Goal: Information Seeking & Learning: Learn about a topic

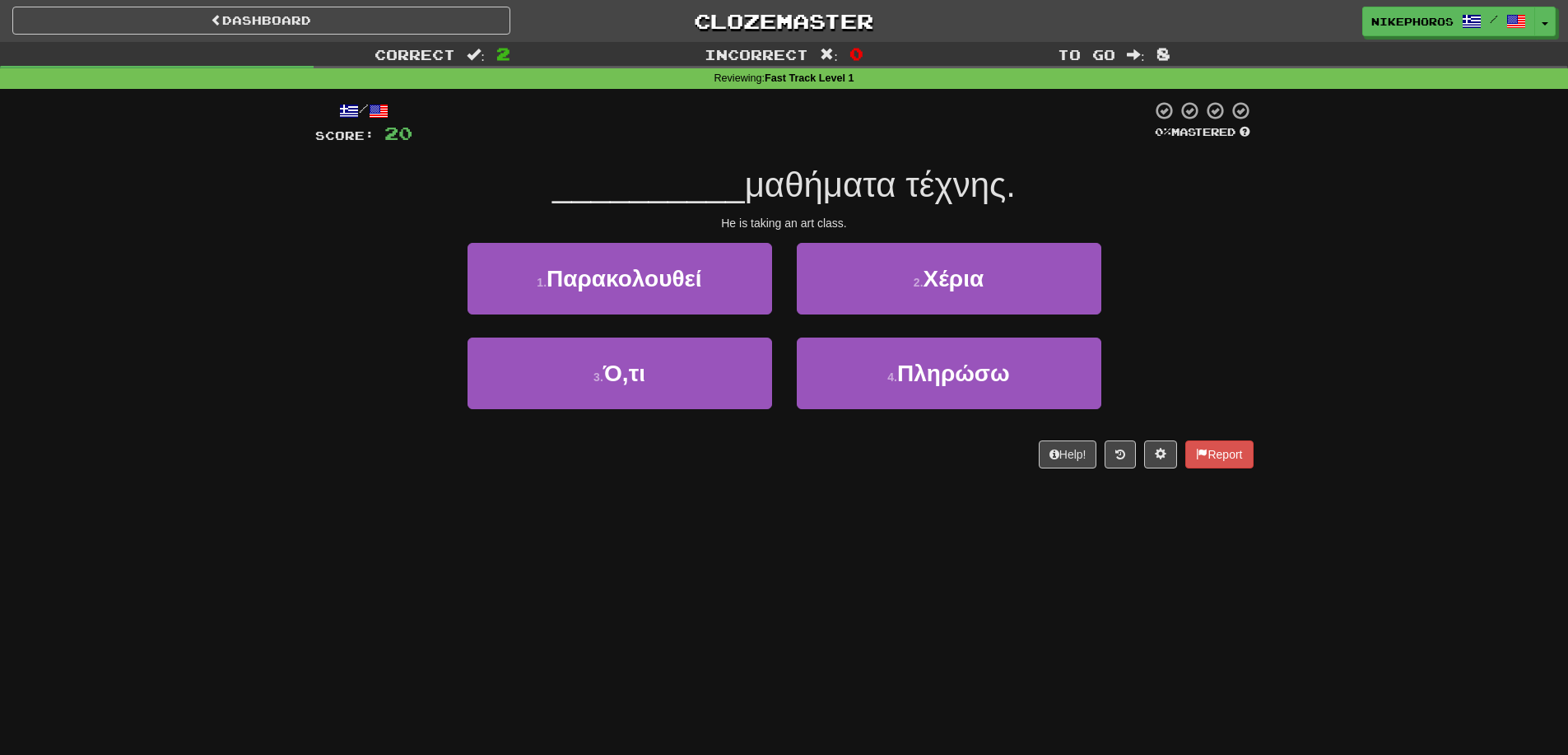
click at [1119, 174] on div "__________ μαθήματα τέχνης." at bounding box center [784, 185] width 938 height 45
click at [1120, 192] on div "__________ μαθήματα τέχνης." at bounding box center [784, 185] width 938 height 45
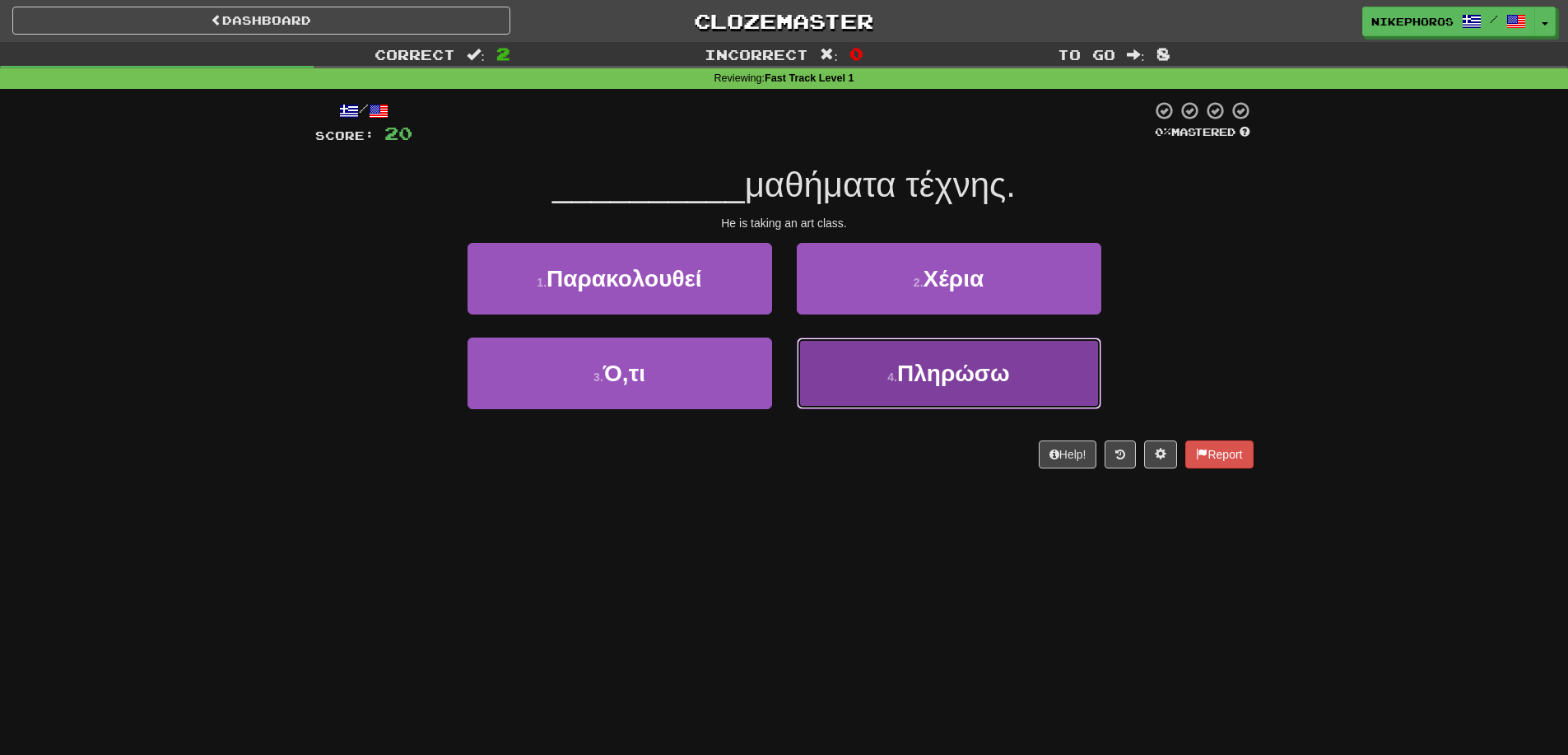
click at [1051, 385] on button "4 . Πληρώσω" at bounding box center [948, 374] width 304 height 72
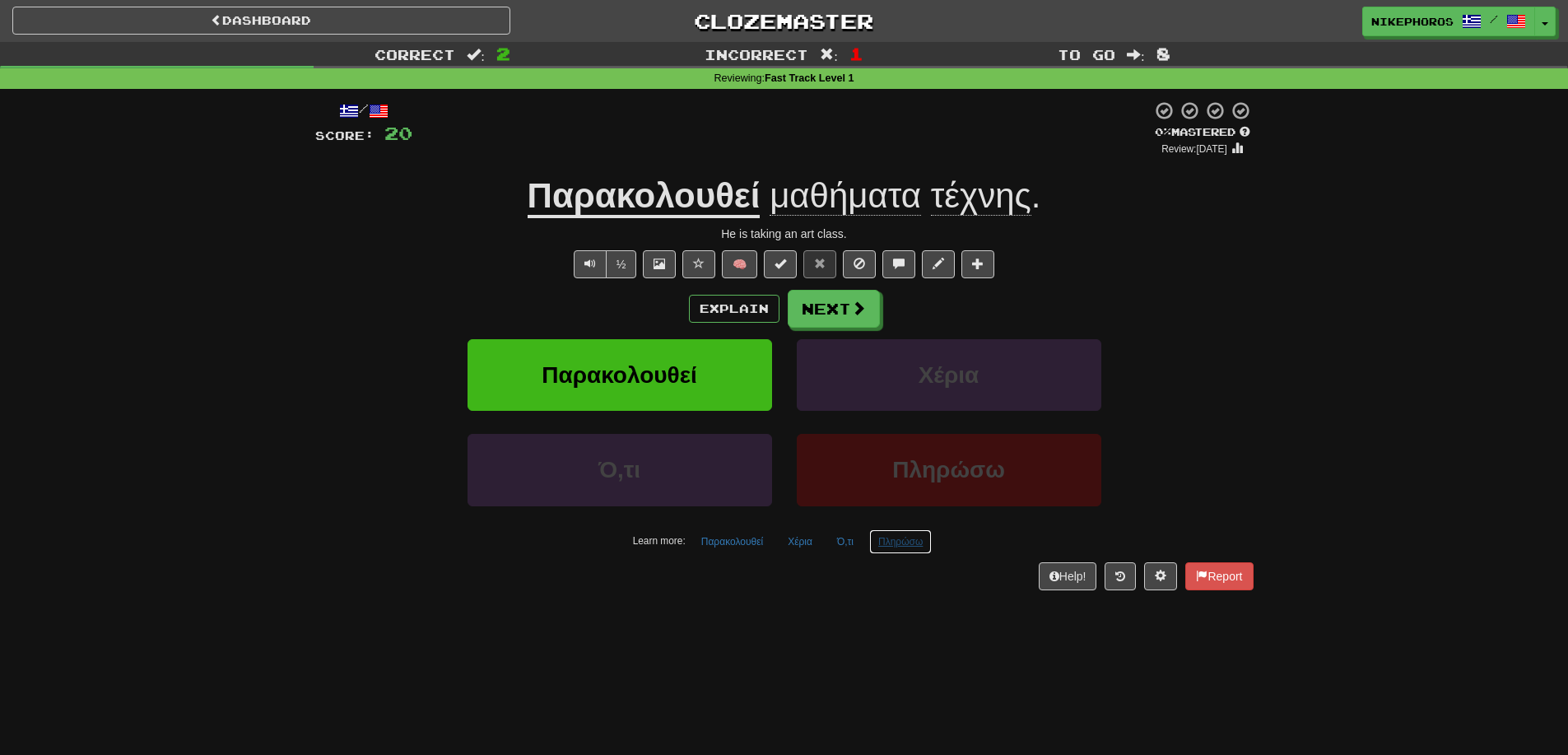
click at [918, 541] on button "Πληρώσω" at bounding box center [900, 541] width 63 height 25
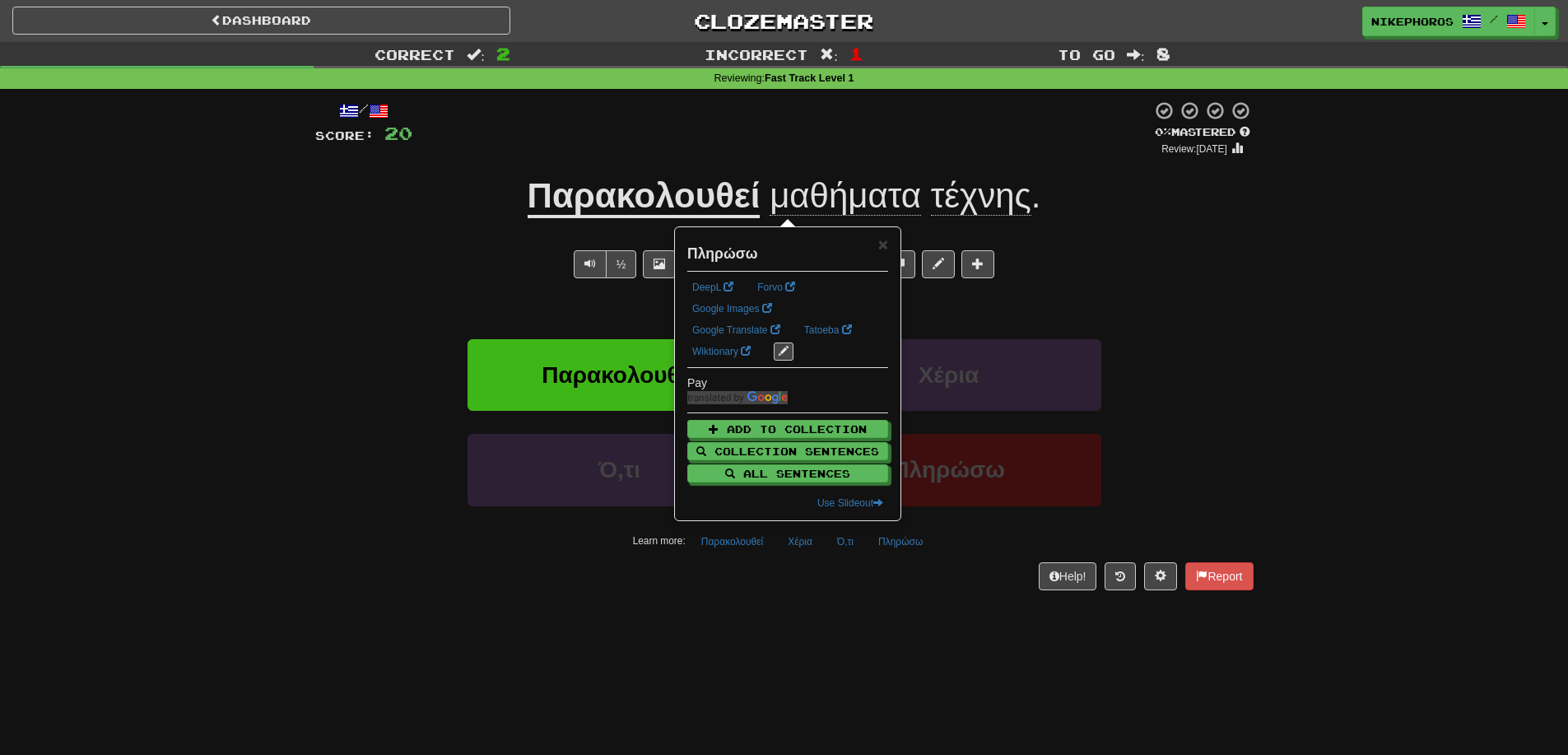
click at [942, 604] on div "/ Score: 20 0 % Mastered Review: [DATE] Παρακολουθεί μαθήματα τέχνης . He is ta…" at bounding box center [784, 351] width 938 height 524
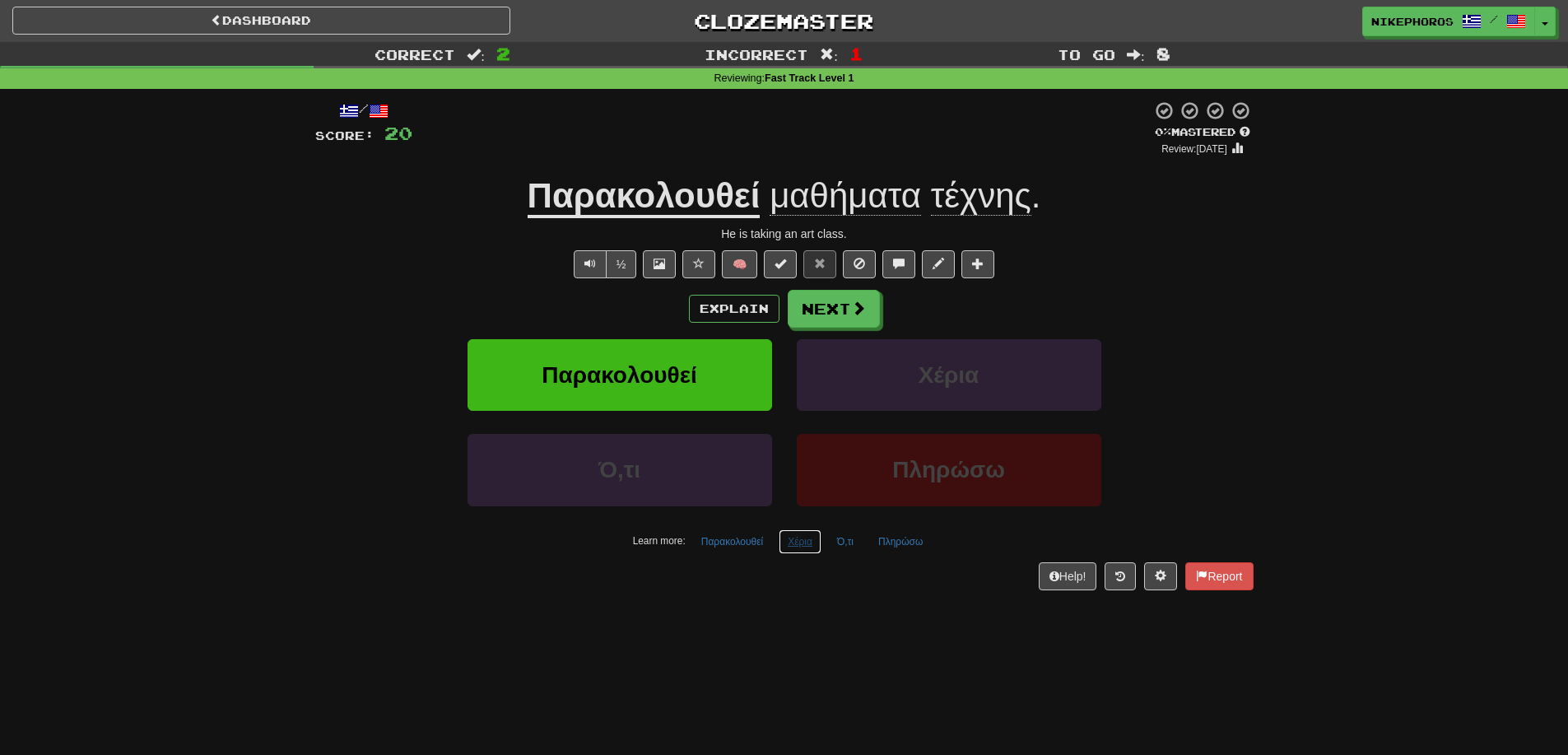
click at [791, 548] on button "Χέρια" at bounding box center [799, 541] width 43 height 25
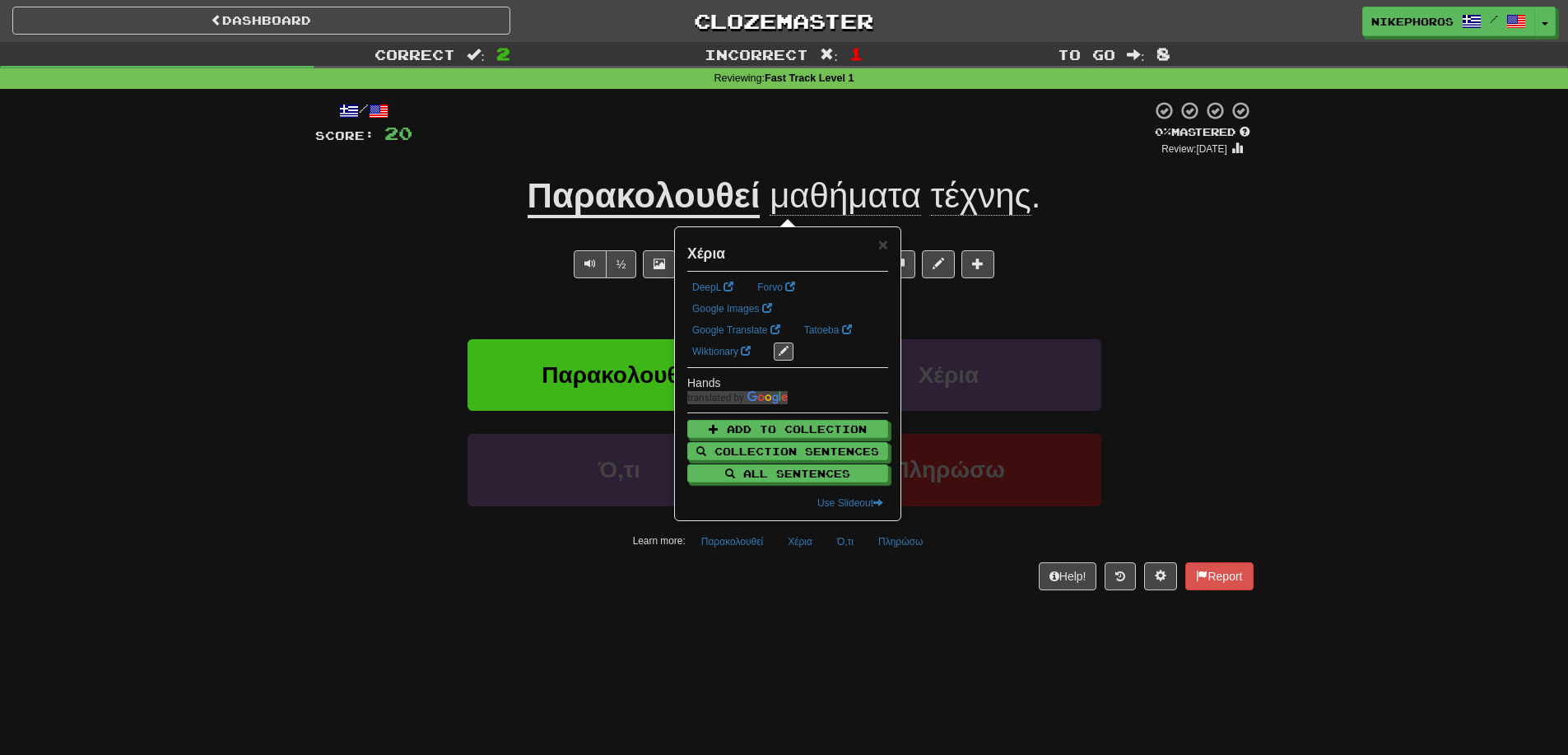
click at [829, 609] on div "/ Score: 20 0 % Mastered Review: [DATE] Παρακολουθεί μαθήματα τέχνης . He is ta…" at bounding box center [784, 351] width 938 height 524
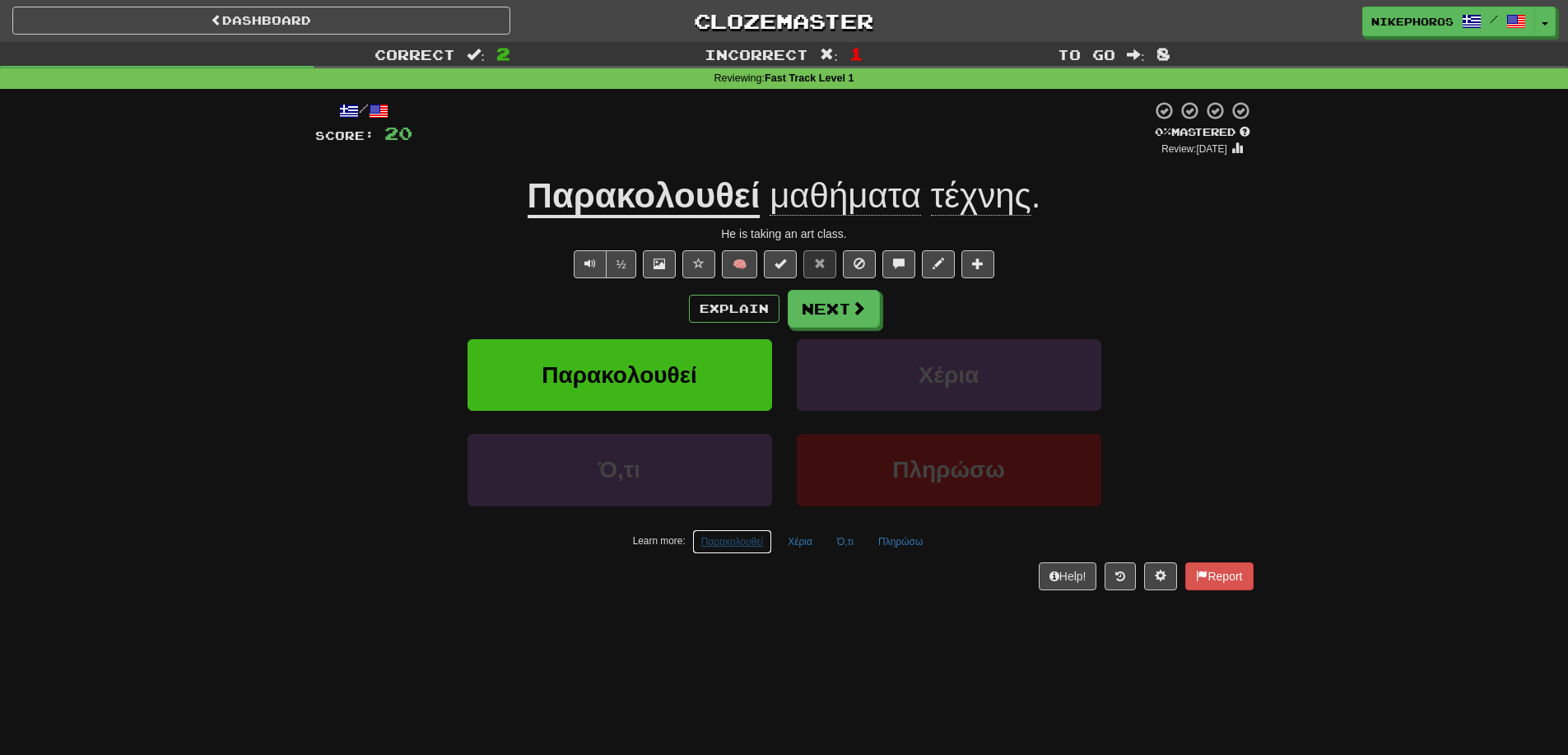
click at [723, 535] on button "Παρακολουθεί" at bounding box center [733, 541] width 80 height 25
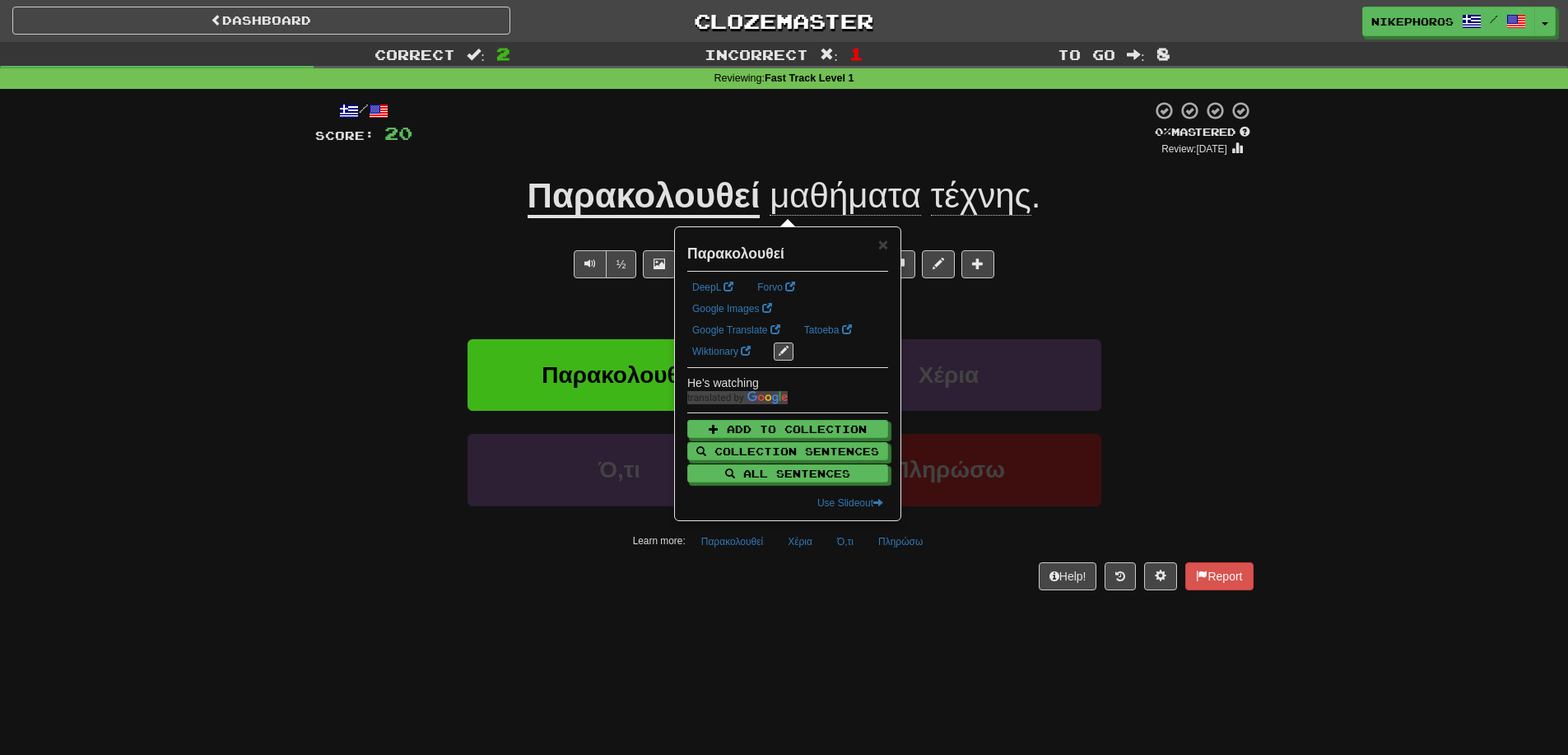
click at [1307, 275] on div "Correct : 2 Incorrect : 1 To go : 8 Reviewing : Fast Track Level 1 / Score: 20 …" at bounding box center [784, 328] width 1568 height 571
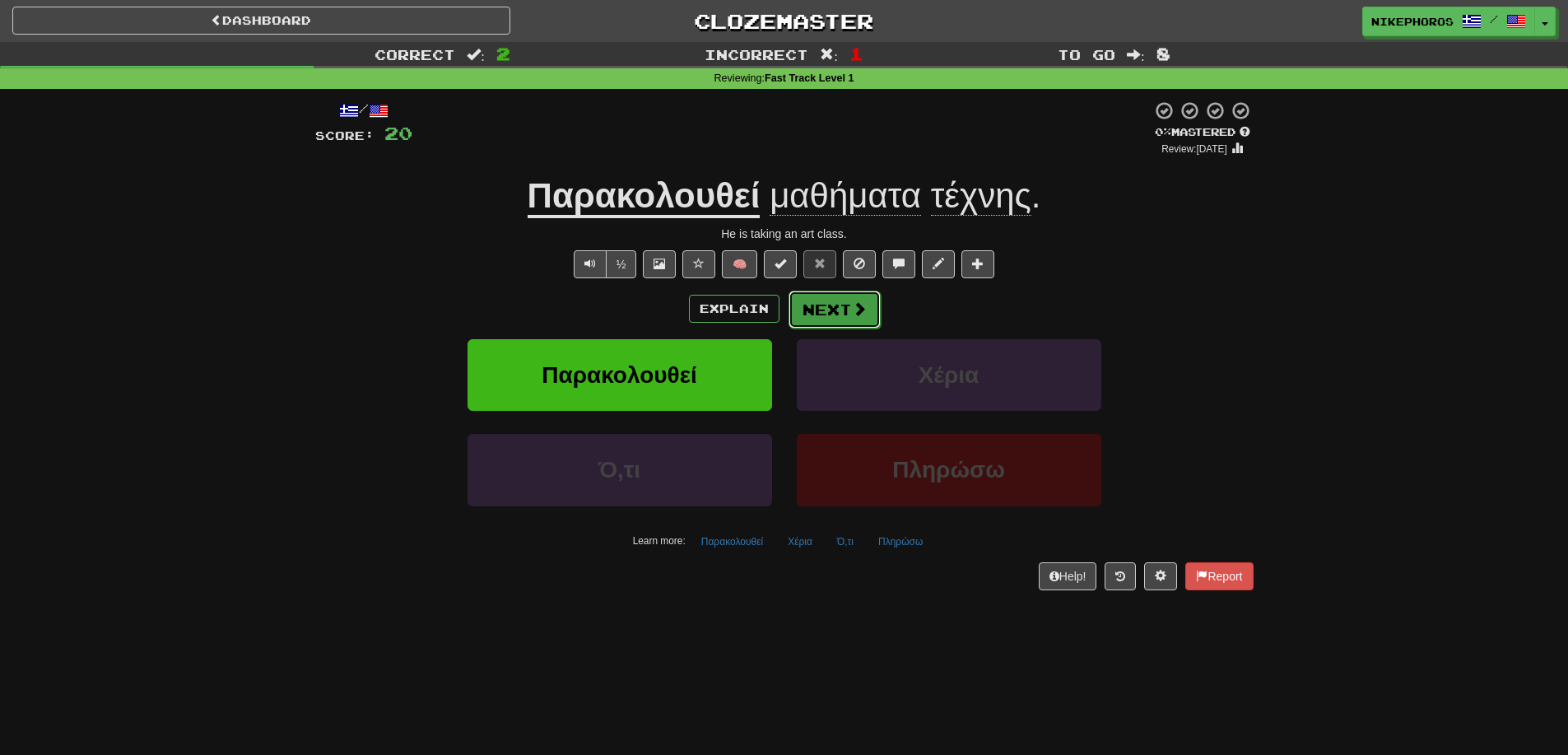
click at [842, 318] on button "Next" at bounding box center [834, 310] width 92 height 38
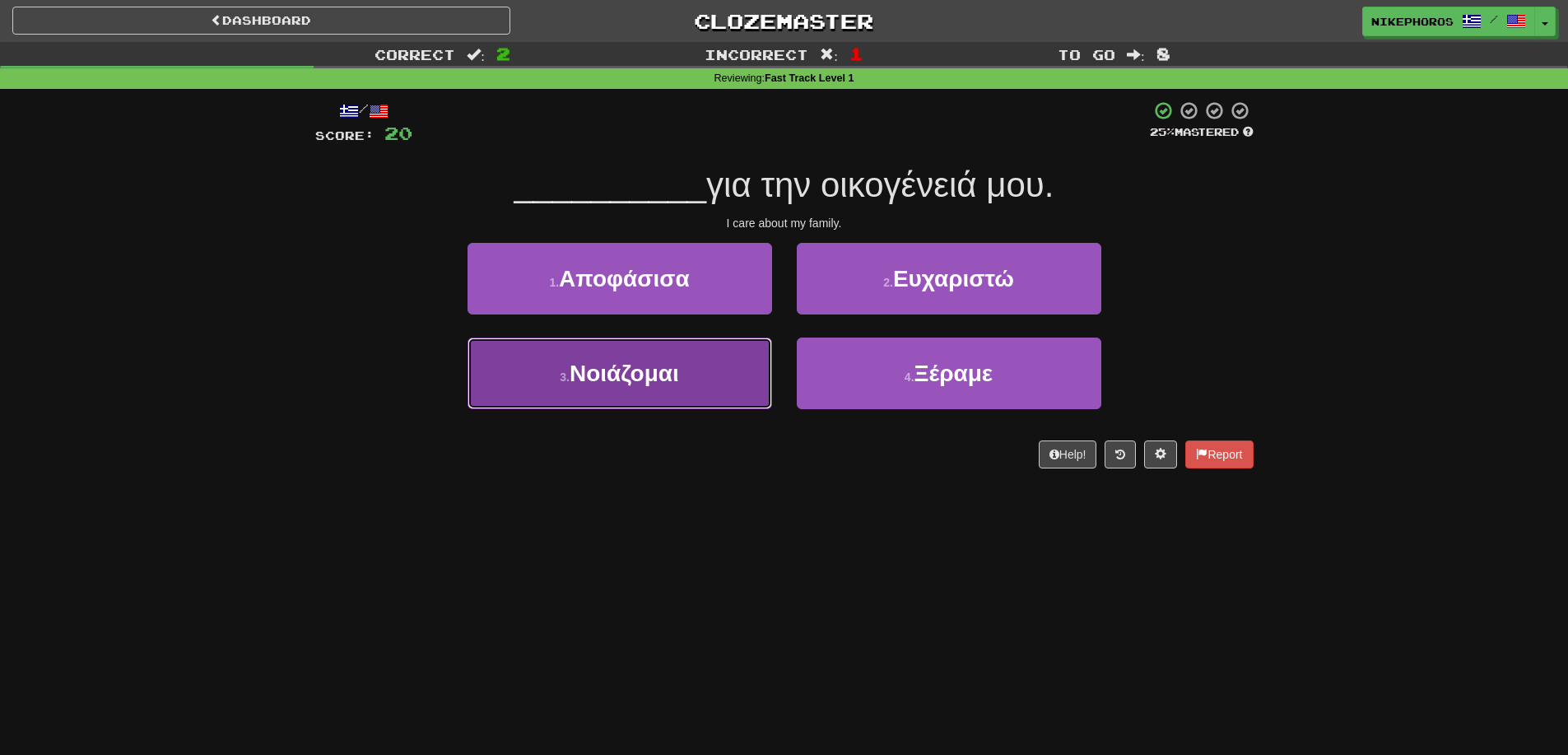
click at [618, 406] on button "3 . Νοιάζομαι" at bounding box center [620, 374] width 304 height 72
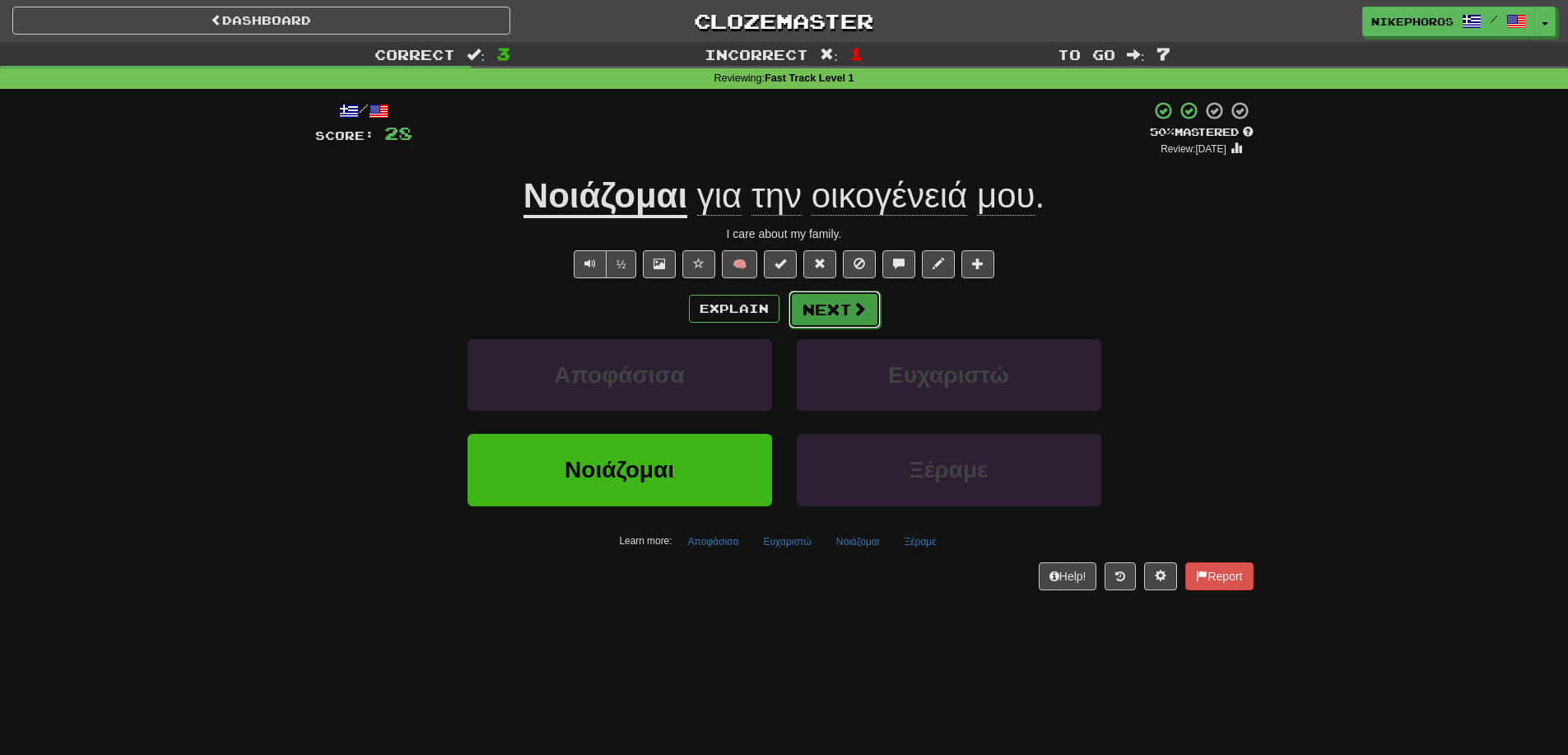
click at [843, 309] on button "Next" at bounding box center [834, 310] width 92 height 38
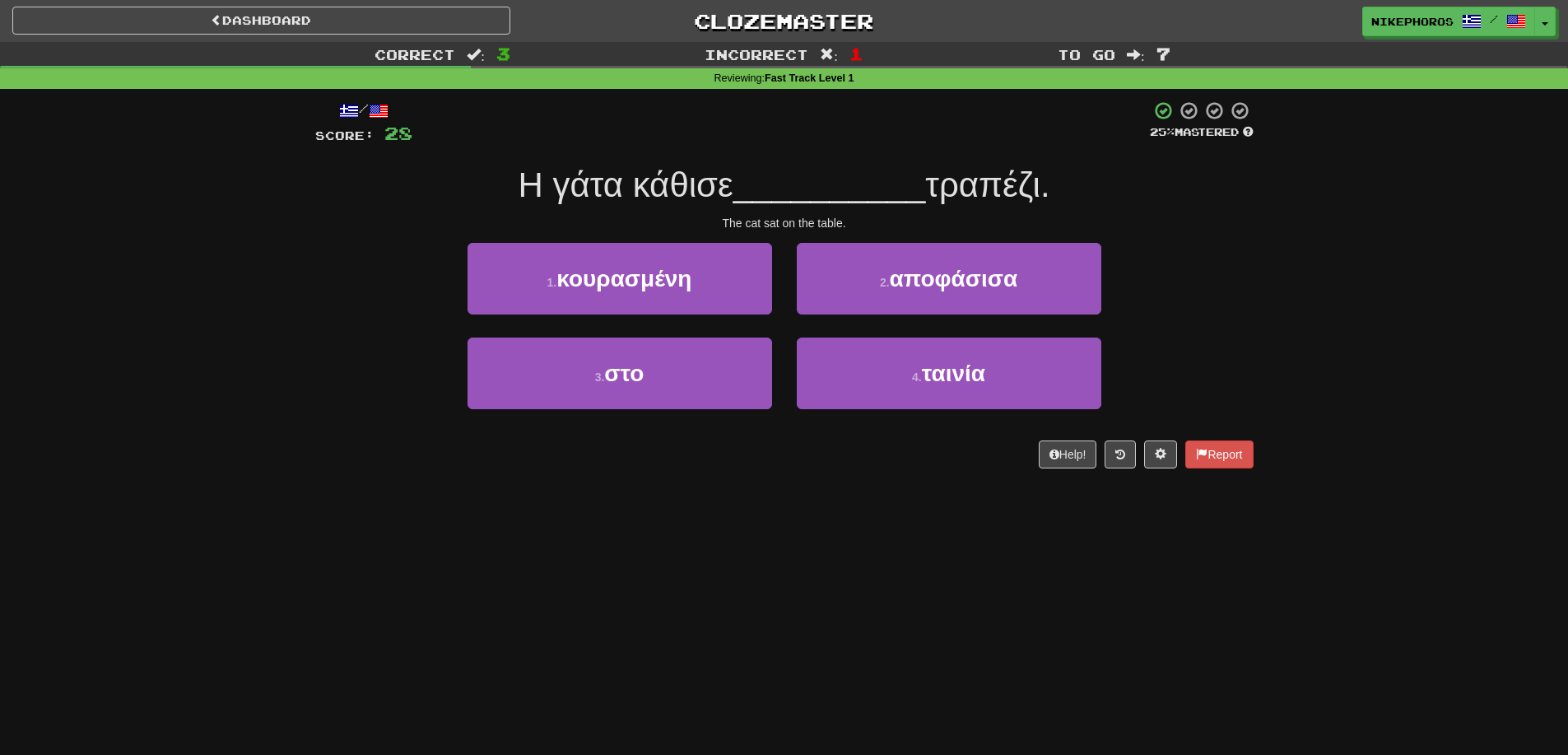
click at [821, 173] on span "__________" at bounding box center [829, 185] width 193 height 39
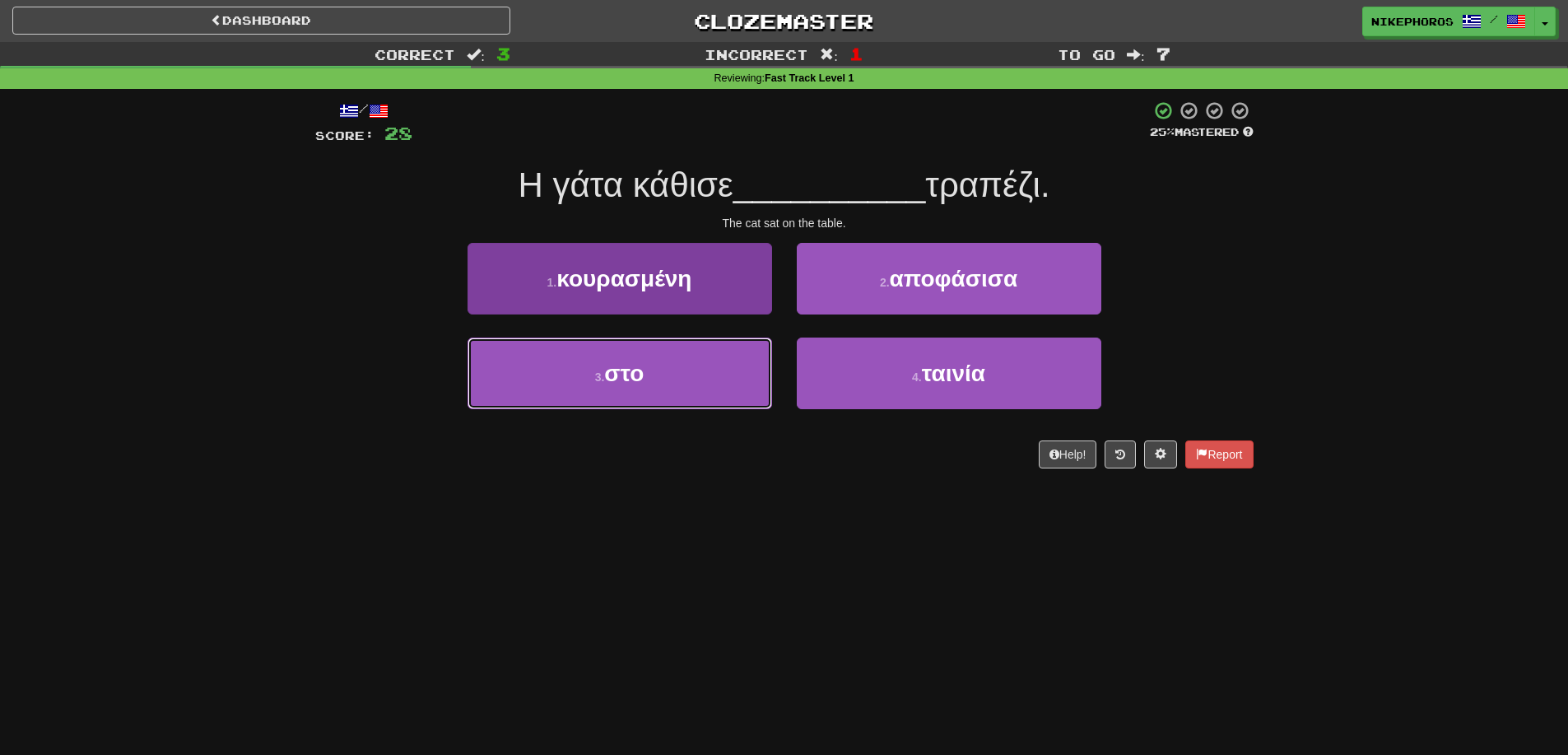
click at [634, 348] on button "3 . στο" at bounding box center [620, 374] width 304 height 72
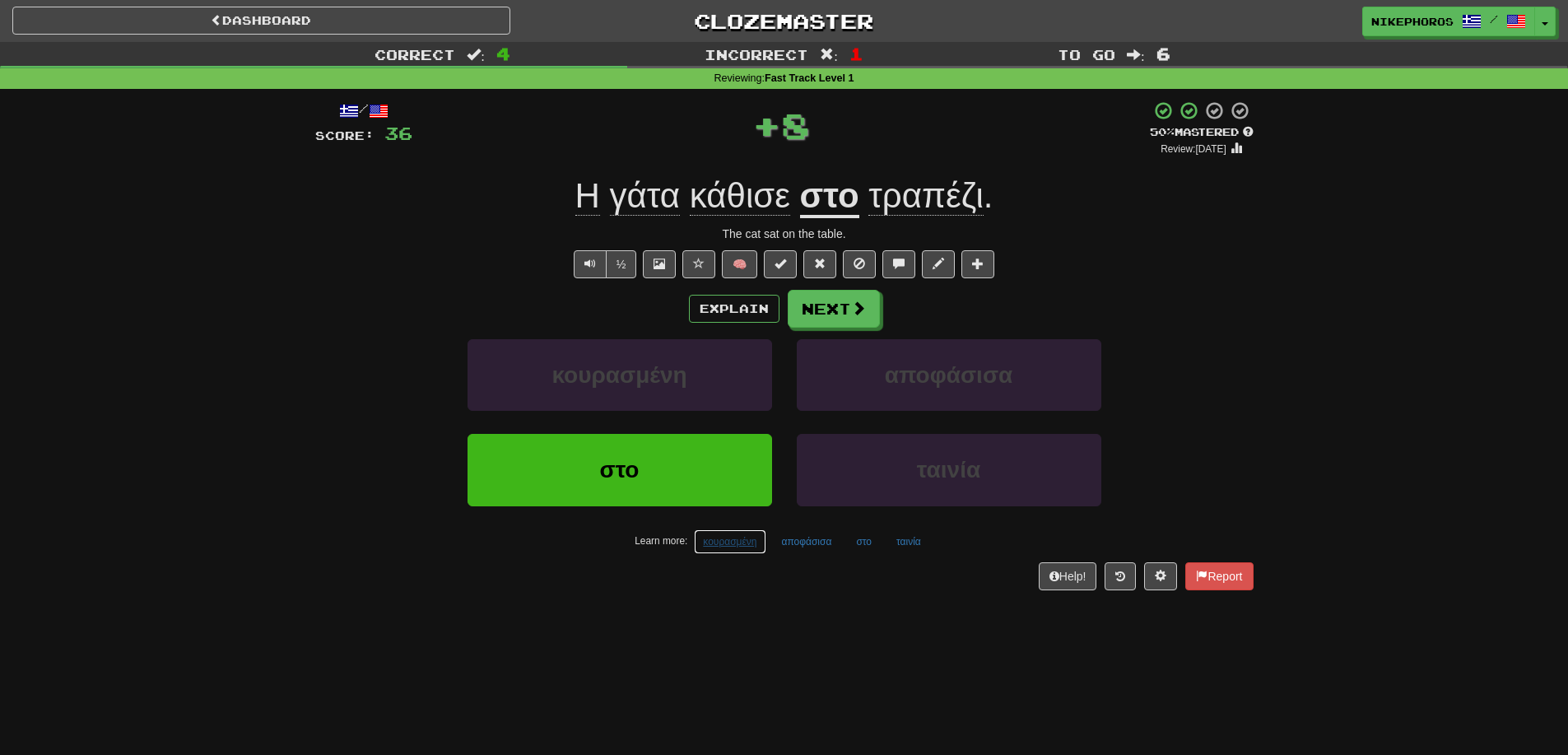
click at [730, 536] on button "κουρασμένη" at bounding box center [730, 541] width 72 height 25
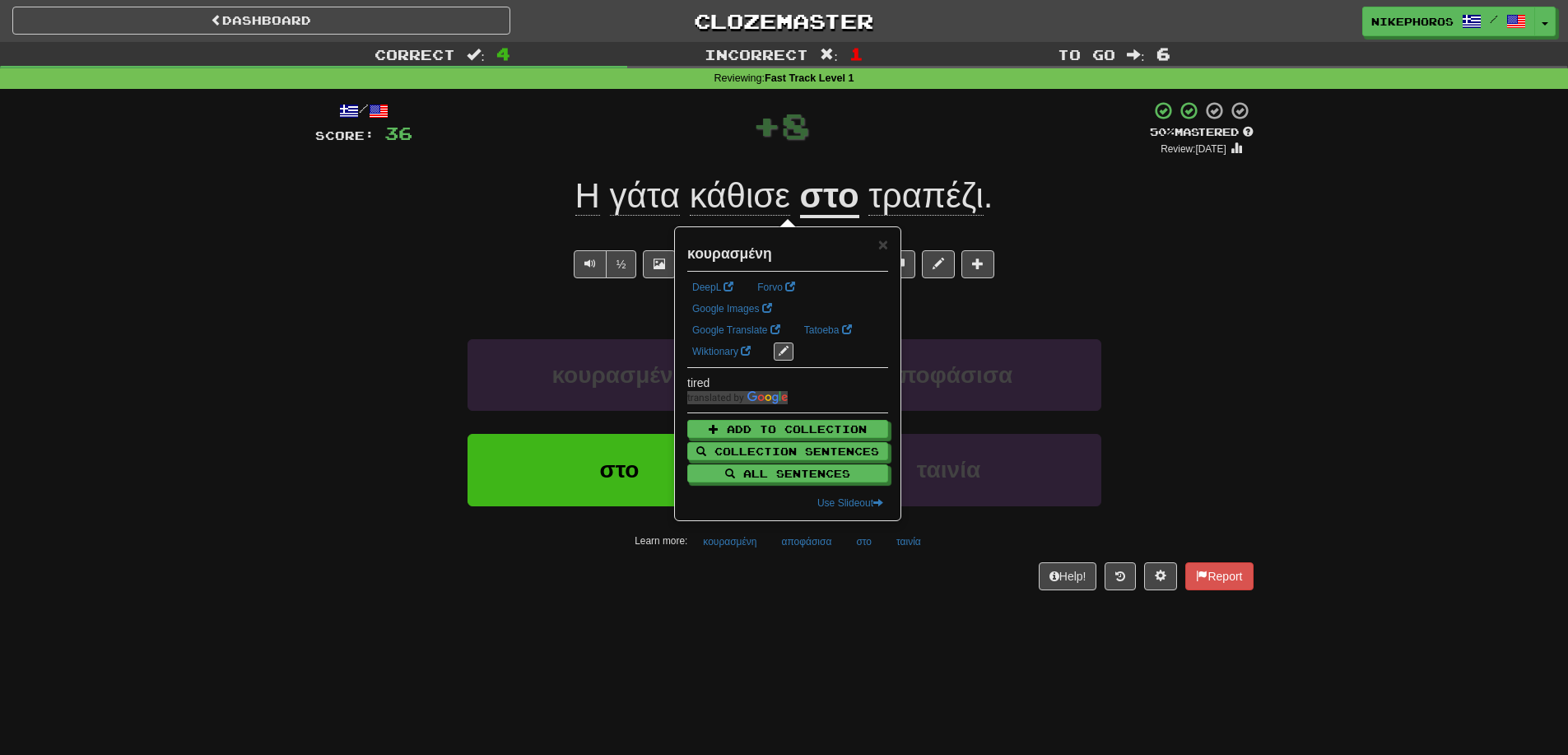
click at [779, 620] on div "Dashboard Clozemaster Nikephoros / Toggle Dropdown Dashboard Leaderboard Activi…" at bounding box center [784, 378] width 1568 height 755
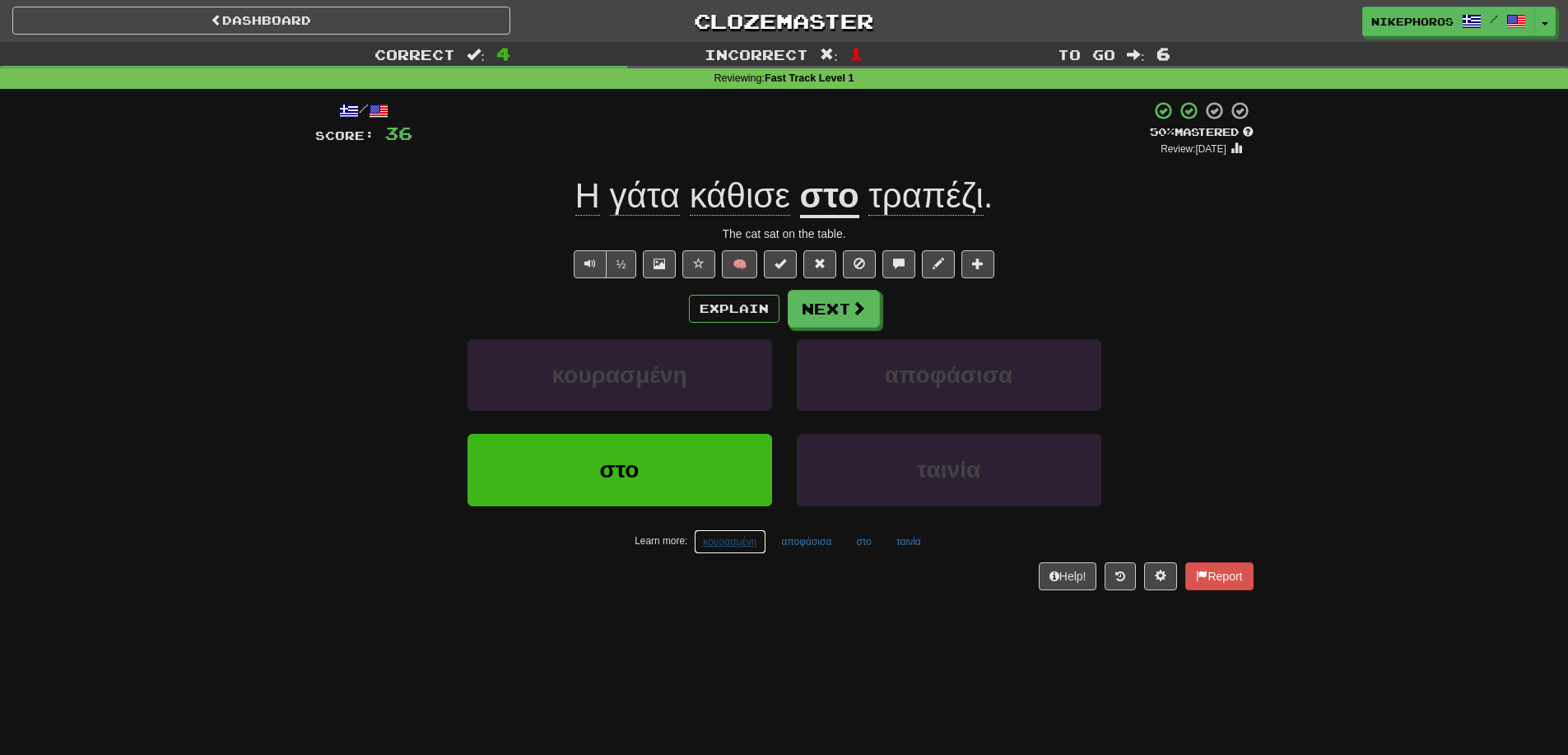
click at [727, 550] on button "κουρασμένη" at bounding box center [730, 541] width 72 height 25
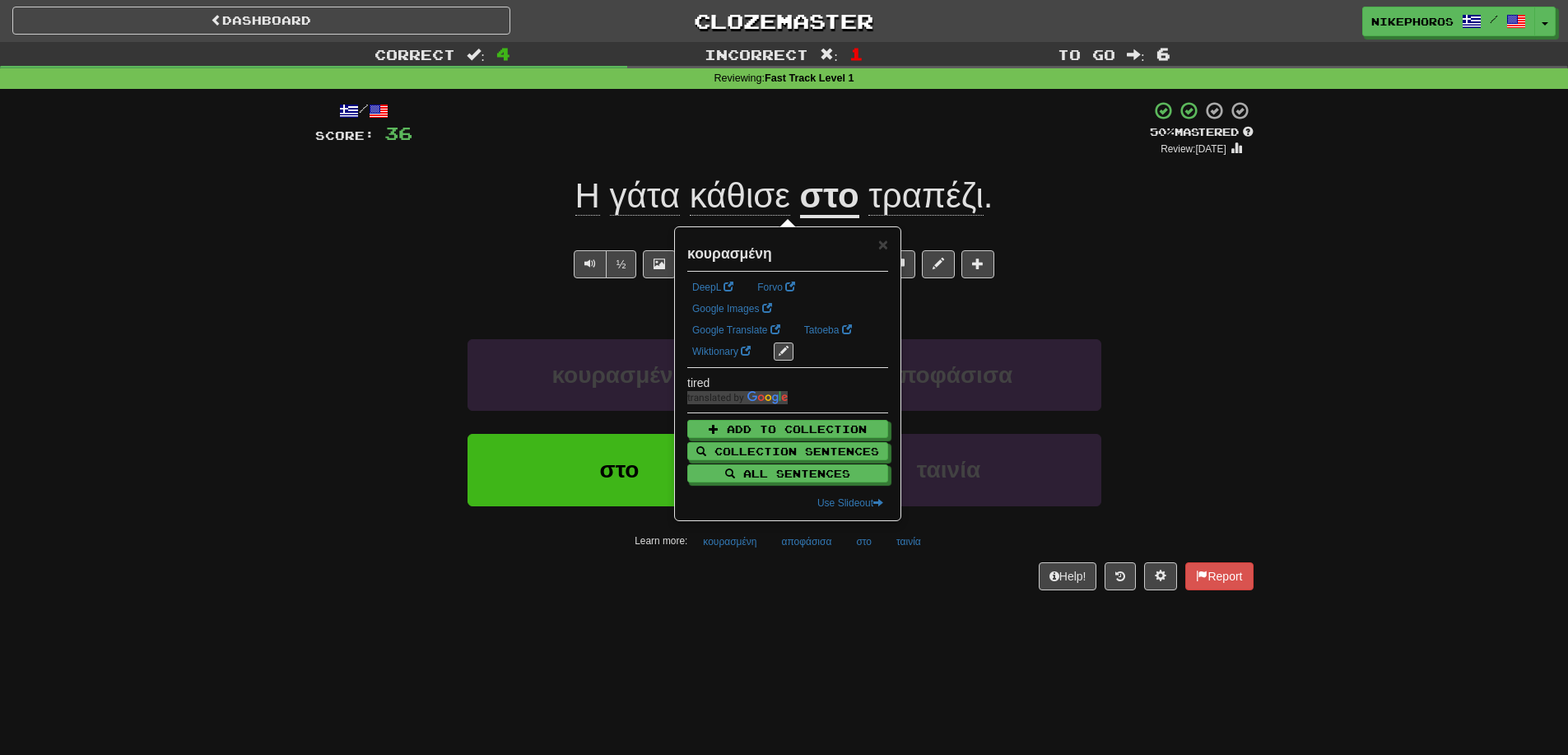
click at [801, 609] on div "/ Score: 36 + 8 50 % Mastered Review: [DATE] Η γάτα κάθισε στο τραπέζι . The ca…" at bounding box center [784, 351] width 938 height 524
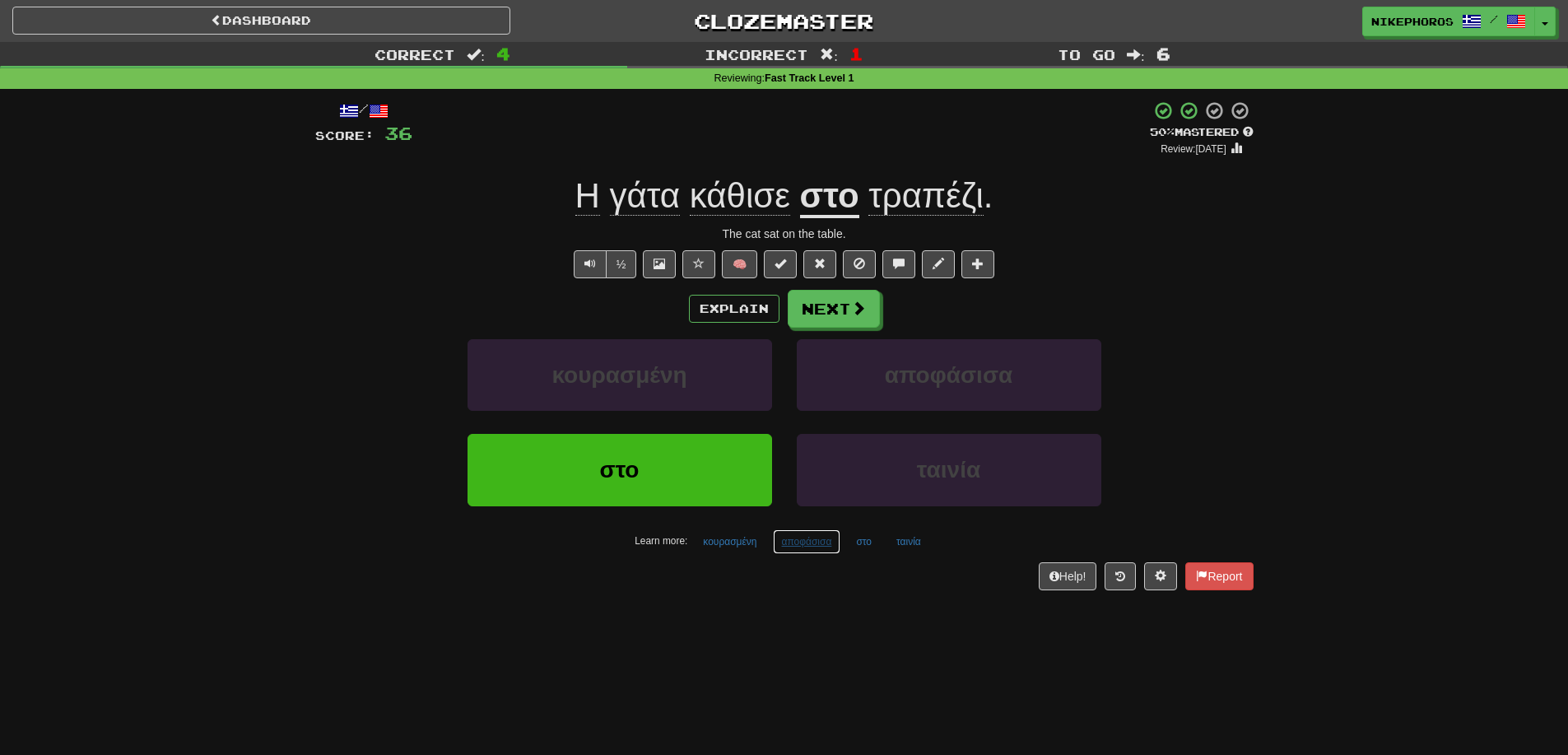
click at [817, 545] on button "αποφάσισα" at bounding box center [807, 541] width 68 height 25
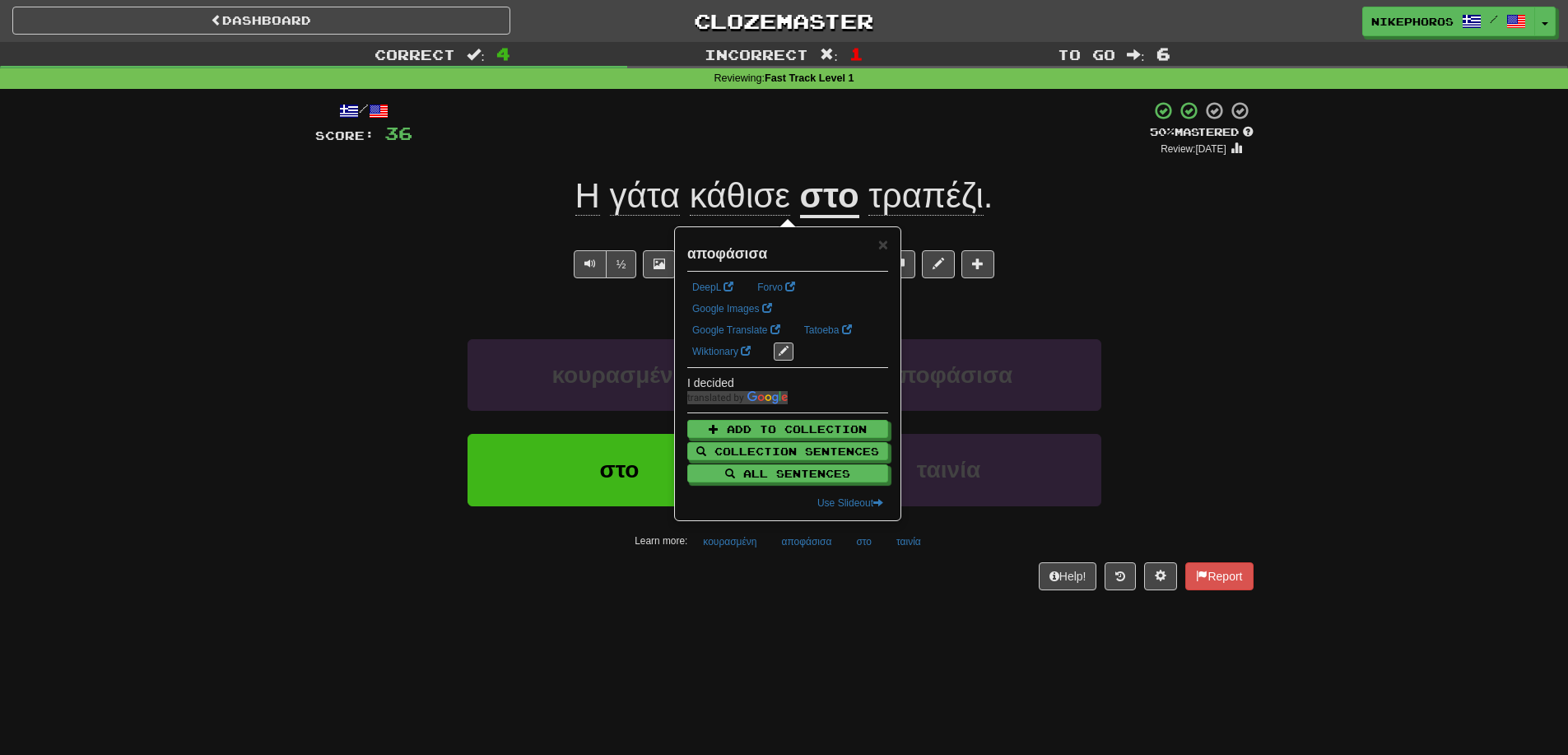
click at [846, 614] on div "Dashboard Clozemaster Nikephoros / Toggle Dropdown Dashboard Leaderboard Activi…" at bounding box center [784, 378] width 1568 height 755
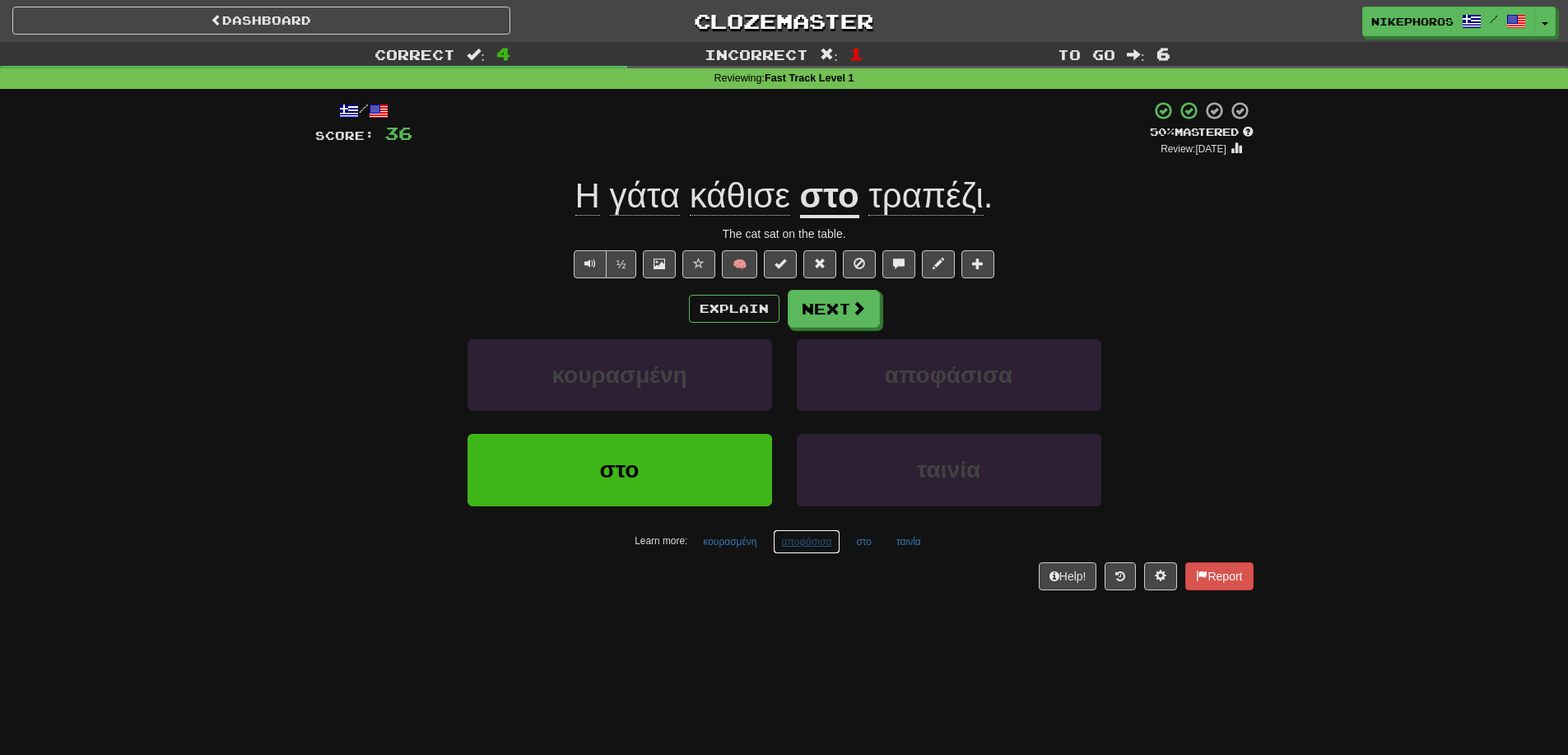
click at [800, 550] on button "αποφάσισα" at bounding box center [807, 541] width 68 height 25
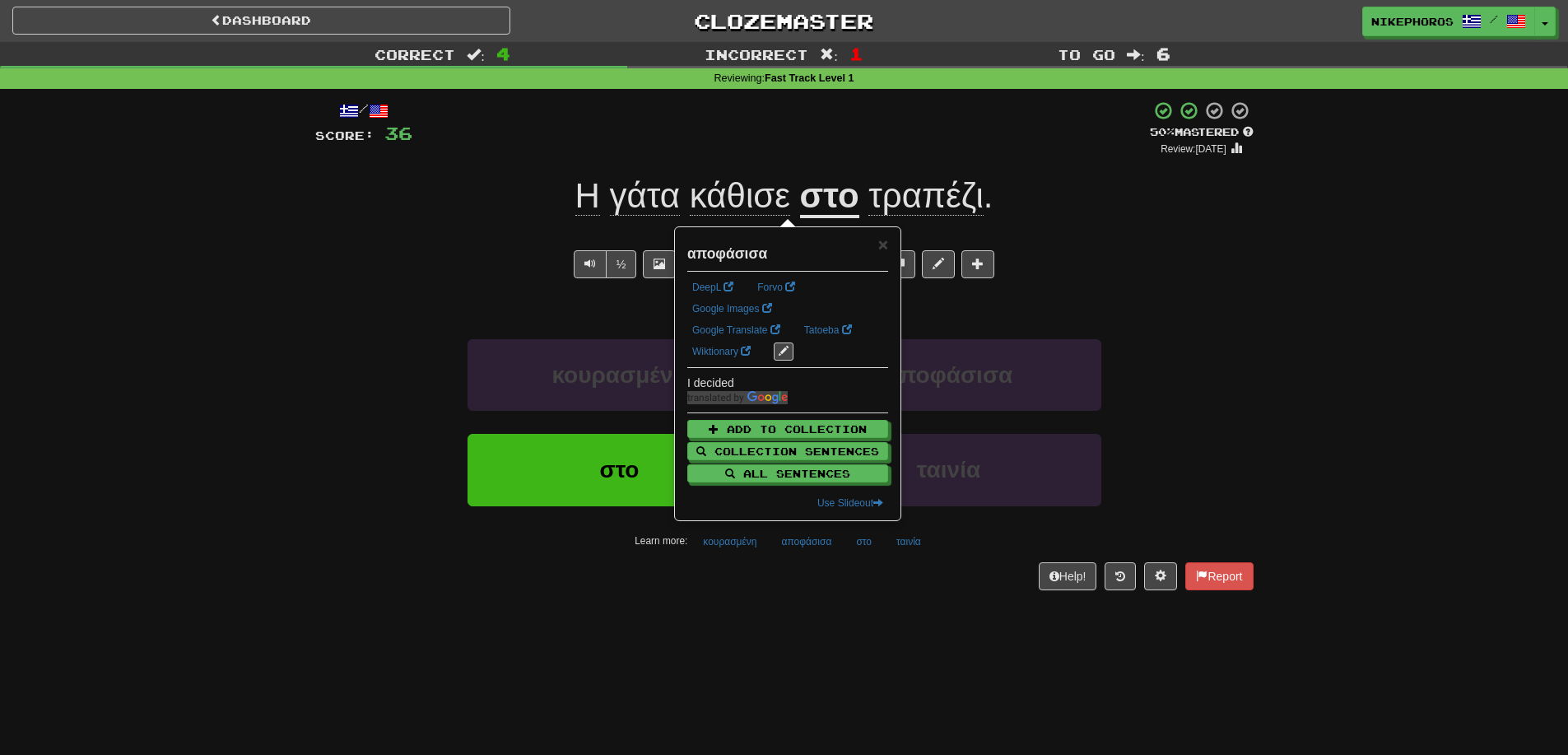
click at [810, 624] on div "Dashboard Clozemaster Nikephoros / Toggle Dropdown Dashboard Leaderboard Activi…" at bounding box center [784, 378] width 1568 height 755
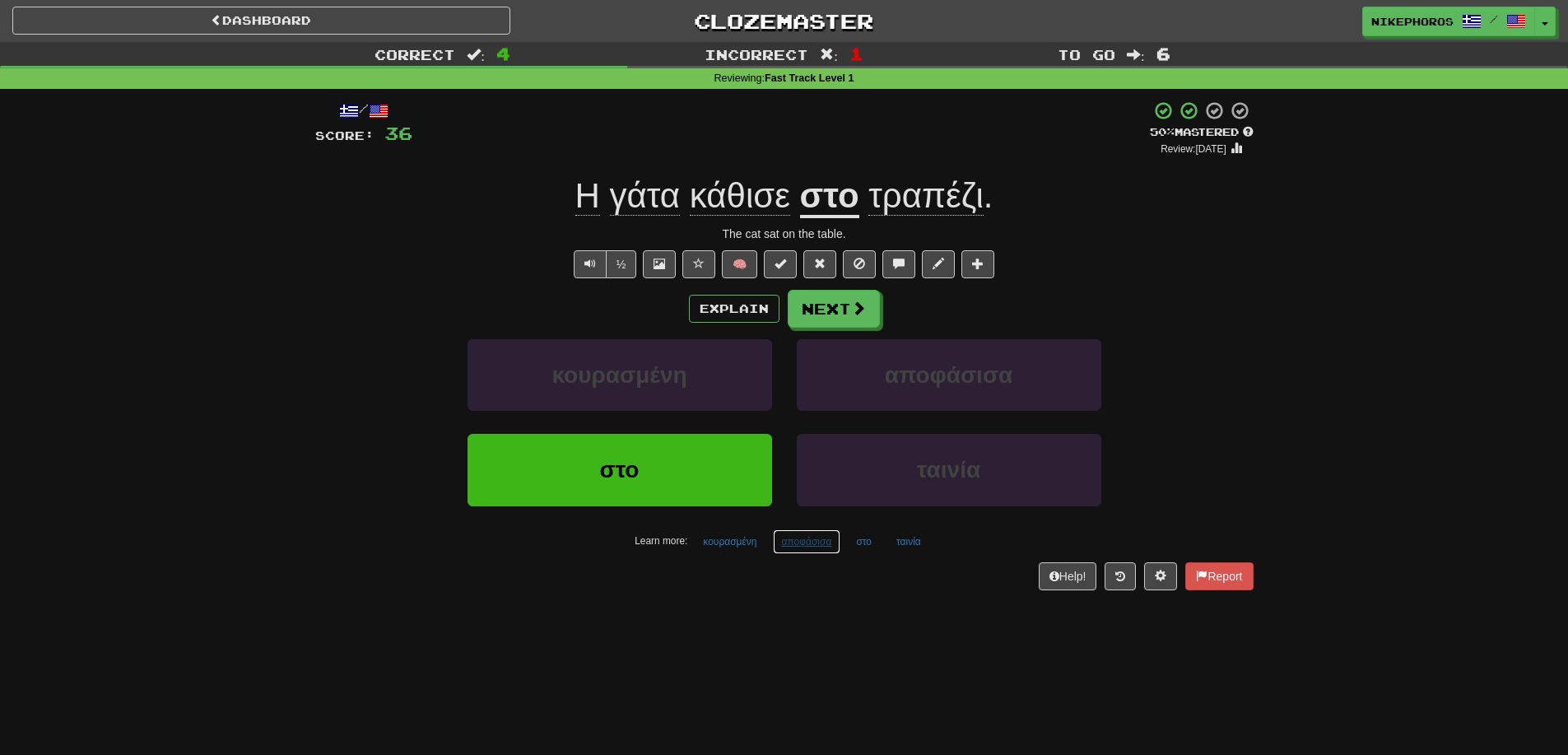
click at [800, 542] on button "αποφάσισα" at bounding box center [807, 541] width 68 height 25
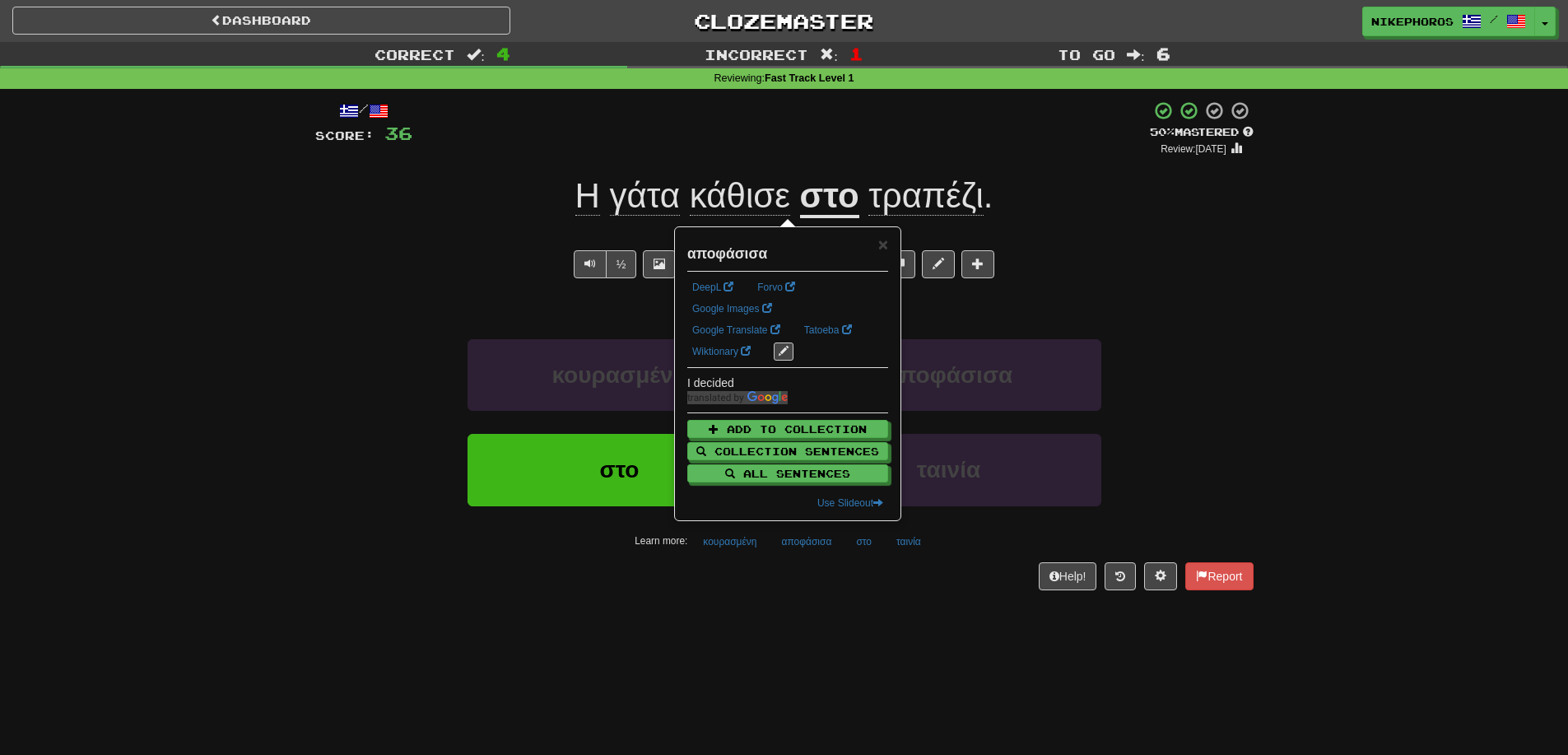
click at [739, 600] on div "/ Score: 36 + 8 50 % Mastered Review: [DATE] Η γάτα κάθισε στο τραπέζι . The ca…" at bounding box center [784, 351] width 938 height 524
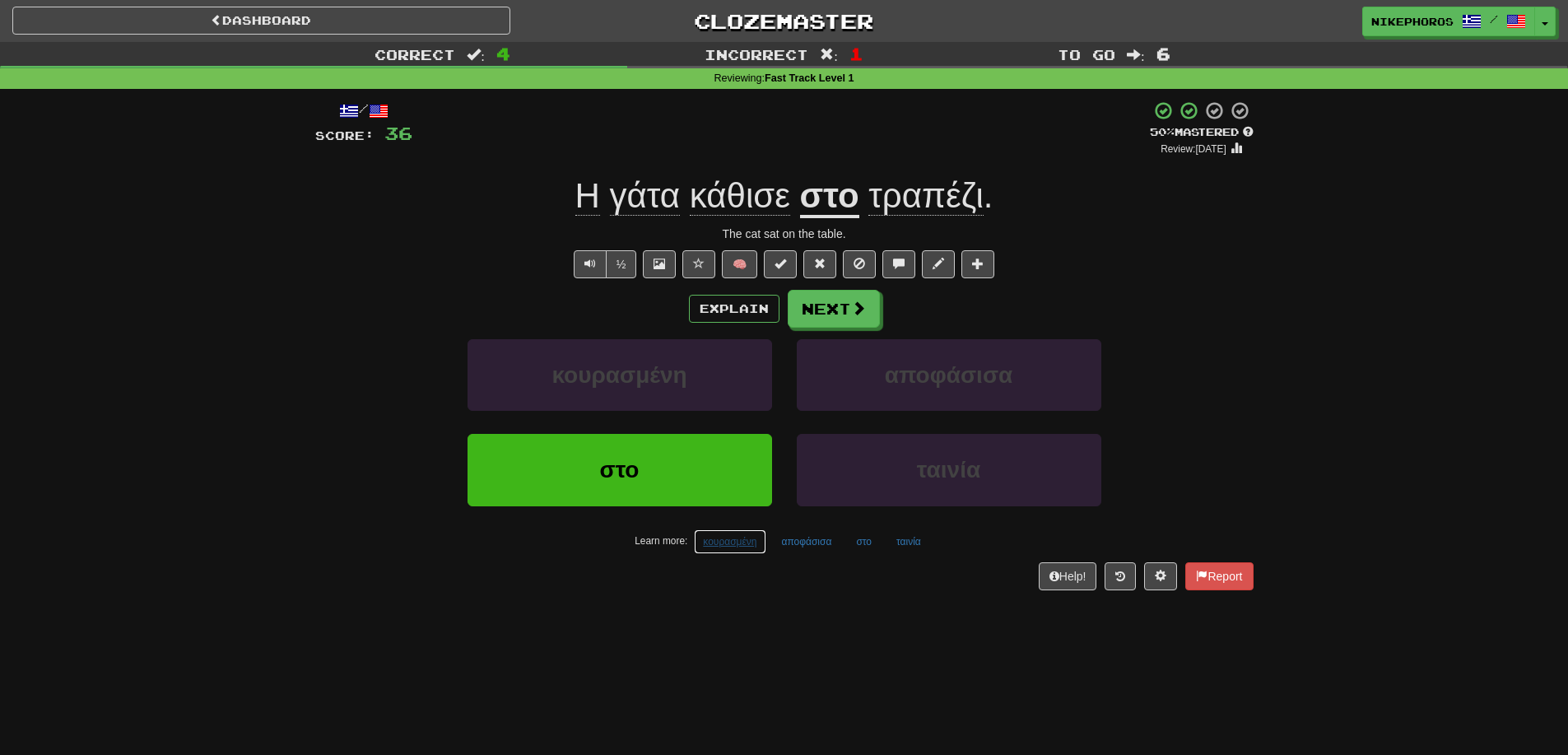
click at [739, 551] on button "κουρασμένη" at bounding box center [730, 541] width 72 height 25
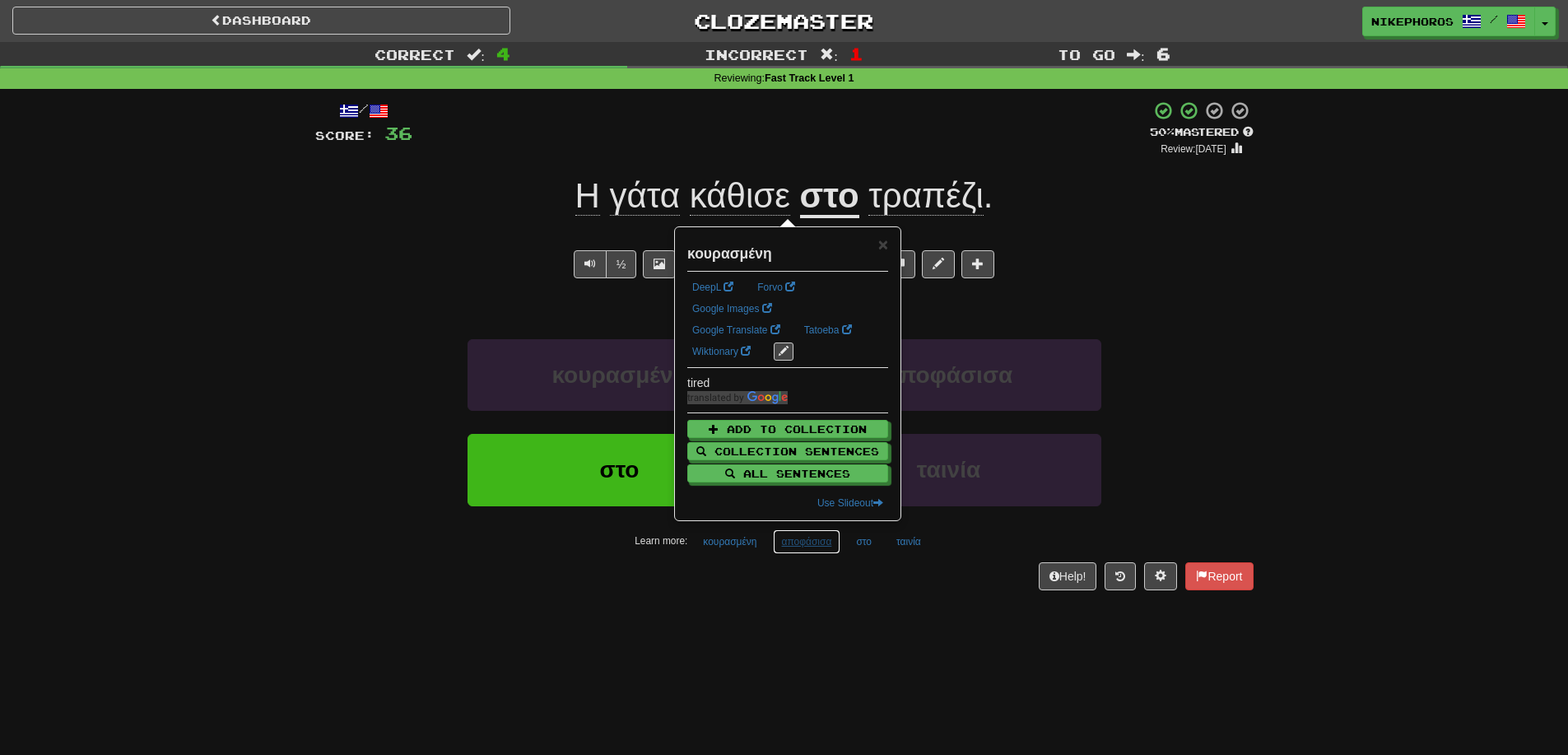
click at [815, 547] on button "αποφάσισα" at bounding box center [807, 541] width 68 height 25
click at [834, 564] on div "Help! Report" at bounding box center [784, 576] width 938 height 28
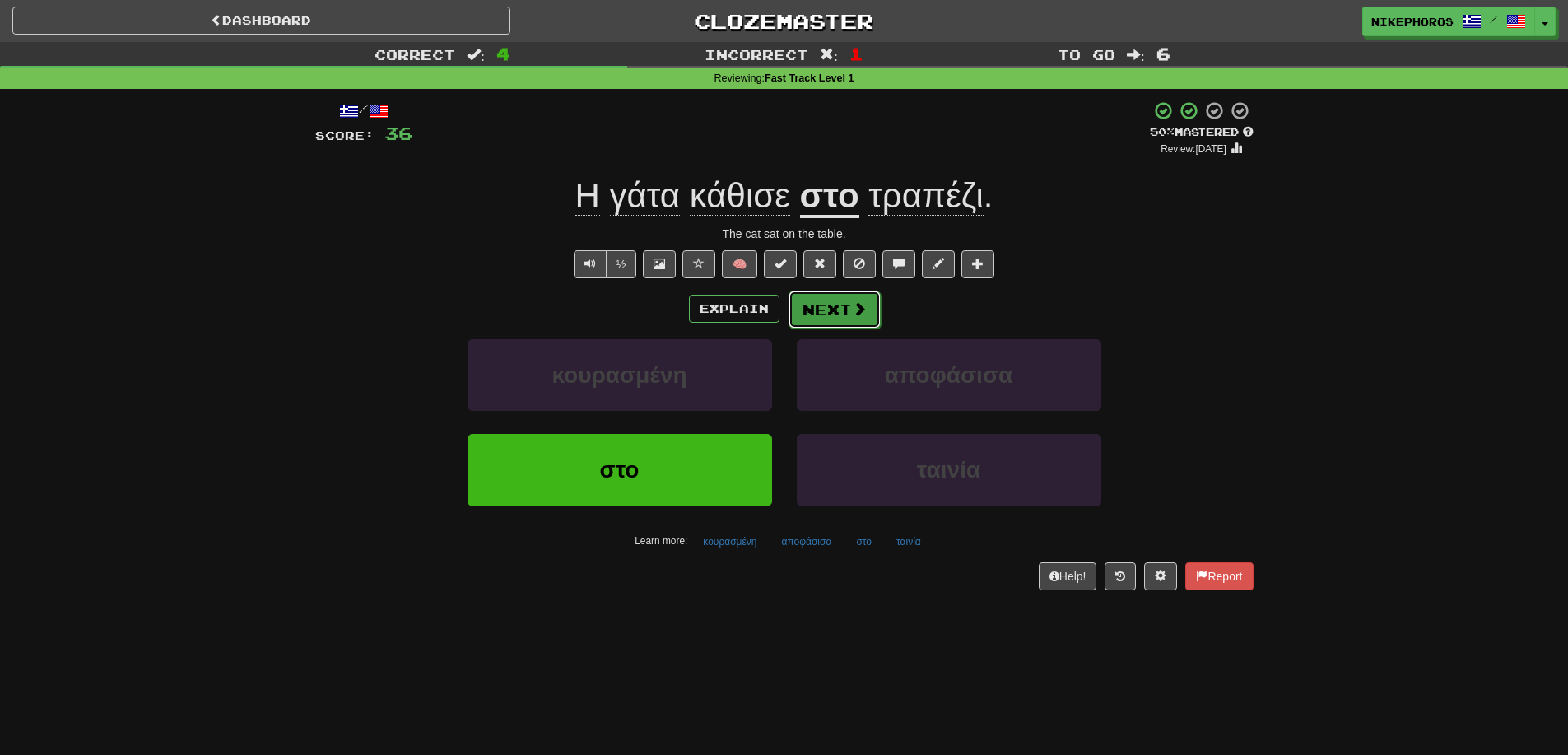
click at [808, 296] on button "Next" at bounding box center [834, 310] width 92 height 38
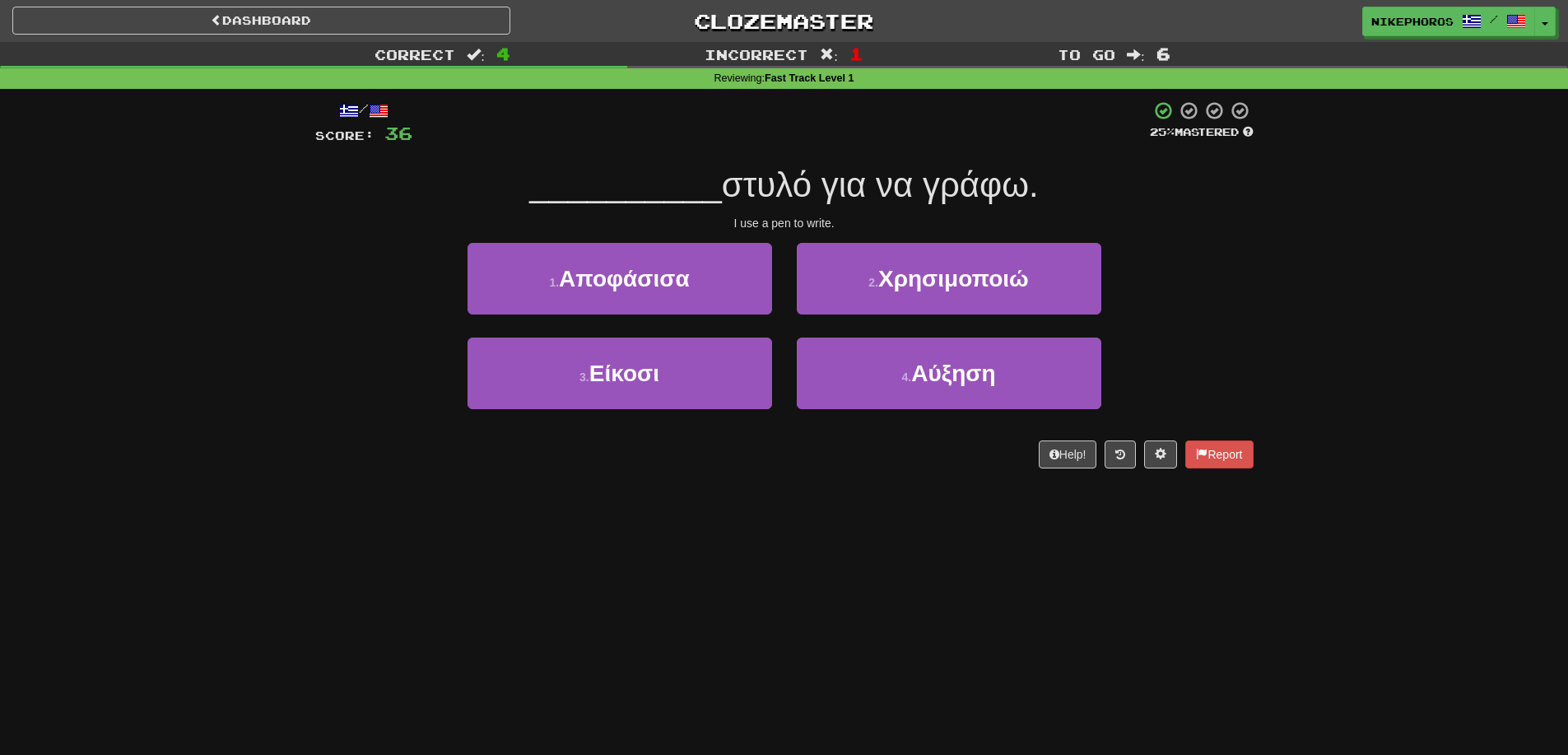
click at [819, 205] on span "στυλό για να γράφω." at bounding box center [880, 185] width 317 height 39
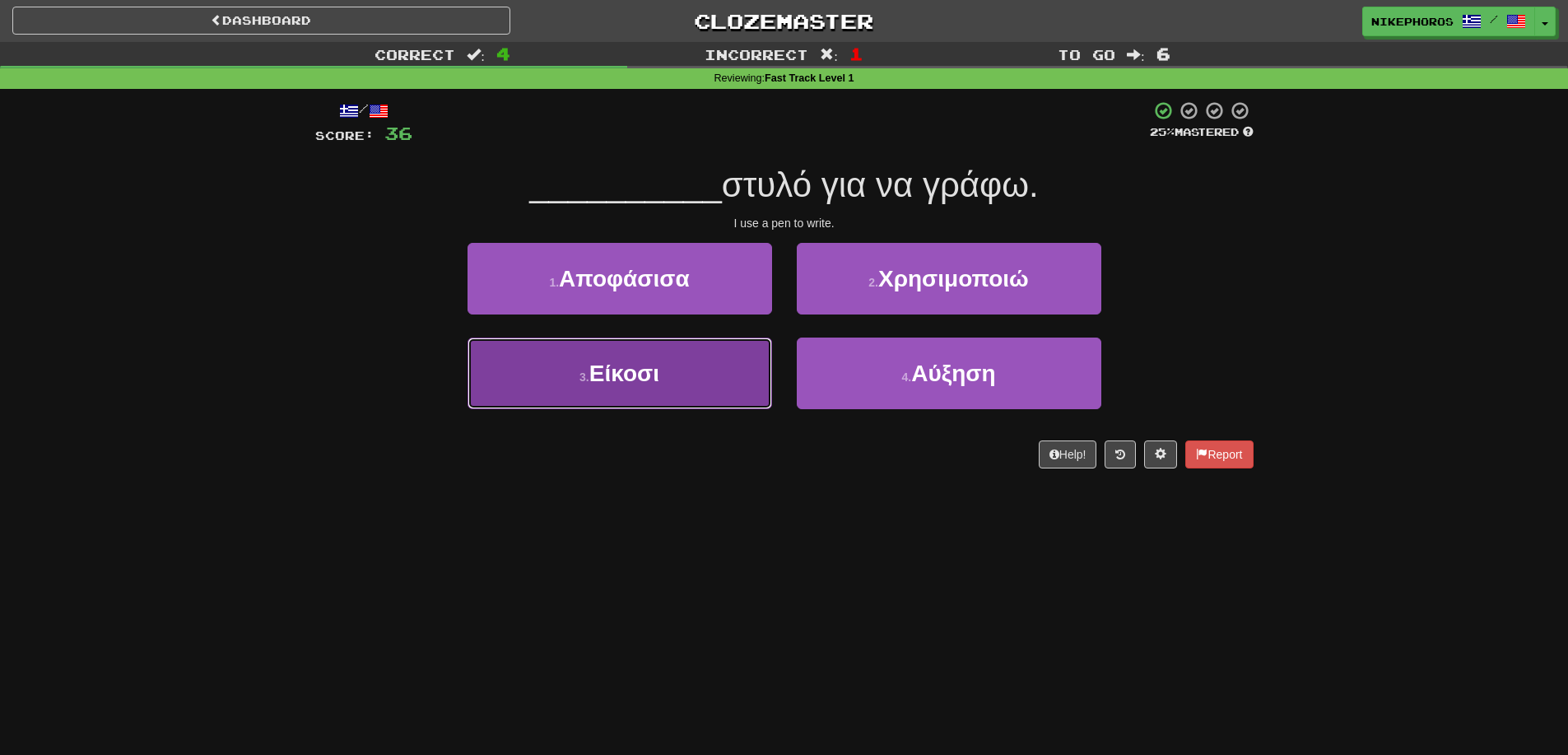
click at [698, 361] on button "3 . Είκοσι" at bounding box center [620, 374] width 304 height 72
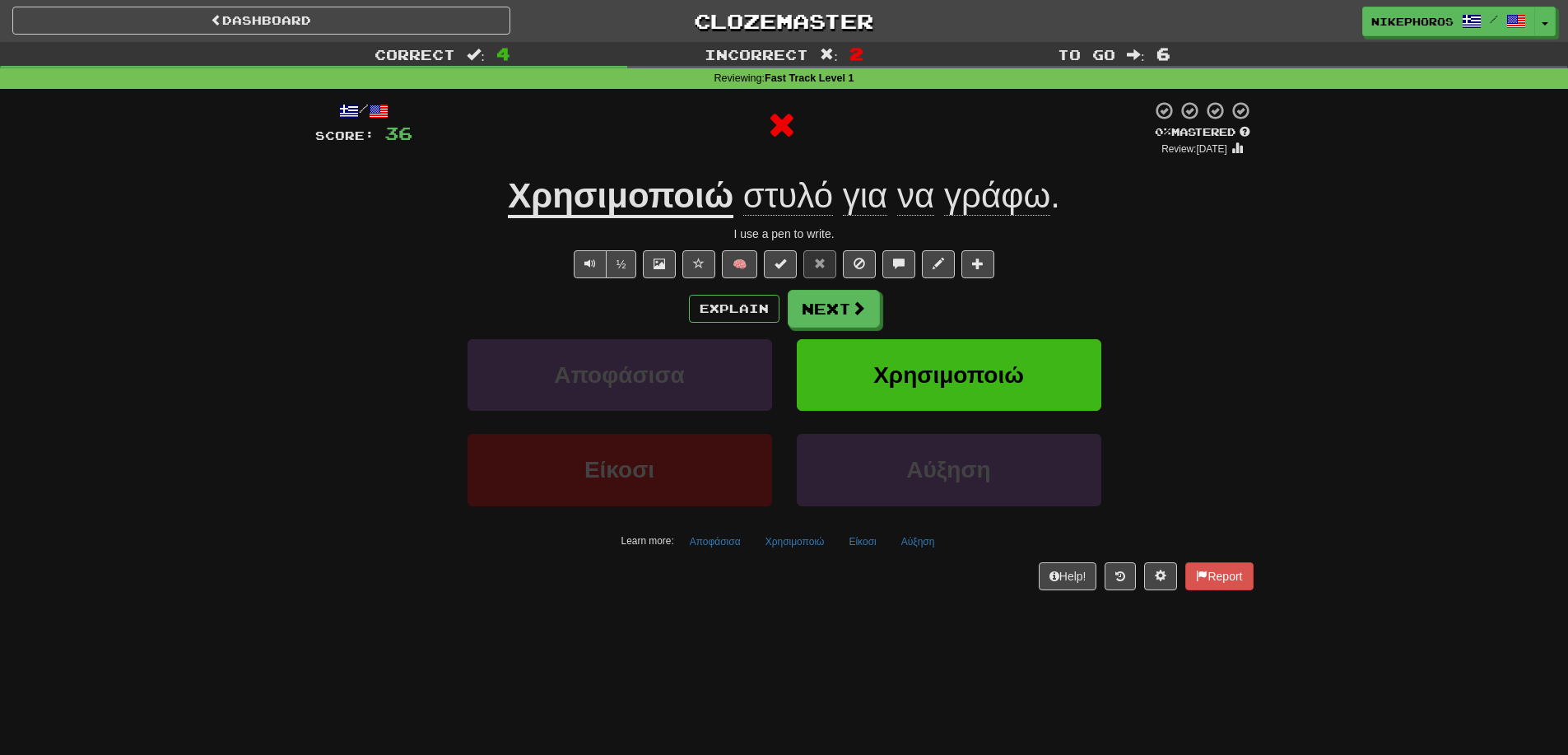
click at [663, 207] on u "Χρησιμοποιώ" at bounding box center [621, 198] width 226 height 42
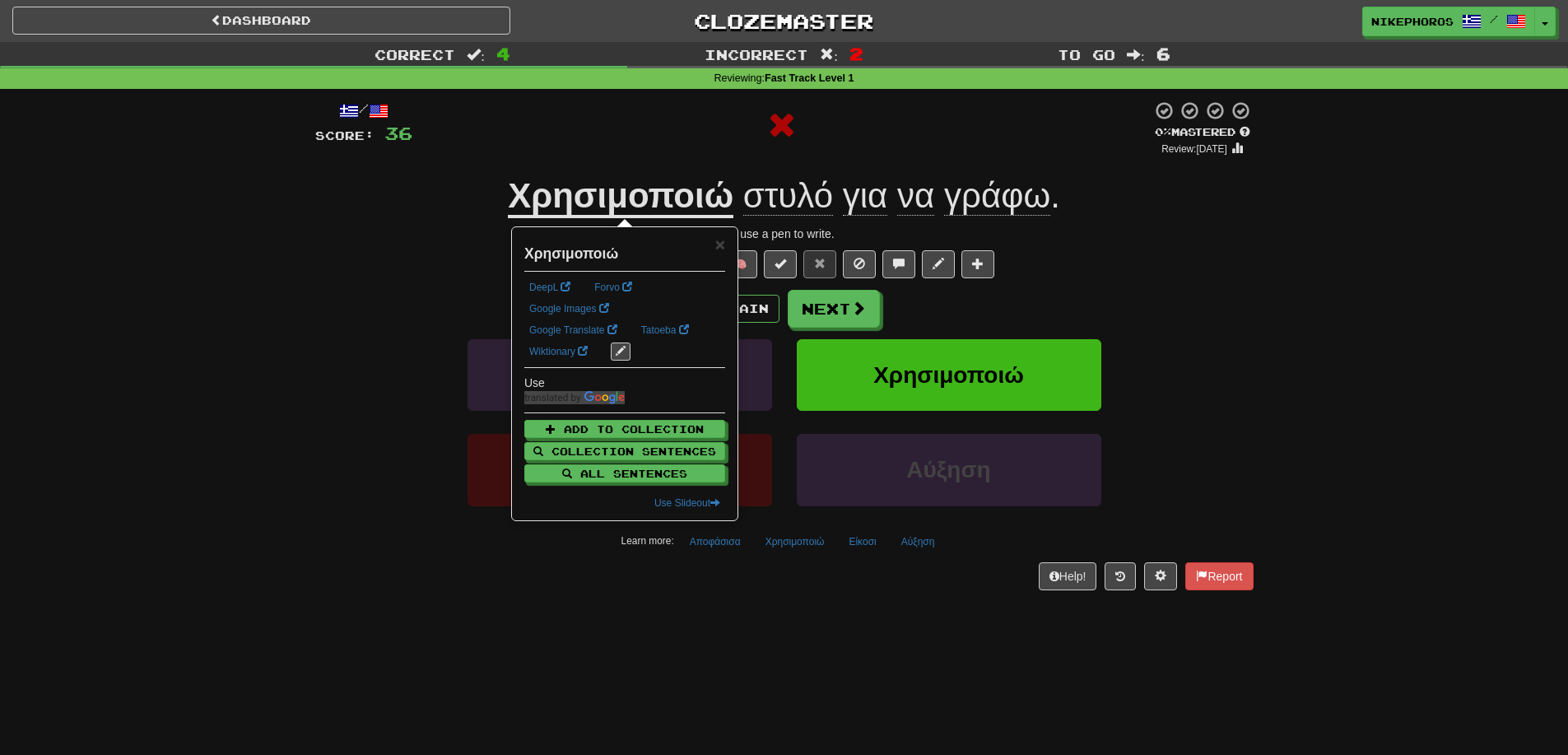
click at [1133, 248] on div "/ Score: 36 0 % Mastered Review: [DATE] Χρησιμοποιώ στυλό για να γράφω . I use …" at bounding box center [784, 346] width 938 height 489
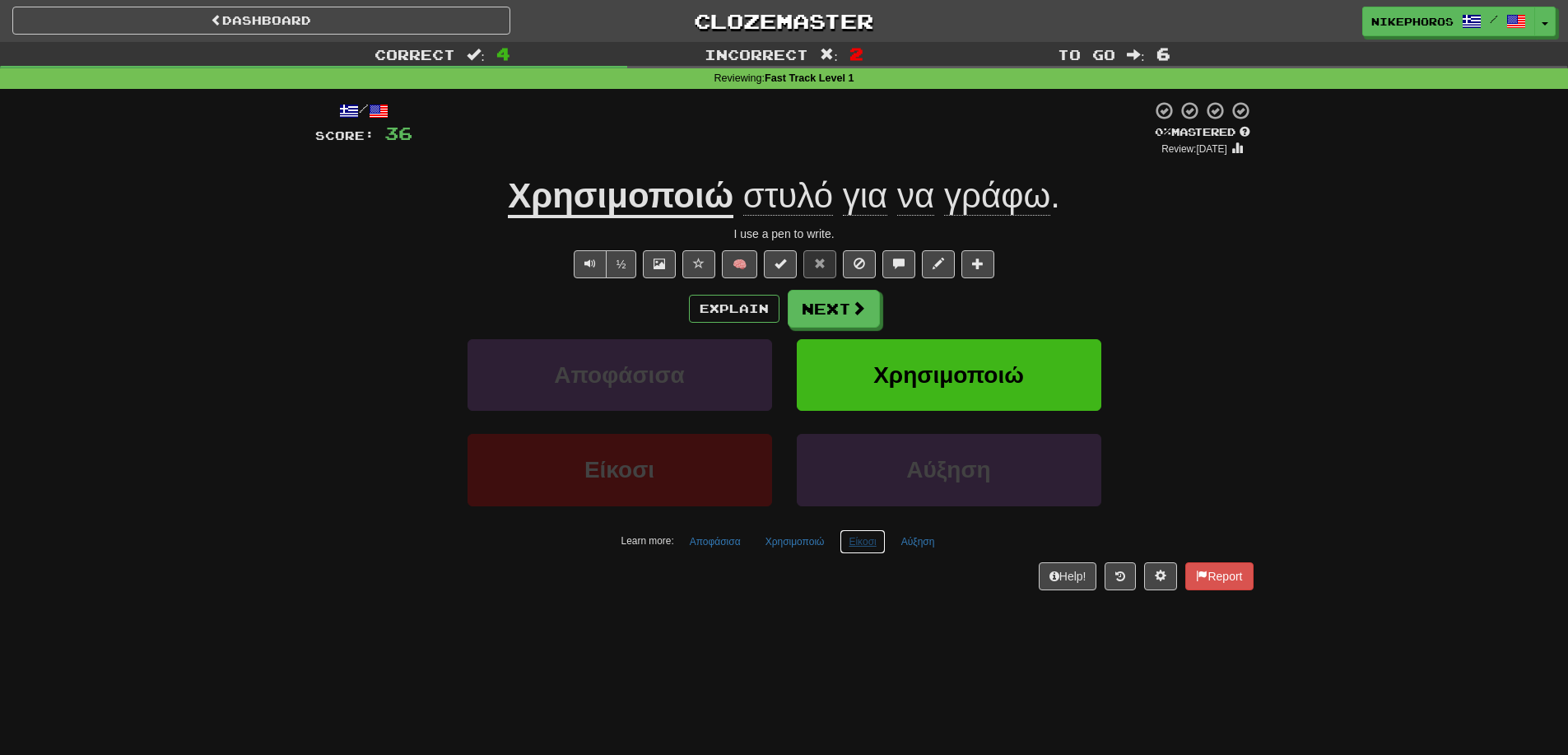
click at [867, 540] on button "Είκοσι" at bounding box center [861, 541] width 45 height 25
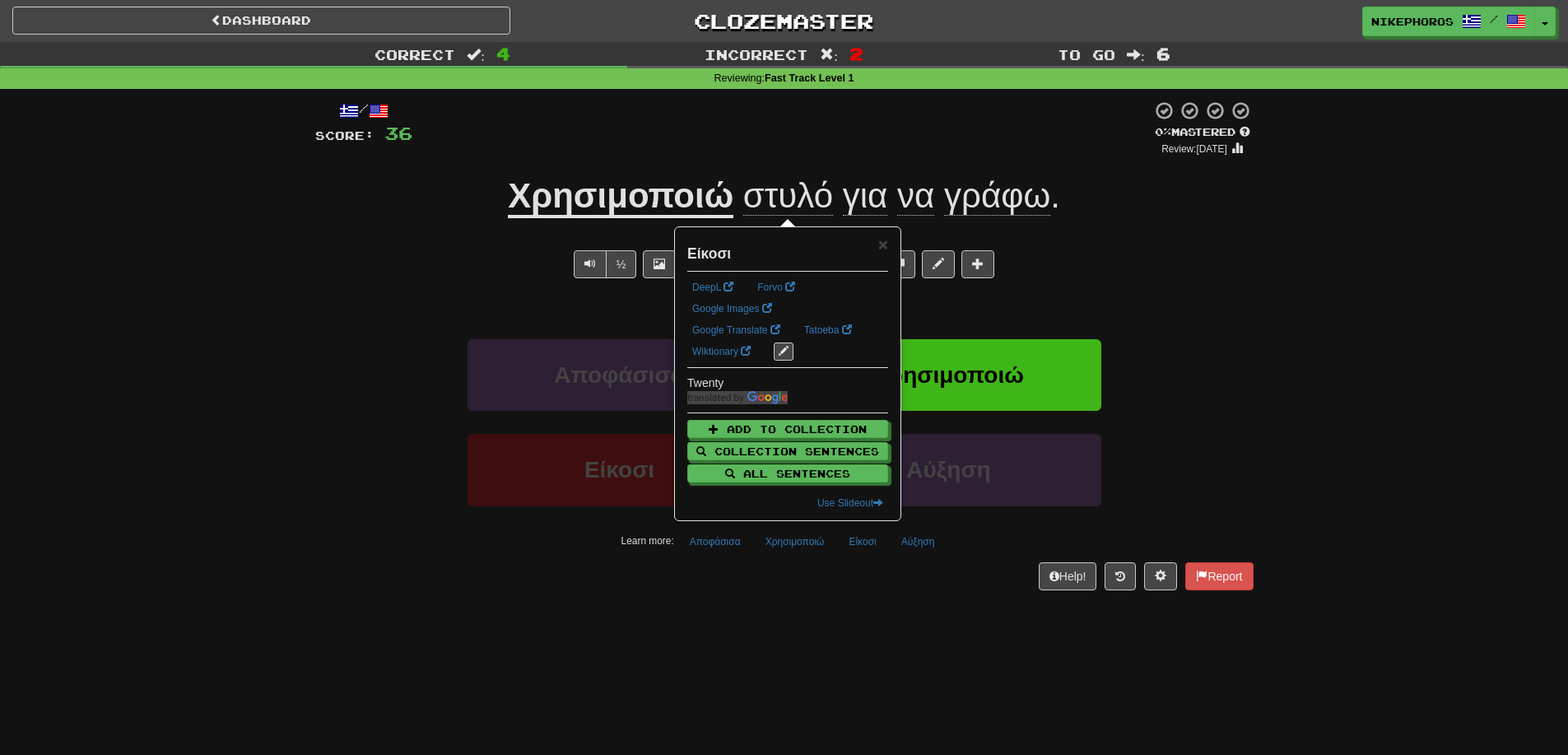
click at [891, 599] on div "/ Score: 36 0 % Mastered Review: [DATE] Χρησιμοποιώ στυλό για να γράφω . I use …" at bounding box center [784, 351] width 938 height 524
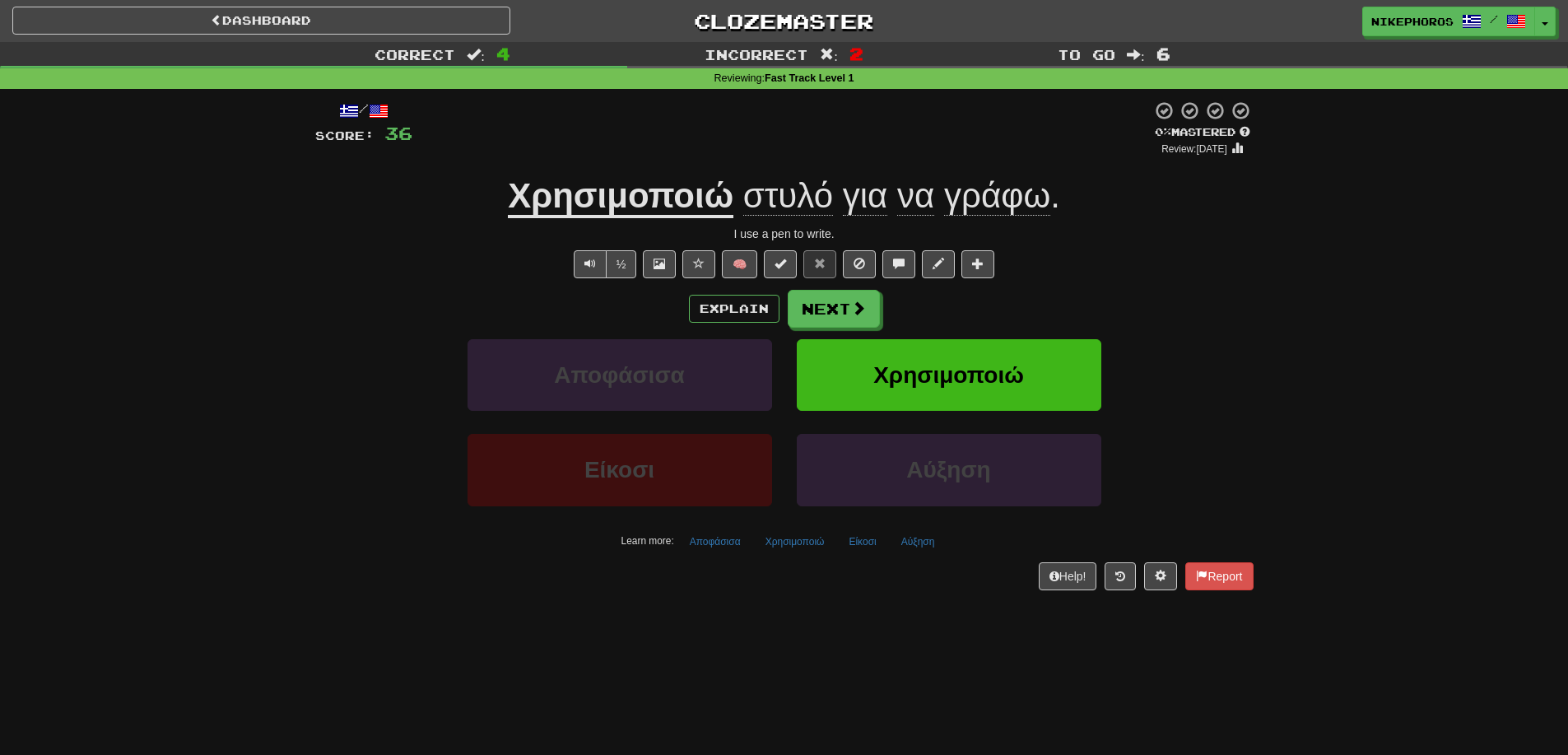
click at [1163, 118] on span at bounding box center [1164, 110] width 17 height 17
click at [718, 544] on button "Αποφάσισα" at bounding box center [715, 541] width 69 height 25
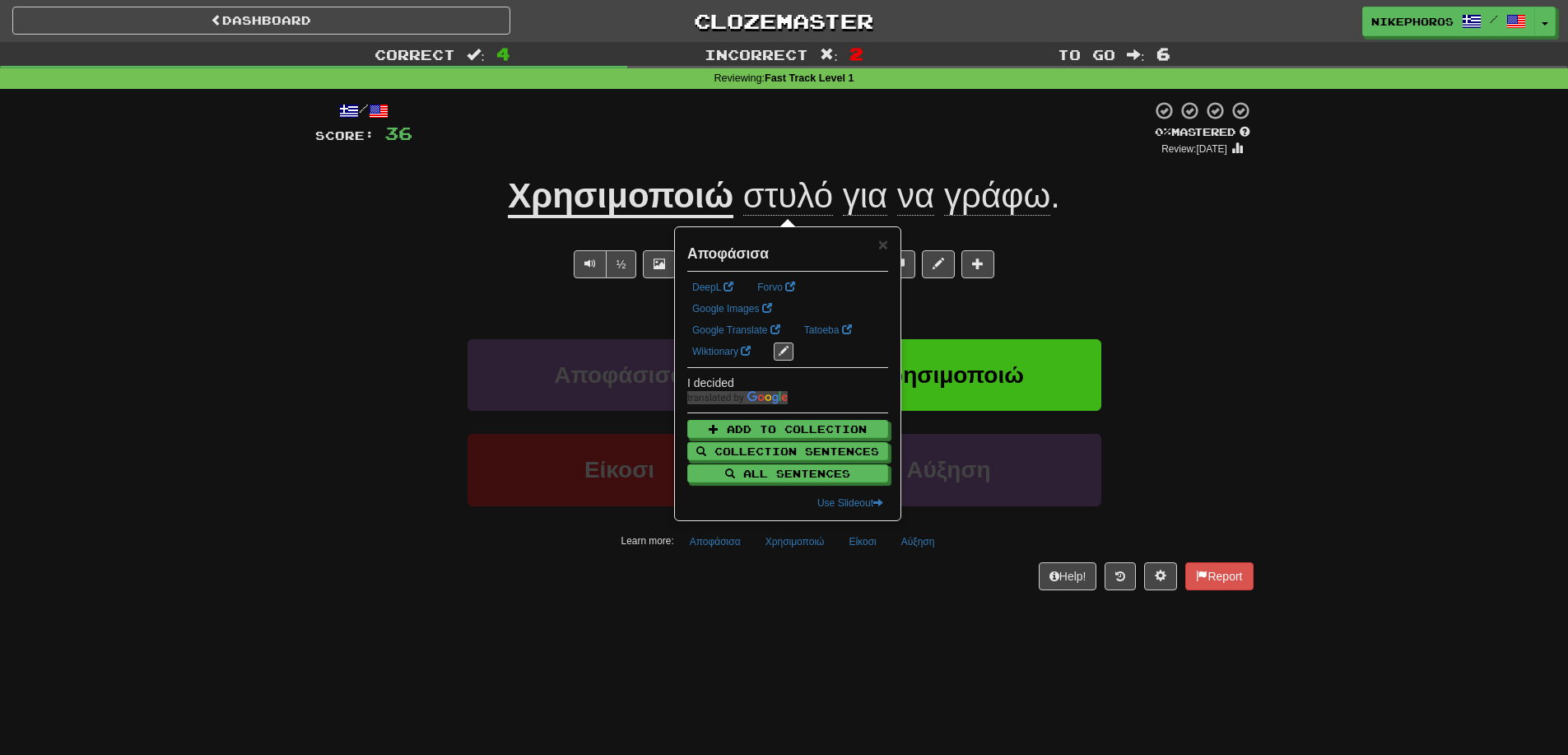
click at [775, 637] on div "Dashboard Clozemaster Nikephoros / Toggle Dropdown Dashboard Leaderboard Activi…" at bounding box center [784, 378] width 1568 height 755
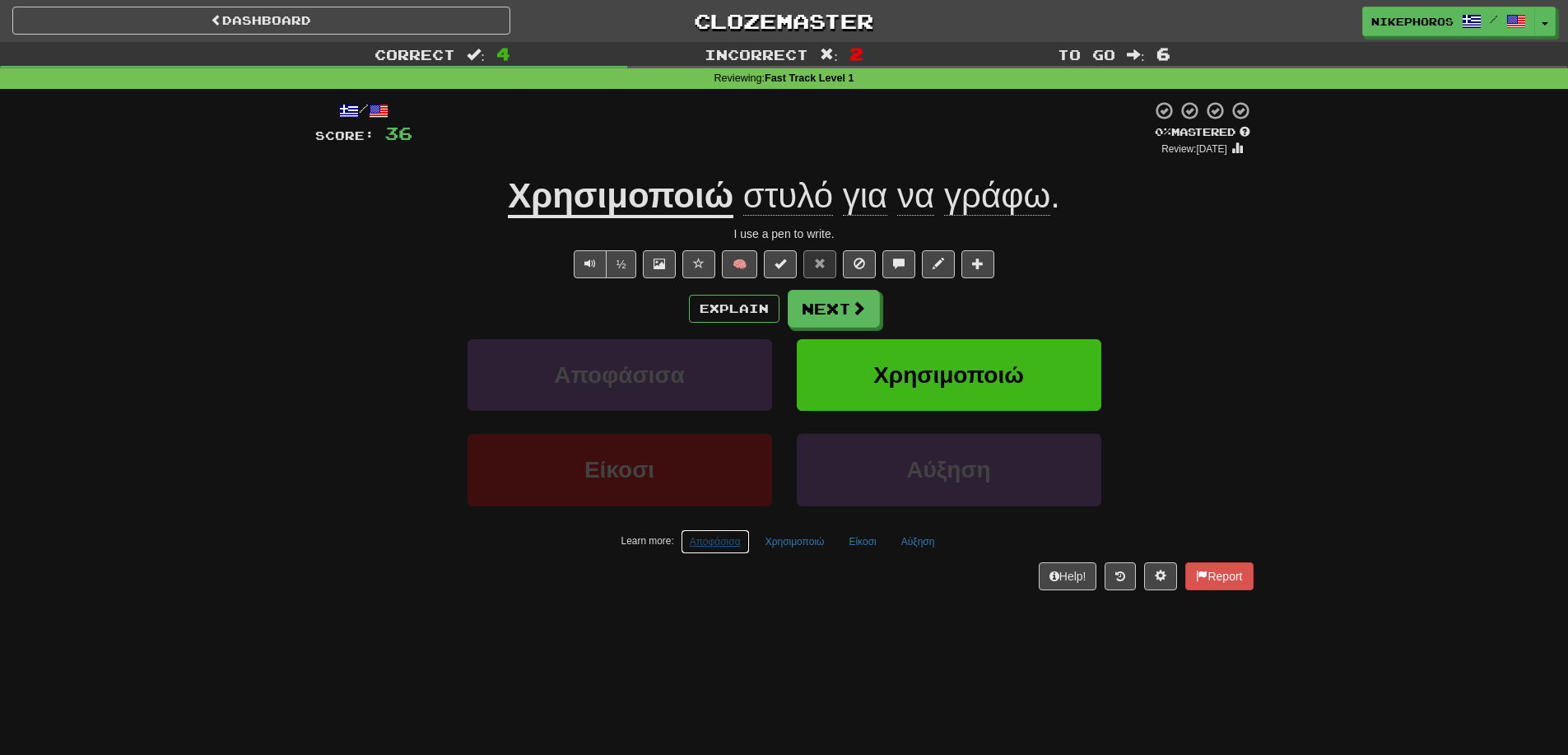
click at [722, 534] on button "Αποφάσισα" at bounding box center [715, 541] width 69 height 25
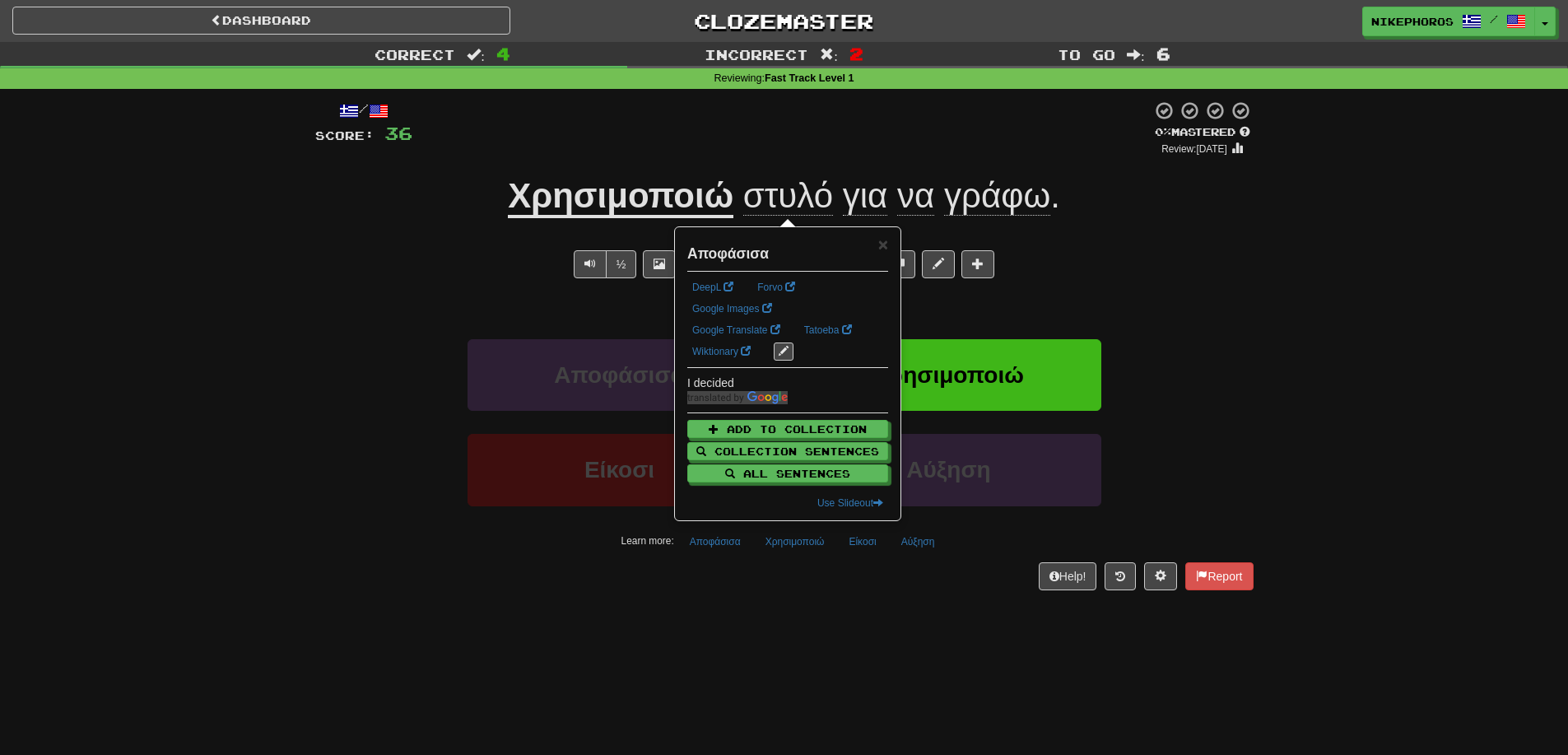
click at [678, 202] on u "Χρησιμοποιώ" at bounding box center [621, 198] width 226 height 42
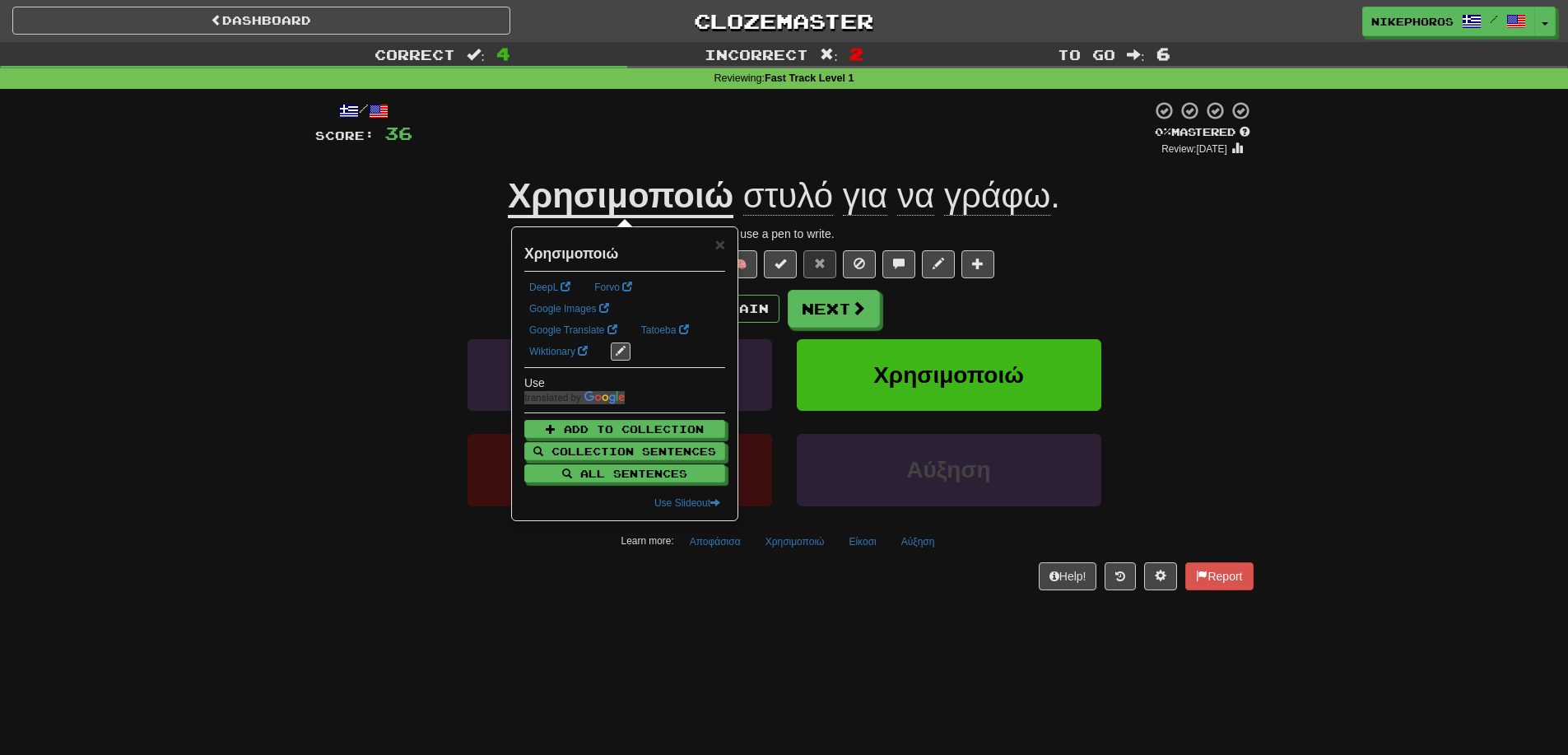
click at [661, 144] on div at bounding box center [782, 129] width 740 height 56
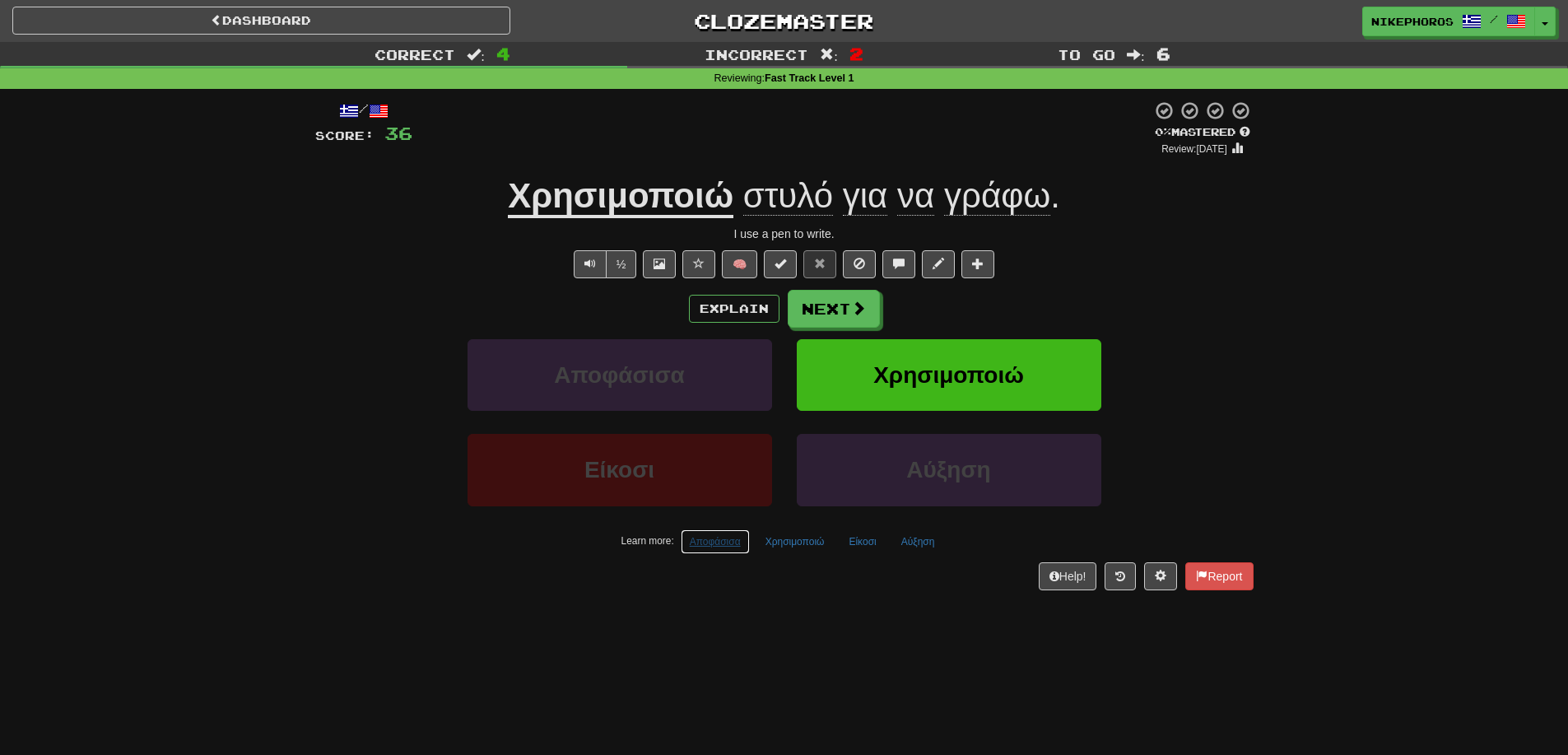
click at [686, 550] on button "Αποφάσισα" at bounding box center [715, 541] width 69 height 25
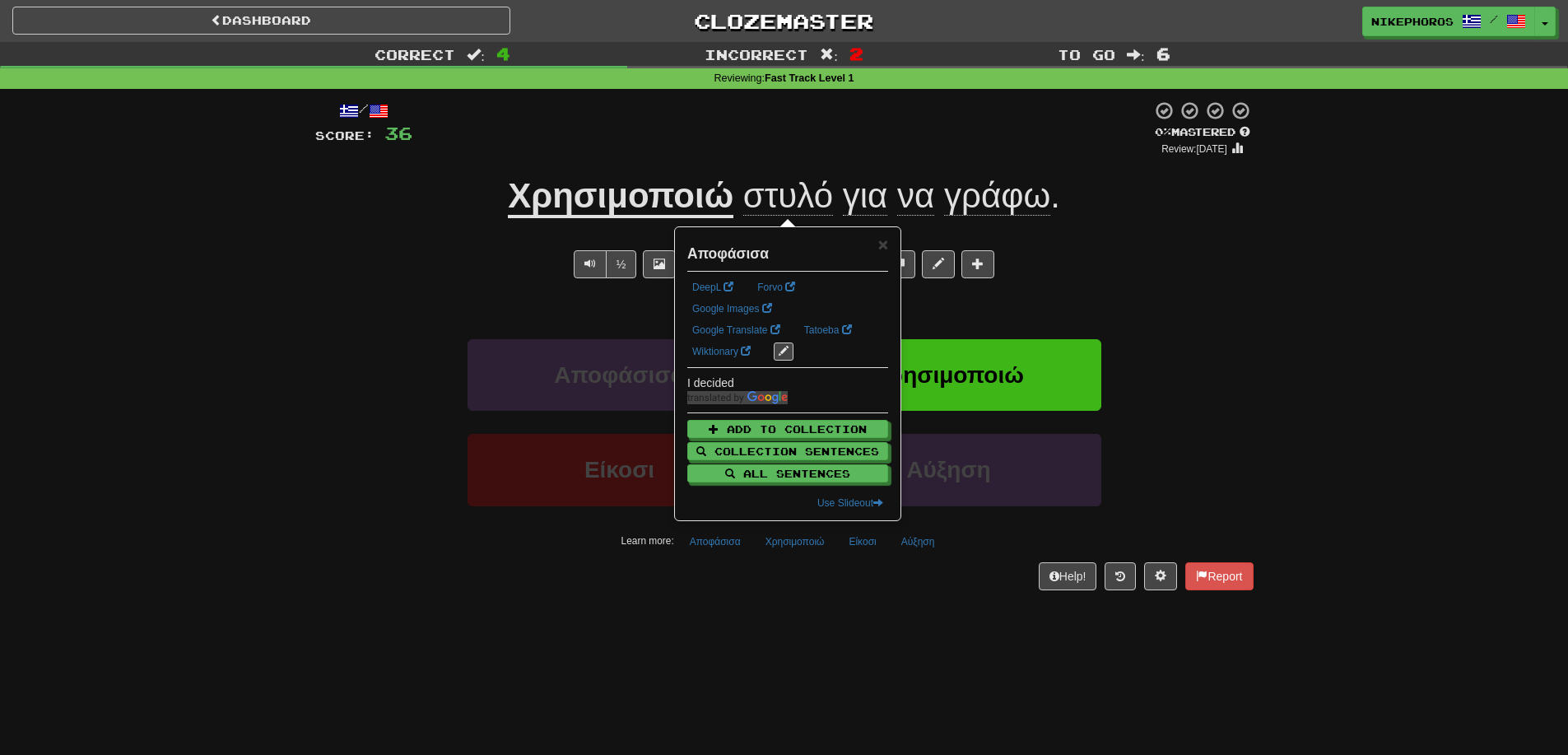
click at [725, 594] on div "/ Score: 36 0 % Mastered Review: [DATE] Χρησιμοποιώ στυλό για να γράφω . I use …" at bounding box center [784, 351] width 938 height 524
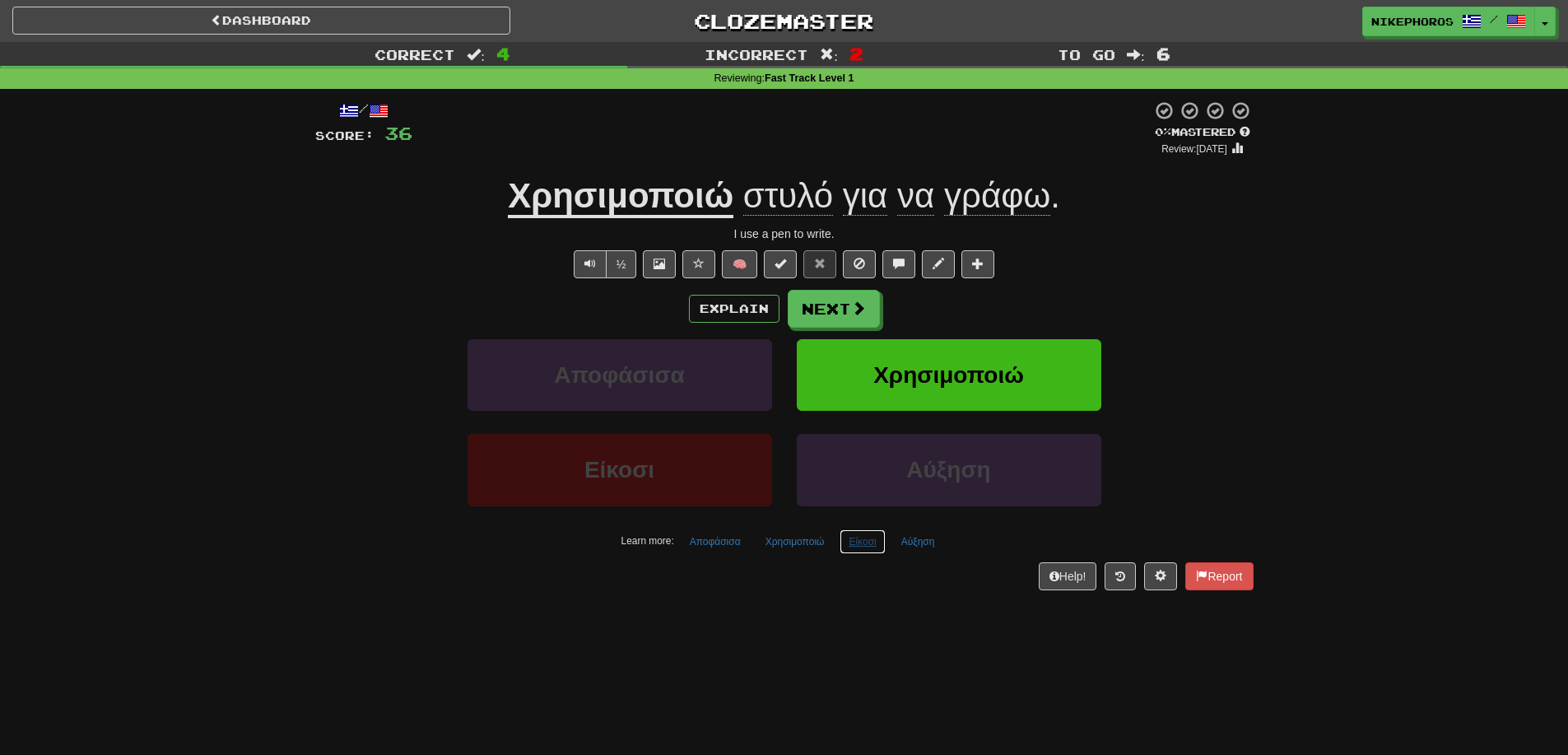
click at [862, 543] on button "Είκοσι" at bounding box center [861, 541] width 45 height 25
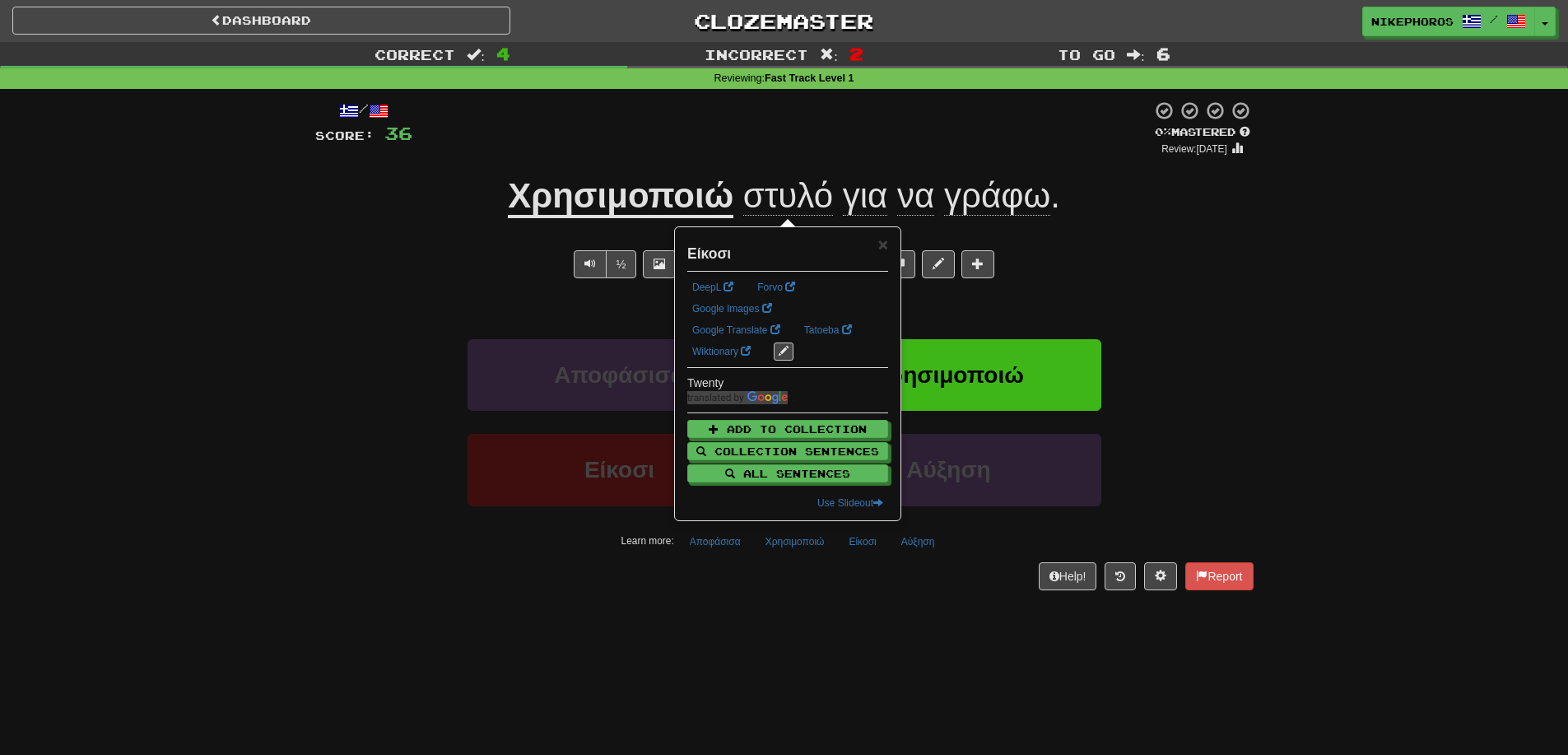
click at [815, 618] on div "Dashboard Clozemaster Nikephoros / Toggle Dropdown Dashboard Leaderboard Activi…" at bounding box center [784, 378] width 1568 height 755
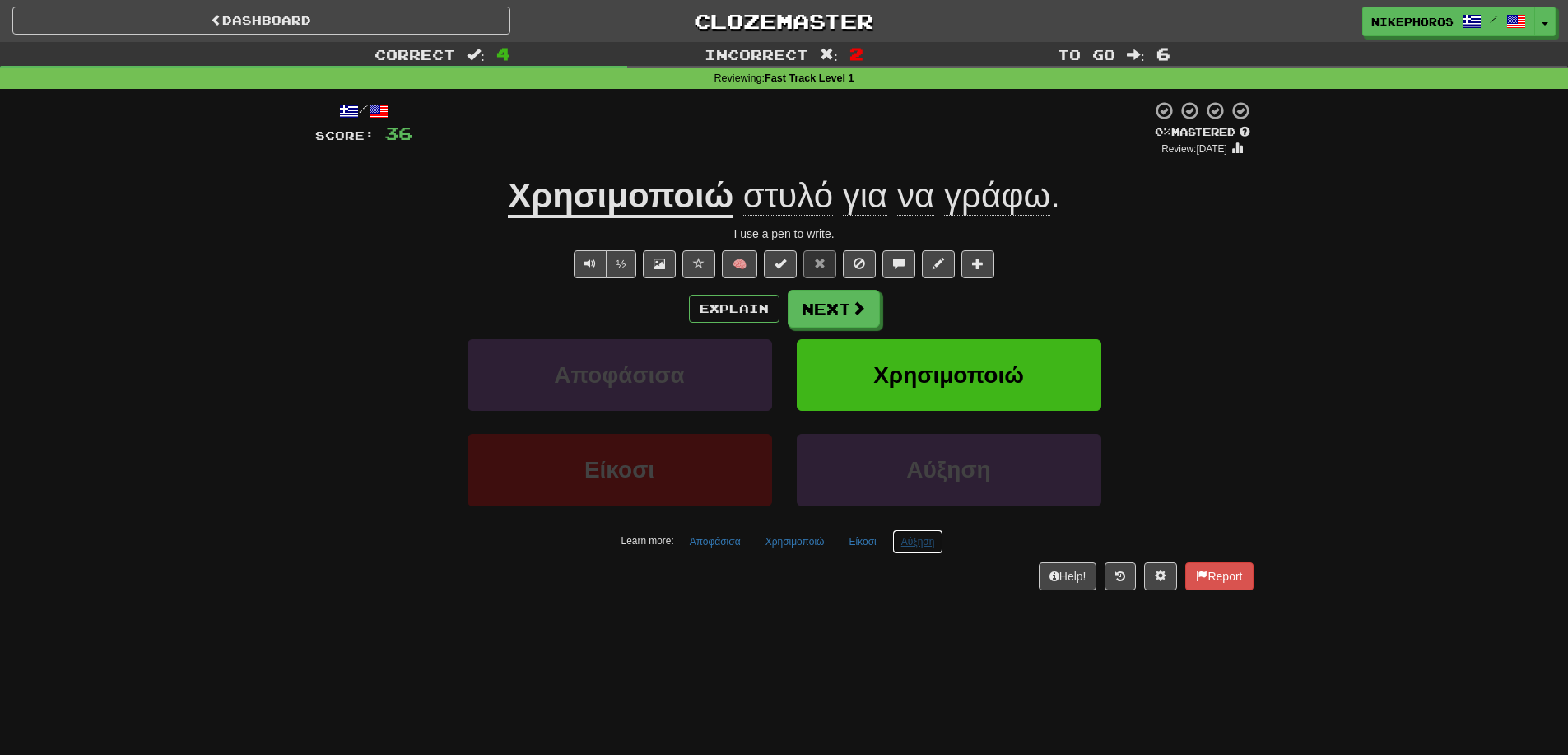
click at [912, 541] on button "Αύξηση" at bounding box center [918, 541] width 52 height 25
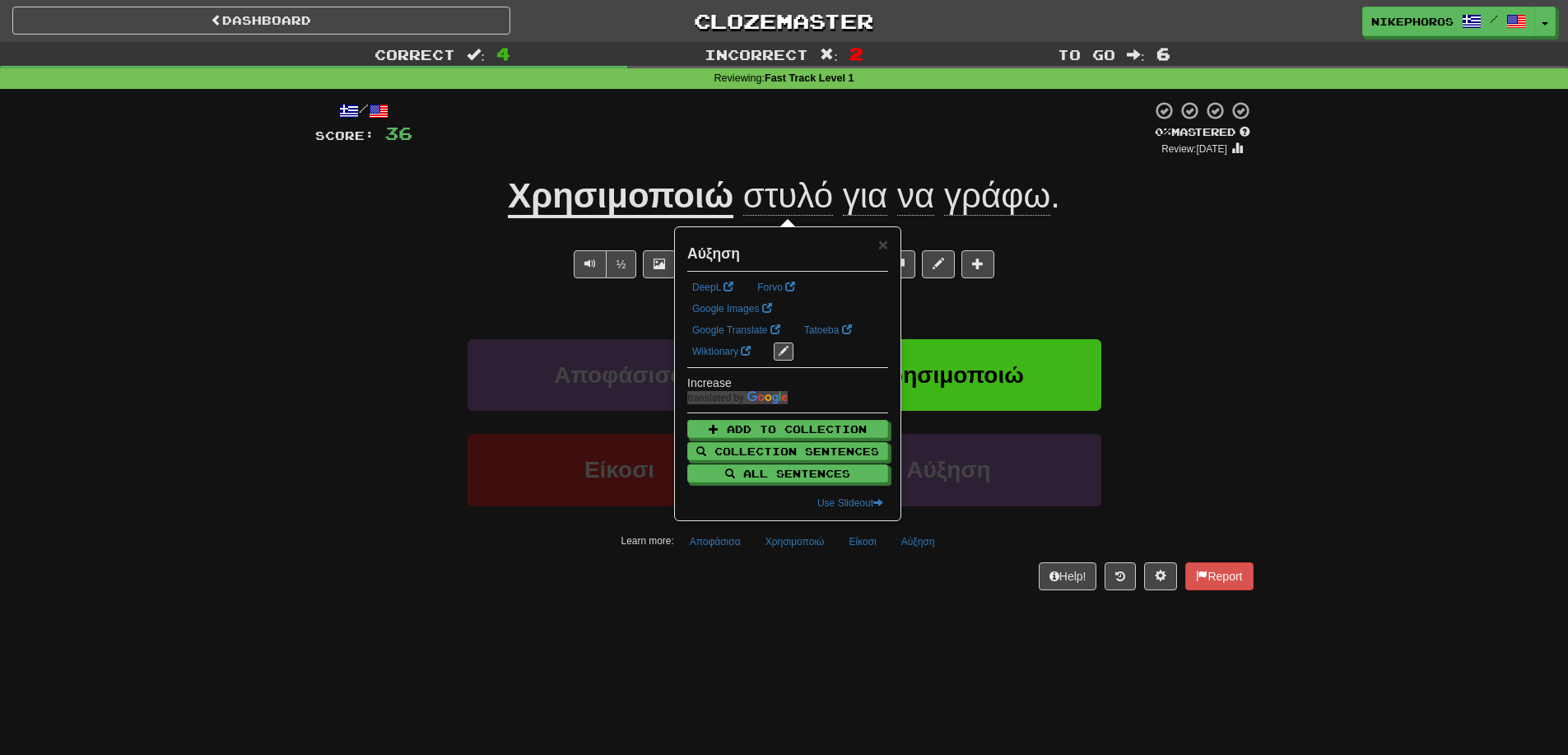
click at [883, 598] on div "/ Score: 36 0 % Mastered Review: [DATE] Χρησιμοποιώ στυλό για να γράφω . I use …" at bounding box center [784, 351] width 938 height 524
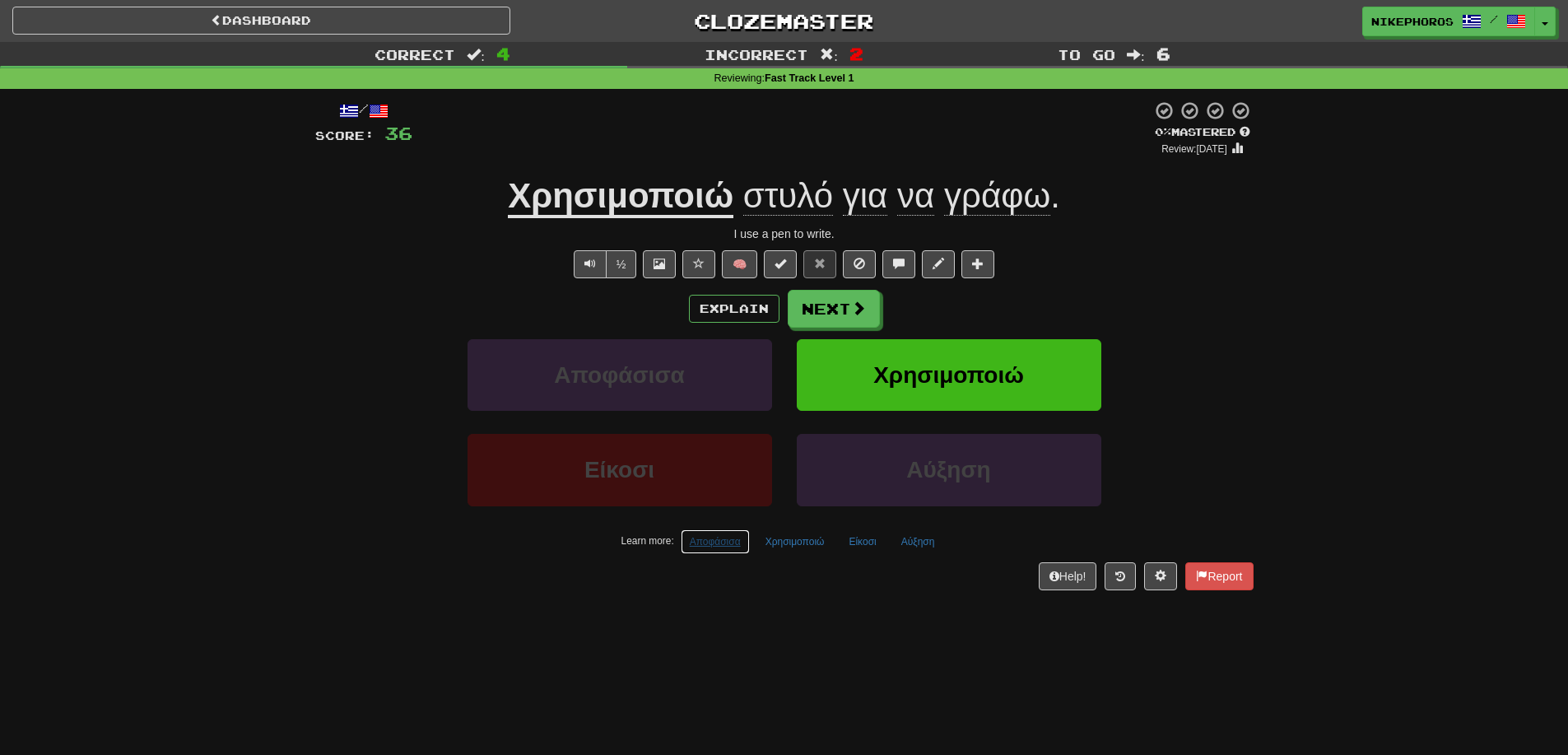
click at [728, 542] on button "Αποφάσισα" at bounding box center [715, 541] width 69 height 25
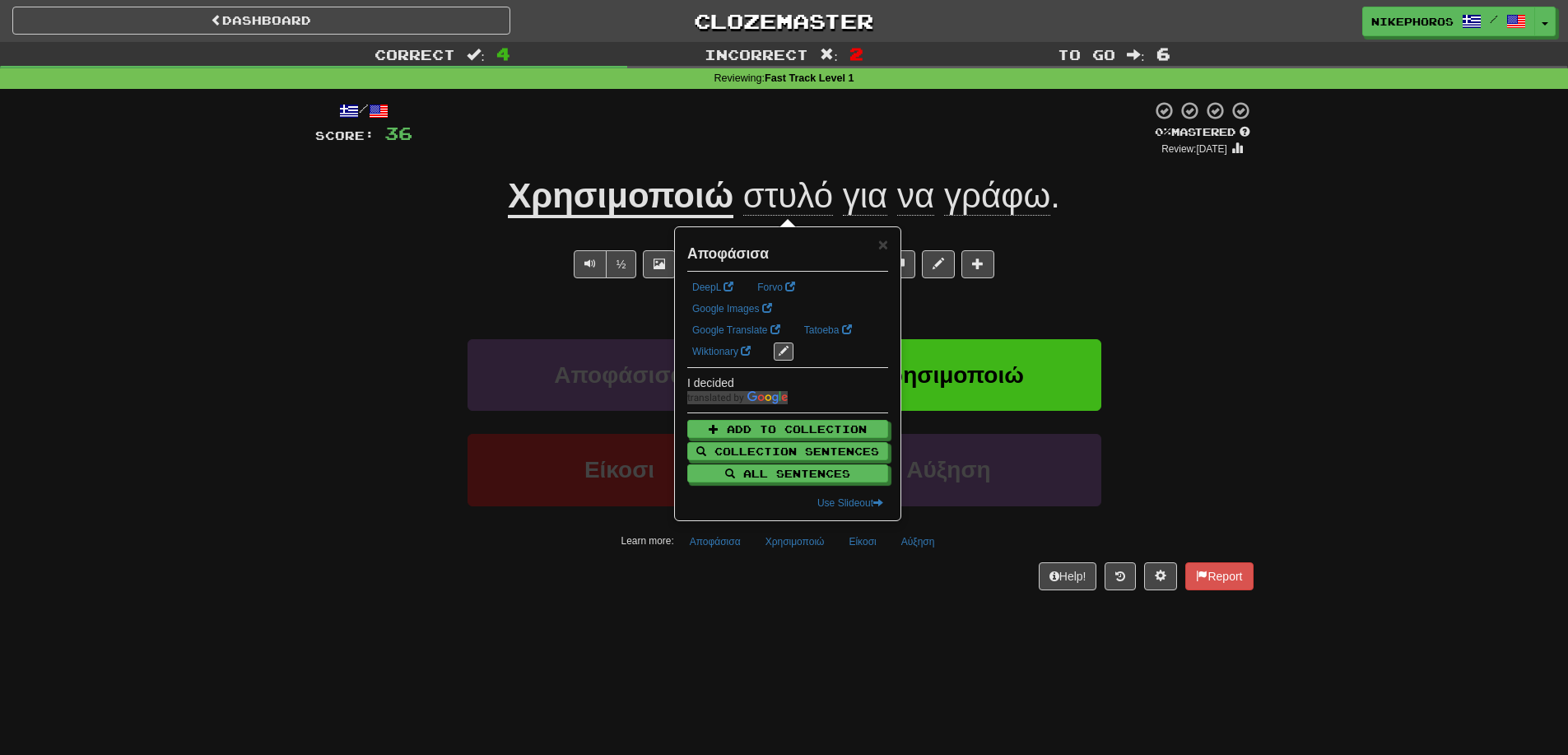
click at [741, 597] on div "/ Score: 36 0 % Mastered Review: [DATE] Χρησιμοποιώ στυλό για να γράφω . I use …" at bounding box center [784, 351] width 938 height 524
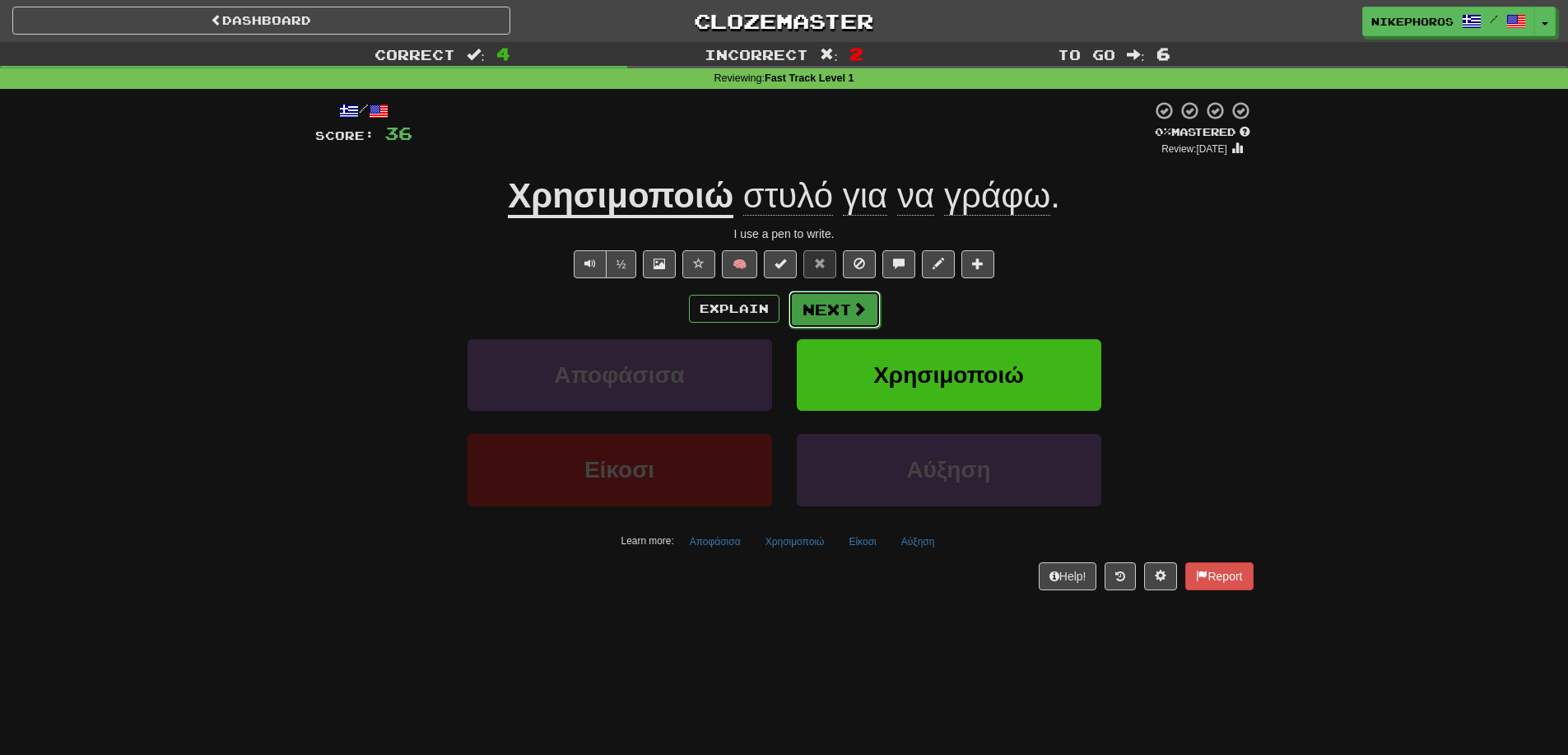
click at [837, 318] on button "Next" at bounding box center [834, 310] width 92 height 38
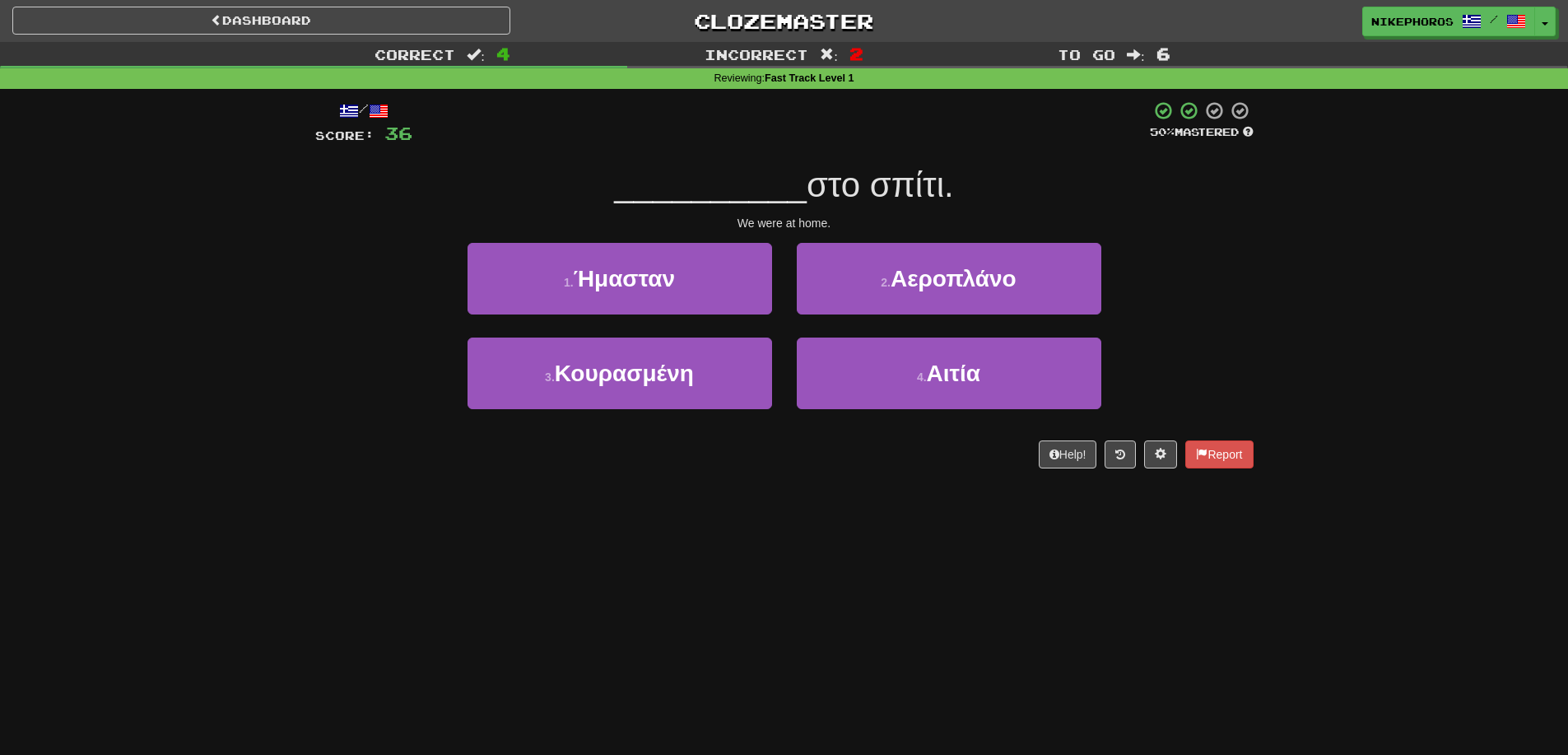
click at [784, 190] on span "__________" at bounding box center [710, 185] width 193 height 39
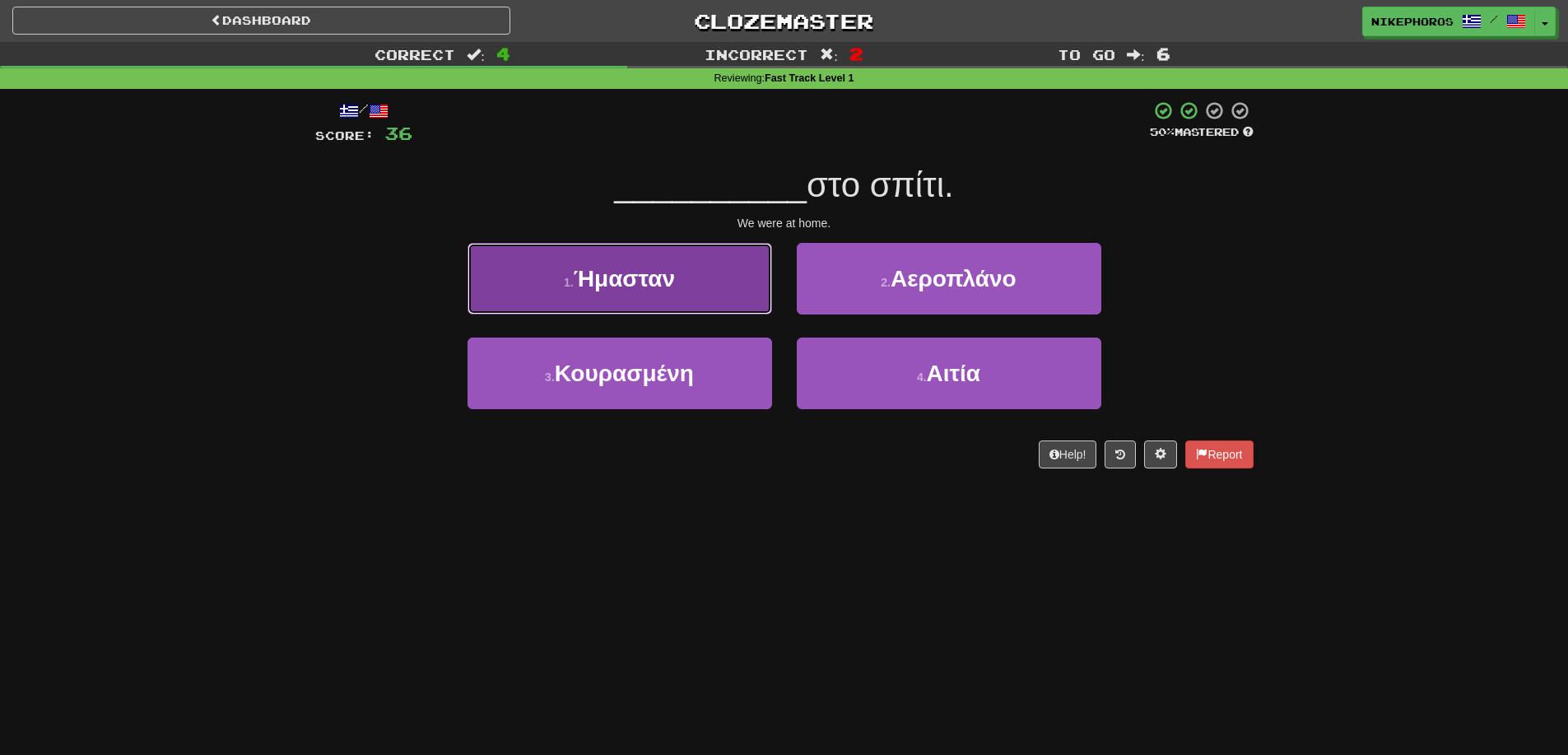
click at [721, 285] on button "1 . [GEOGRAPHIC_DATA]" at bounding box center [620, 279] width 304 height 72
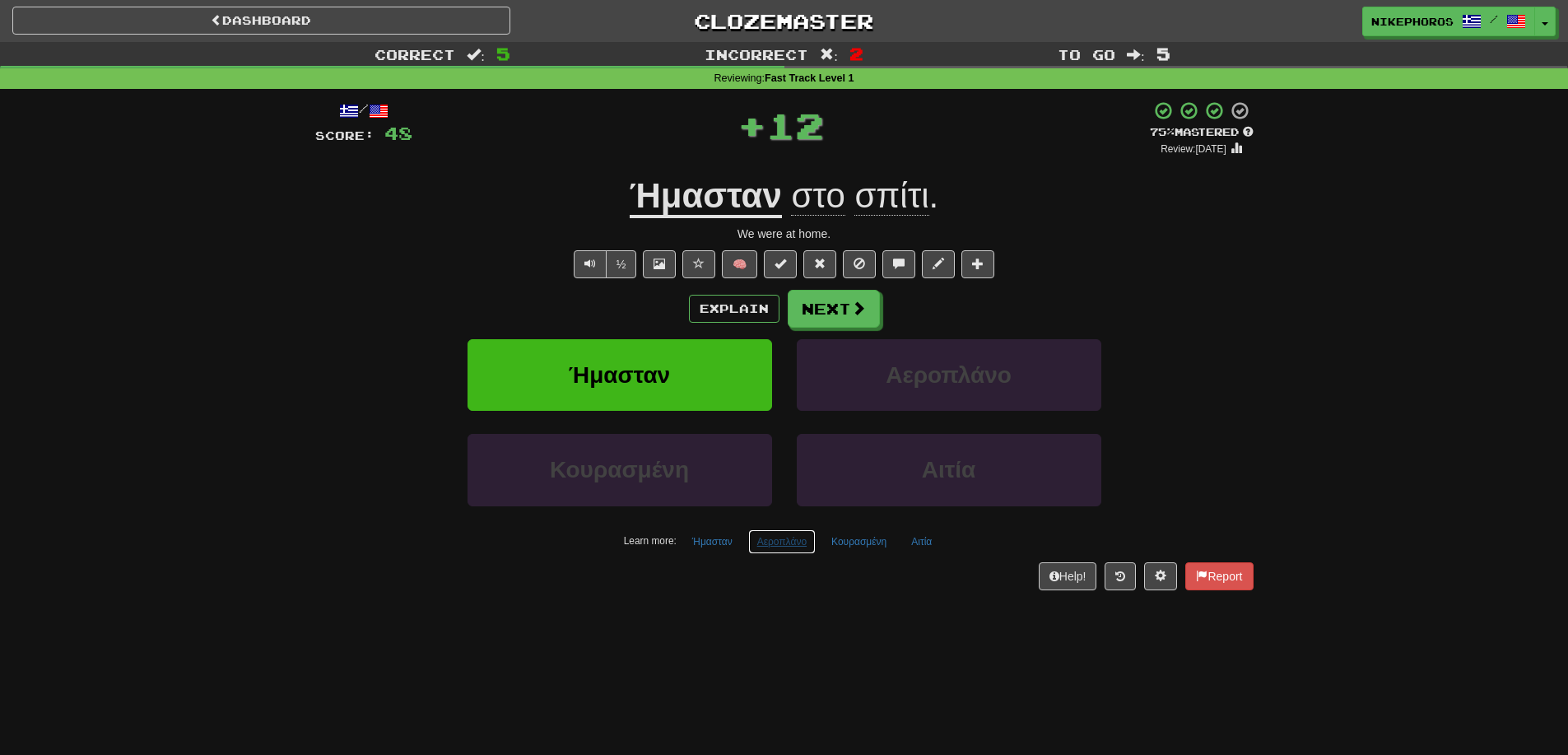
click at [785, 541] on button "Αεροπλάνο" at bounding box center [783, 541] width 68 height 25
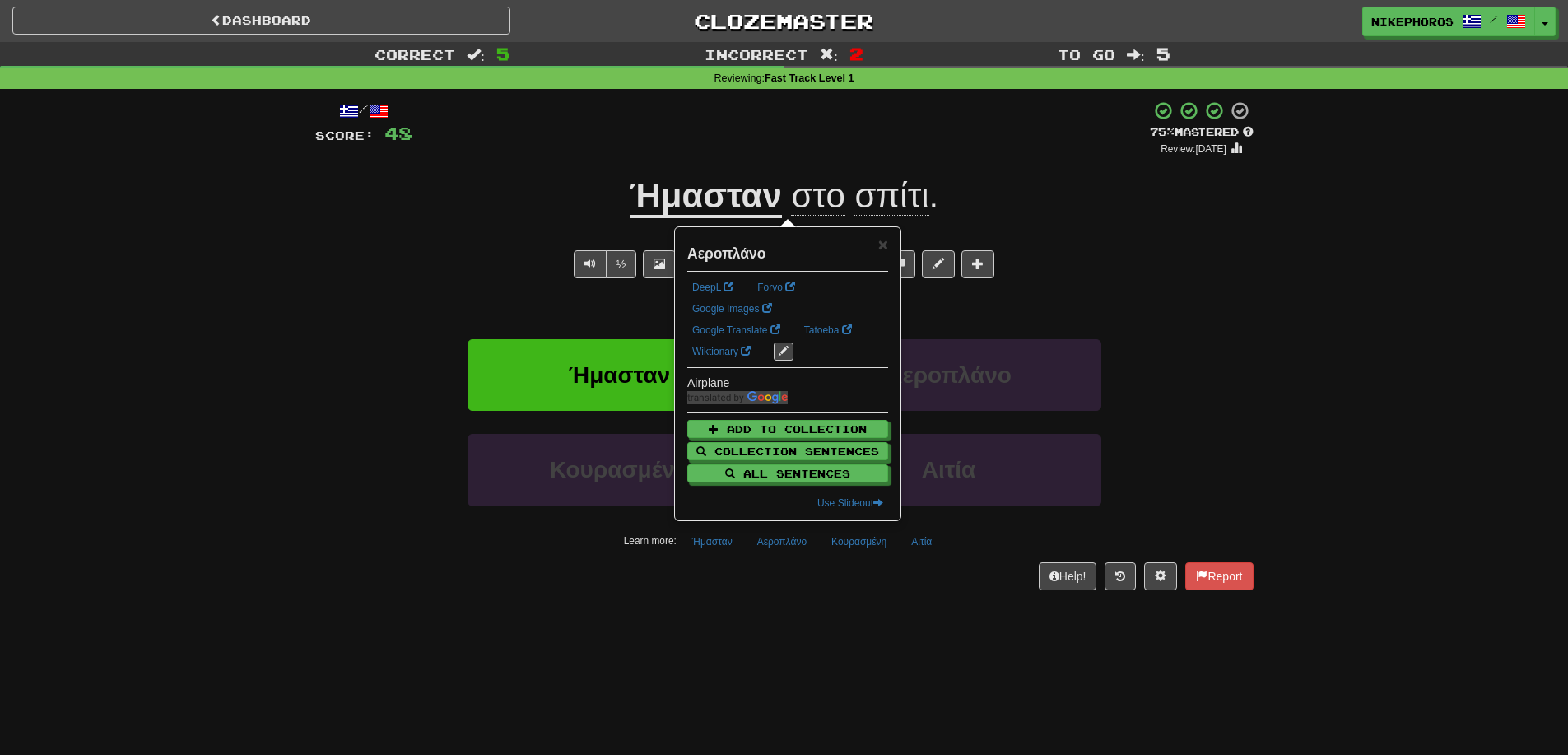
click at [840, 625] on div "Dashboard Clozemaster Nikephoros / Toggle Dropdown Dashboard Leaderboard Activi…" at bounding box center [784, 378] width 1568 height 755
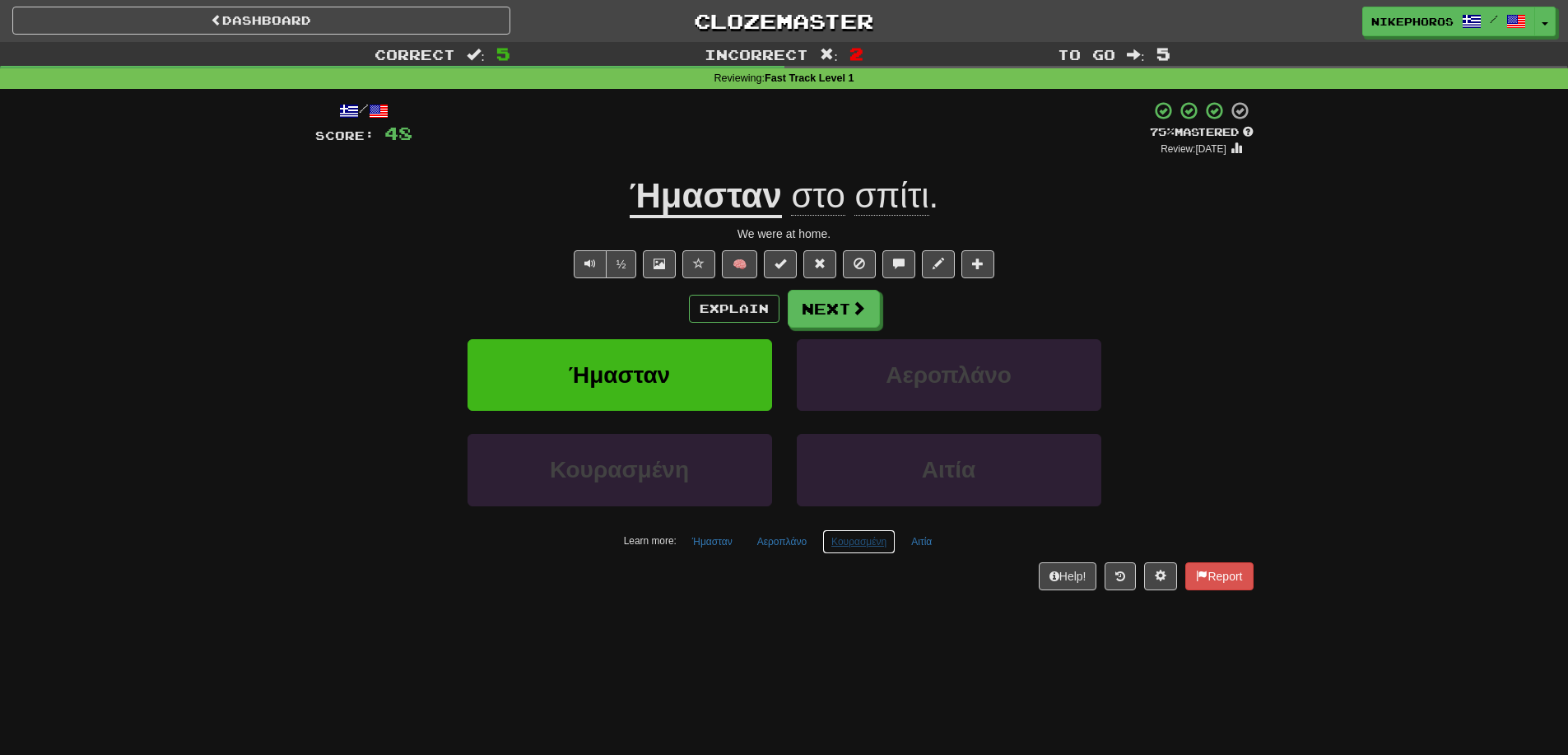
click at [866, 552] on button "Κουρασμένη" at bounding box center [858, 541] width 73 height 25
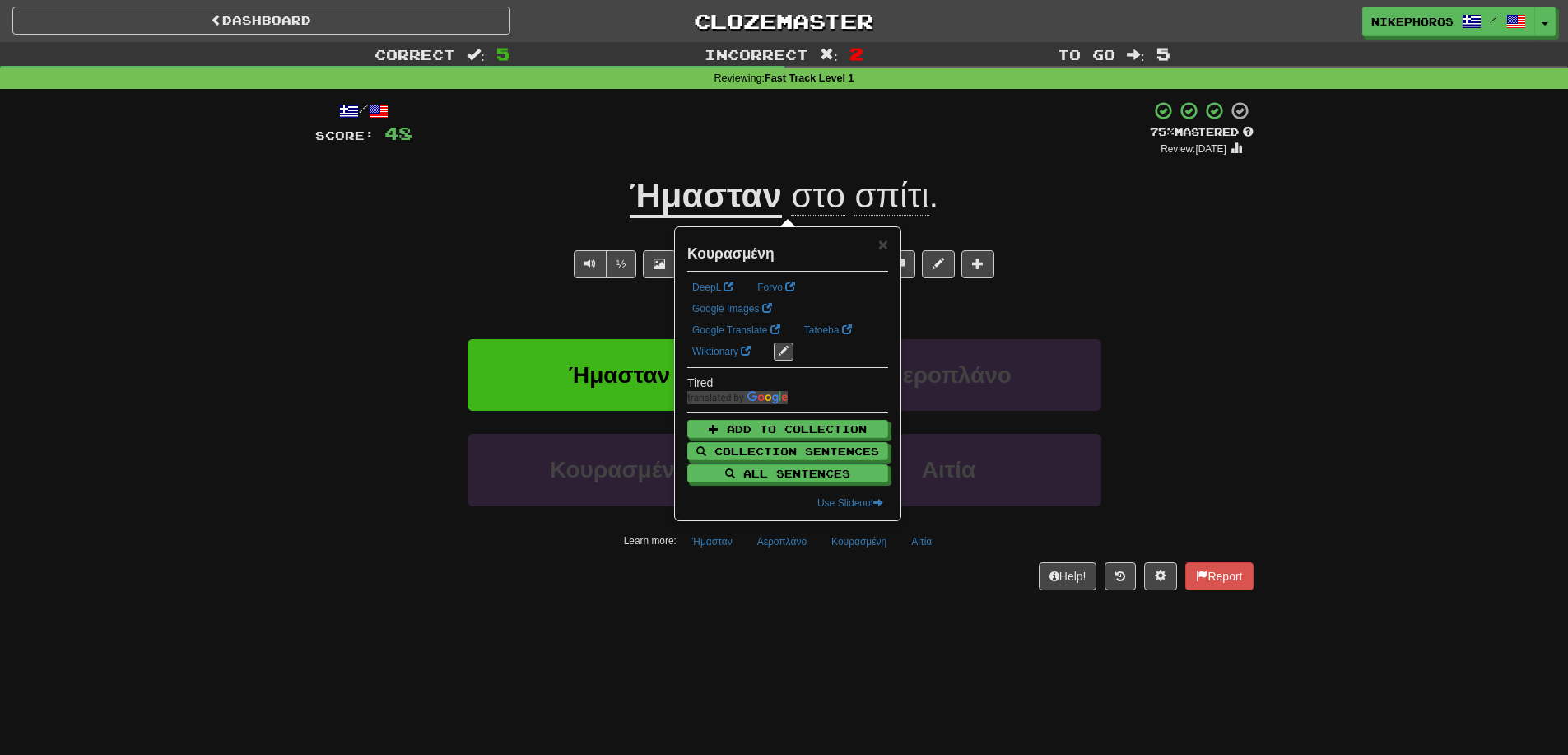
click at [867, 575] on div "Help! Report" at bounding box center [784, 576] width 938 height 28
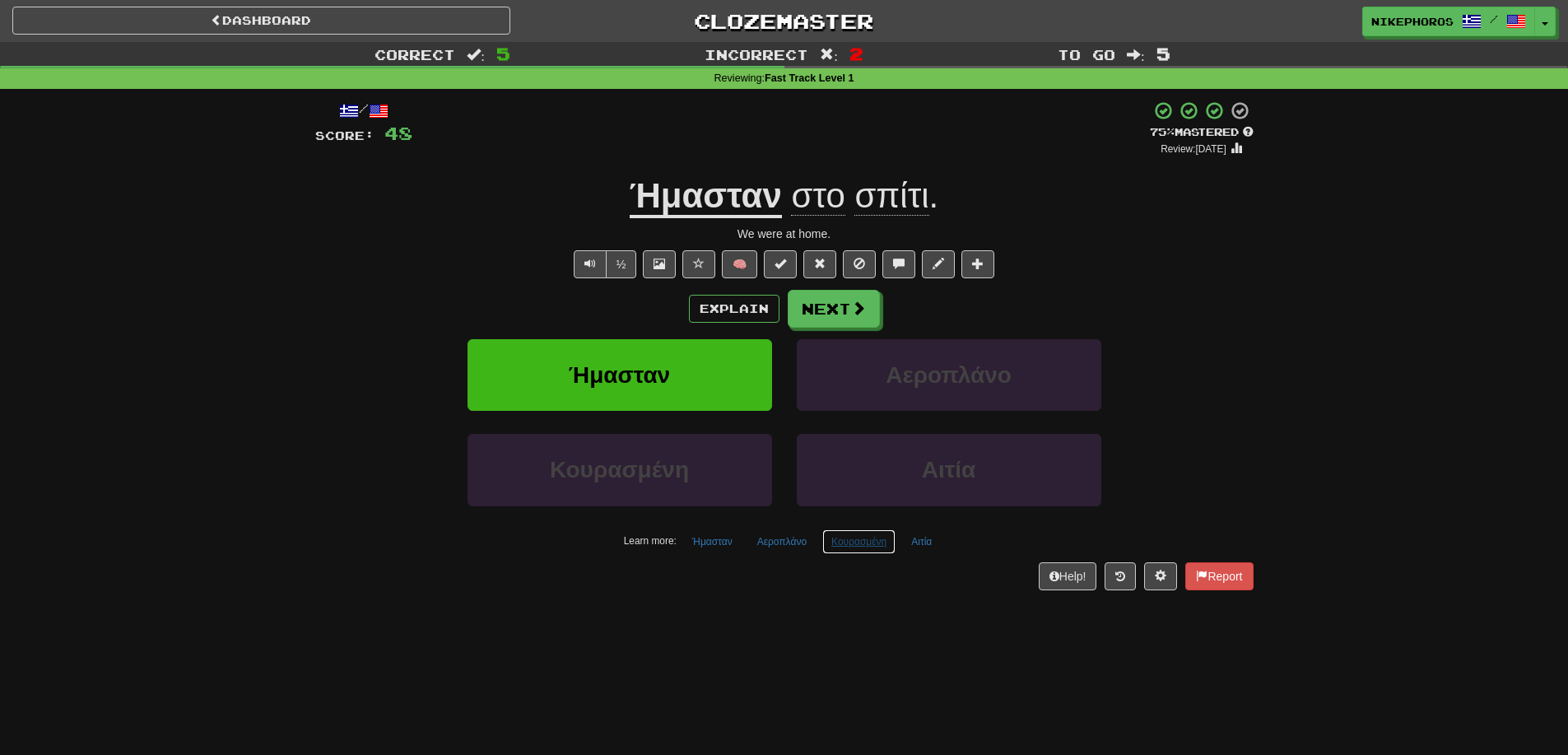
click at [868, 543] on button "Κουρασμένη" at bounding box center [858, 541] width 73 height 25
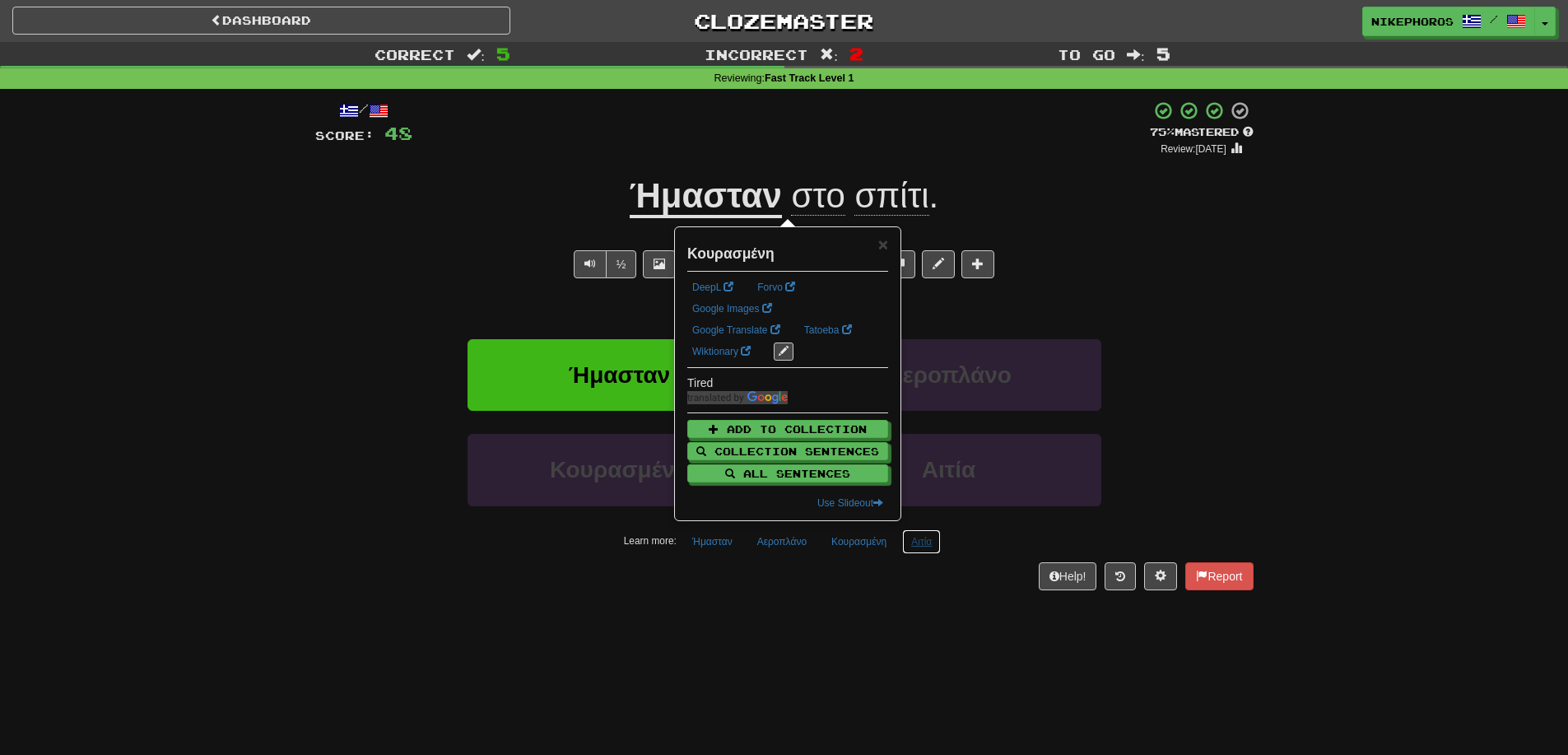
click at [911, 544] on button "Αιτία" at bounding box center [921, 541] width 39 height 25
click at [909, 611] on div "/ Score: 48 + 12 75 % Mastered Review: [DATE] Ήμασταν στο σπίτι . We were at ho…" at bounding box center [784, 351] width 938 height 524
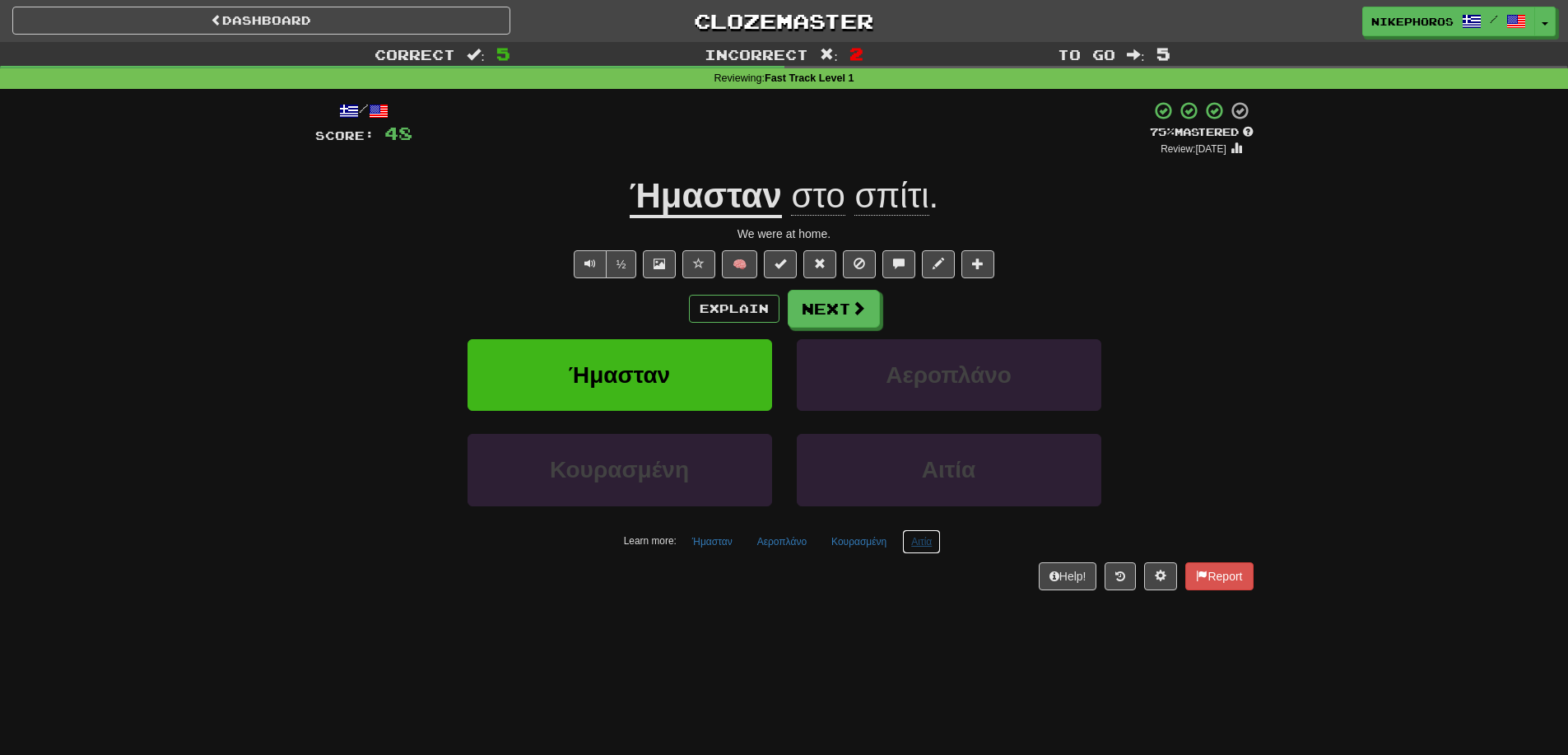
click at [928, 546] on button "Αιτία" at bounding box center [921, 541] width 39 height 25
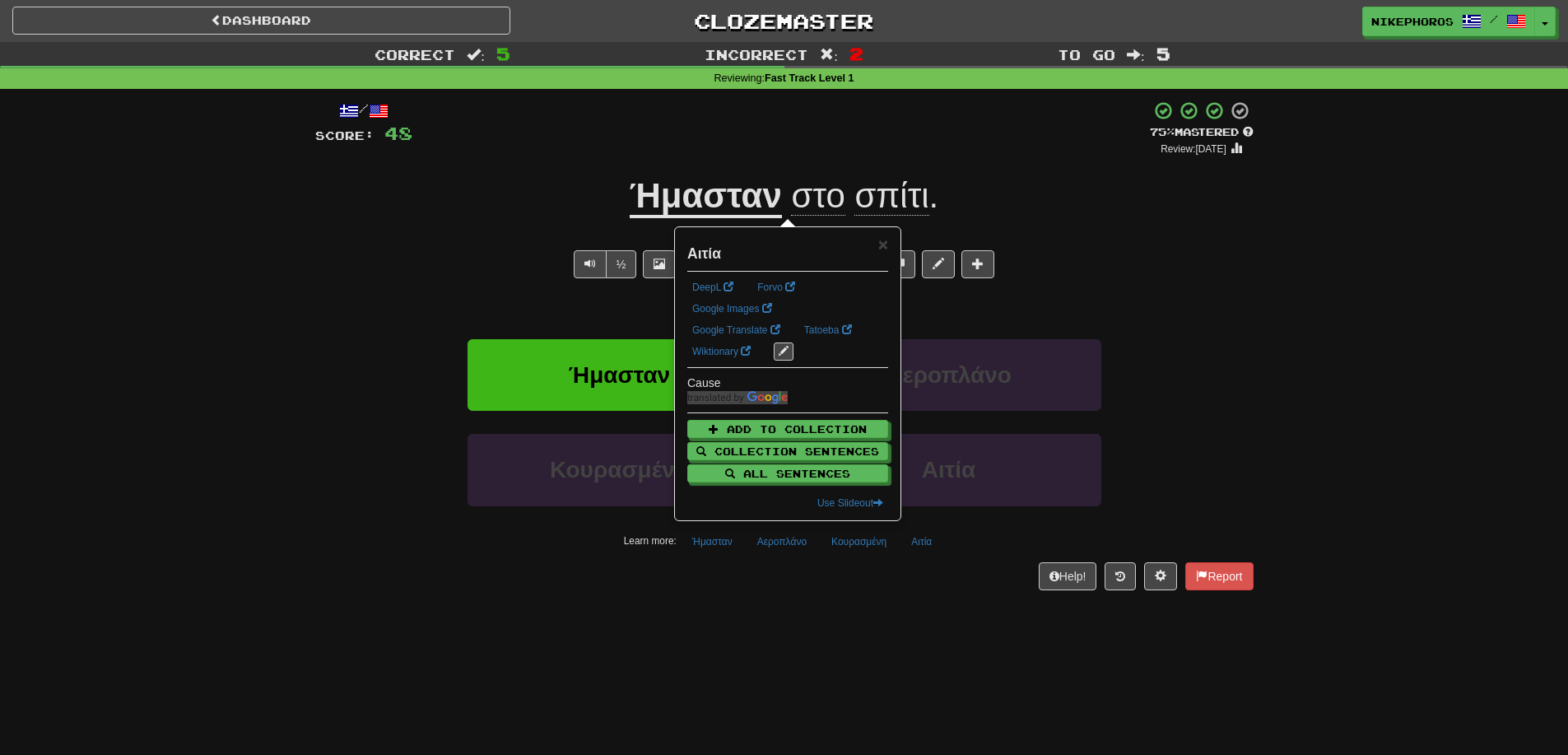
click at [926, 666] on div "Dashboard Clozemaster Nikephoros / Toggle Dropdown Dashboard Leaderboard Activi…" at bounding box center [784, 378] width 1568 height 755
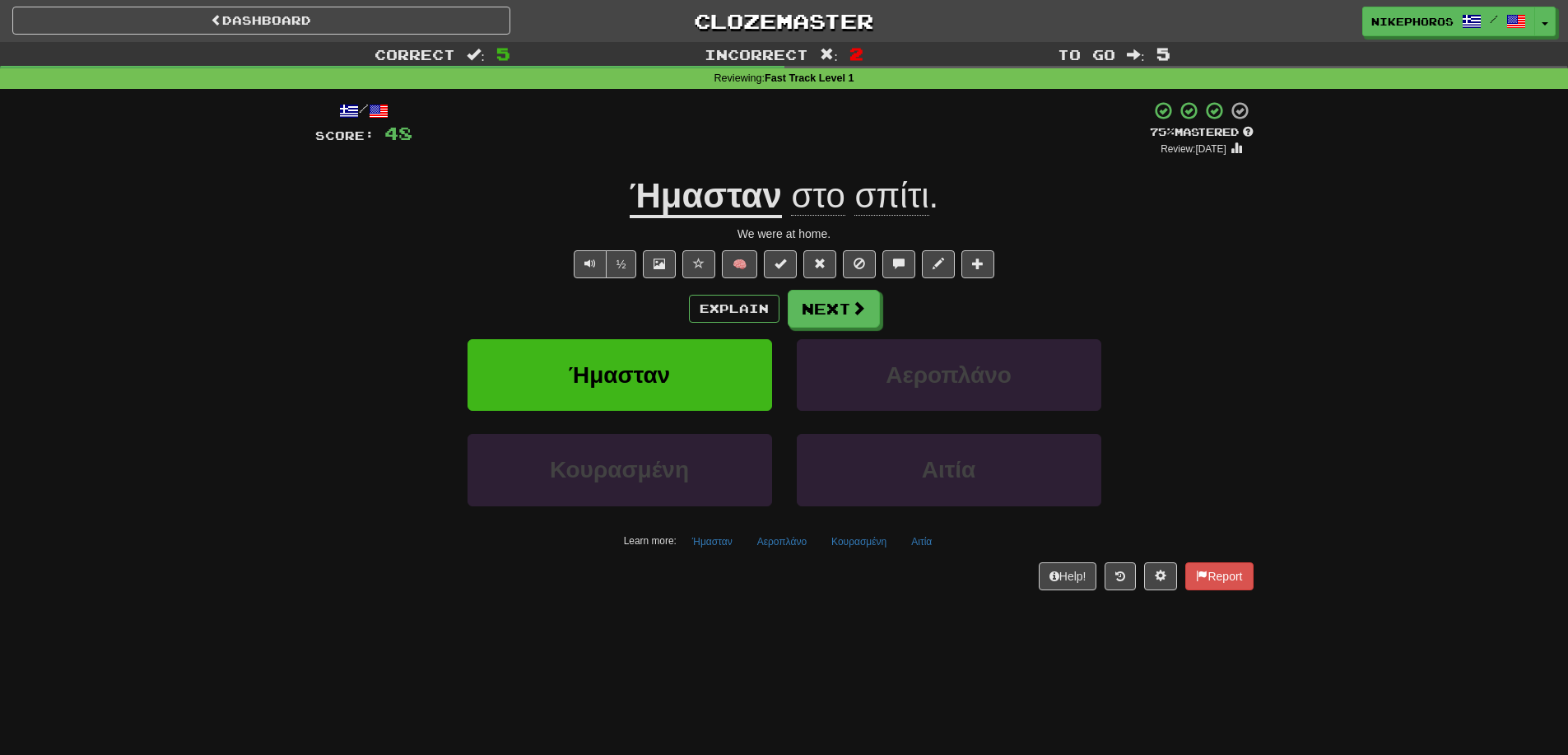
click at [845, 328] on div "Explain Next Ήμασταν Αεροπλάνο Κουρασμένη Αιτία Learn more: Ήμασταν Αεροπλάνο Κ…" at bounding box center [784, 421] width 938 height 265
click at [852, 312] on span at bounding box center [859, 309] width 15 height 15
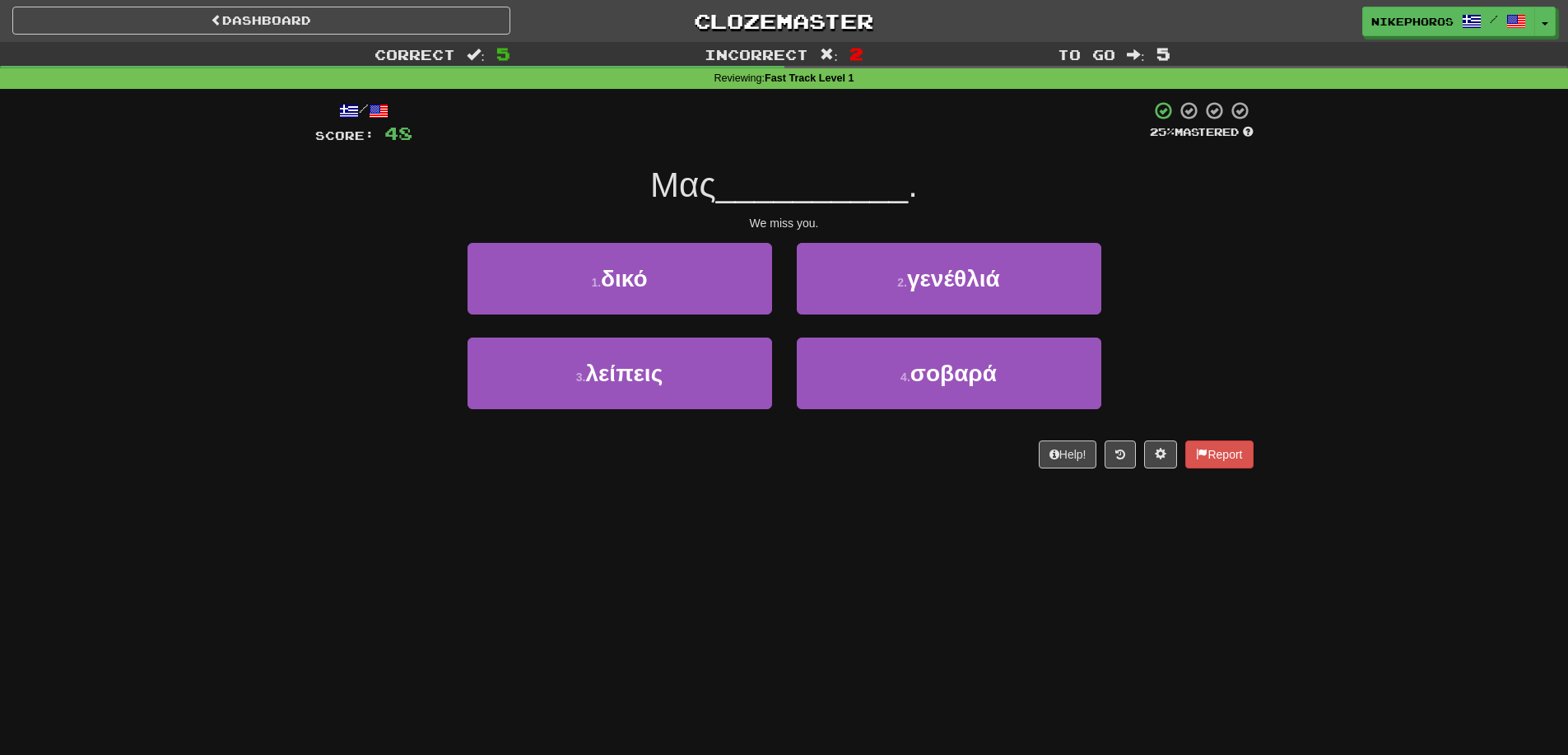
click at [717, 195] on span "Μας" at bounding box center [684, 185] width 66 height 39
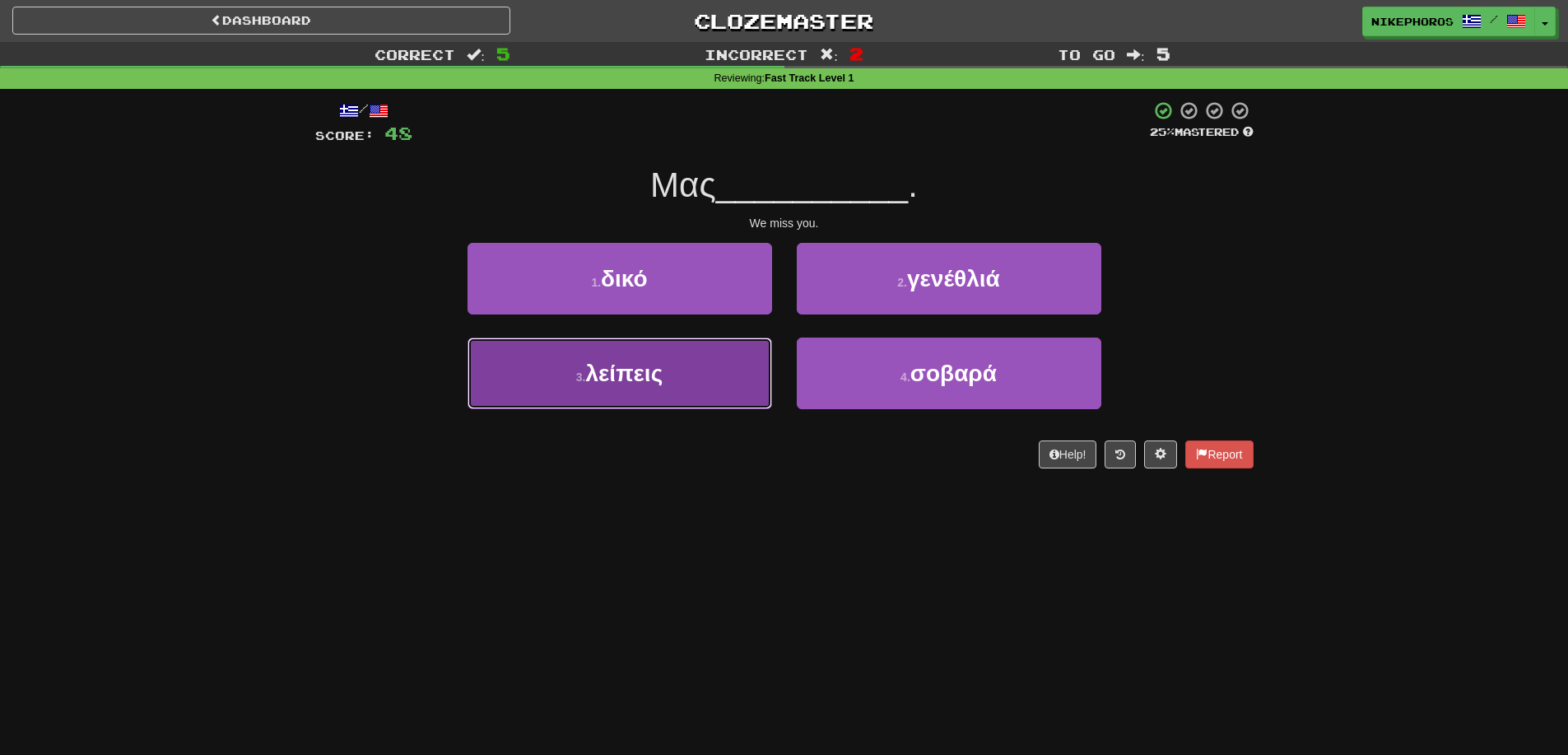
click at [624, 389] on button "3 . λείπεις" at bounding box center [620, 374] width 304 height 72
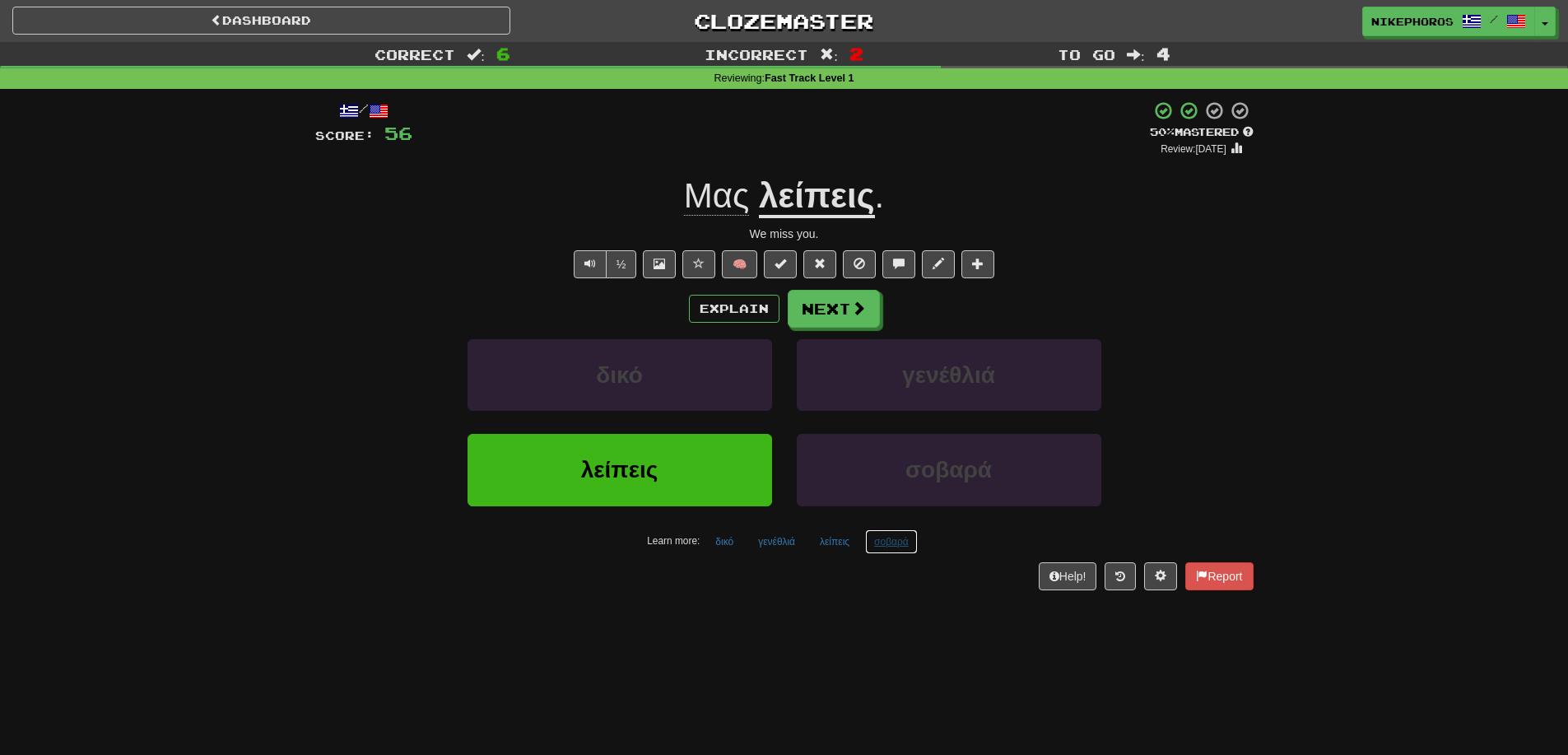
click at [895, 549] on button "σοβαρά" at bounding box center [891, 541] width 53 height 25
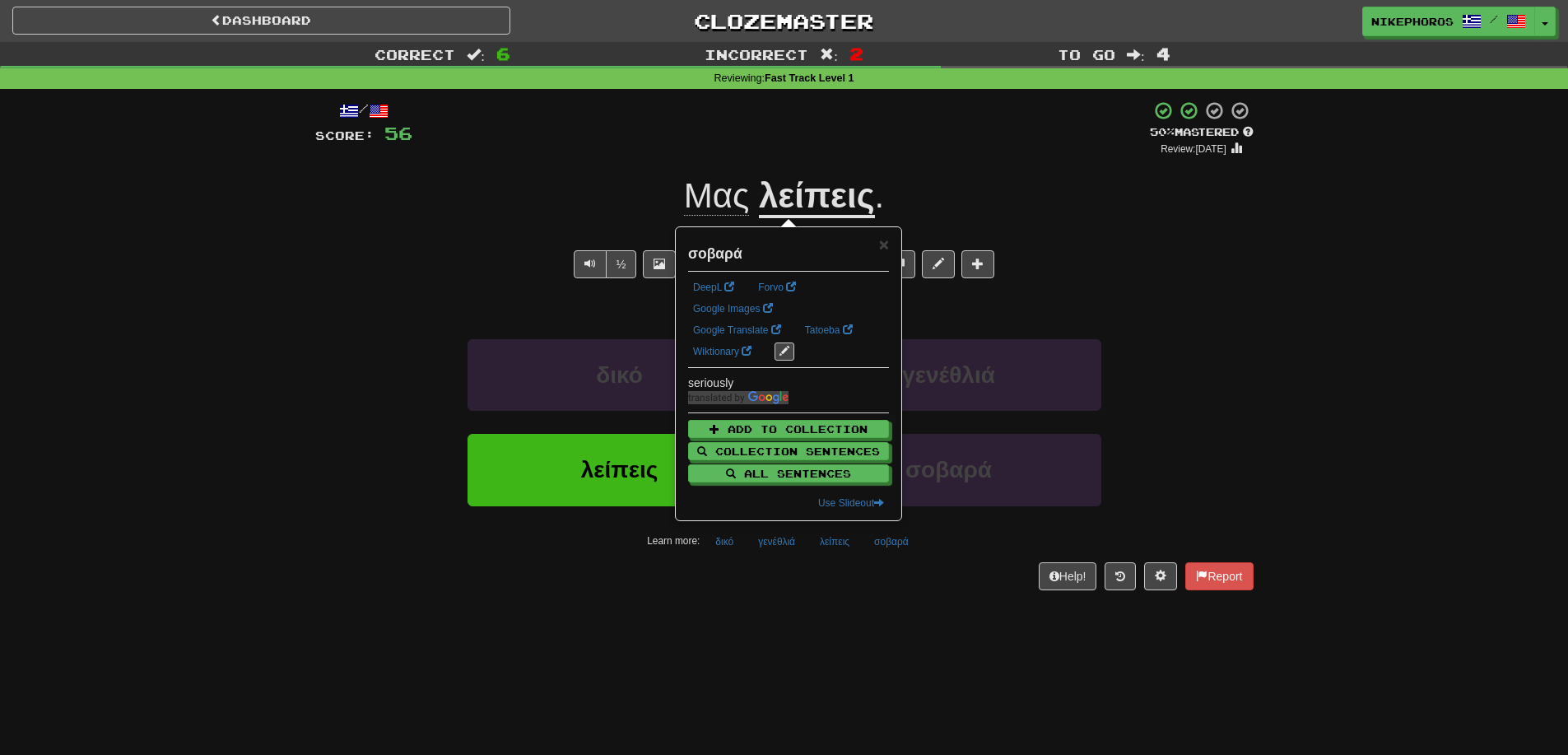
click at [898, 588] on div "Help! Report" at bounding box center [784, 576] width 938 height 28
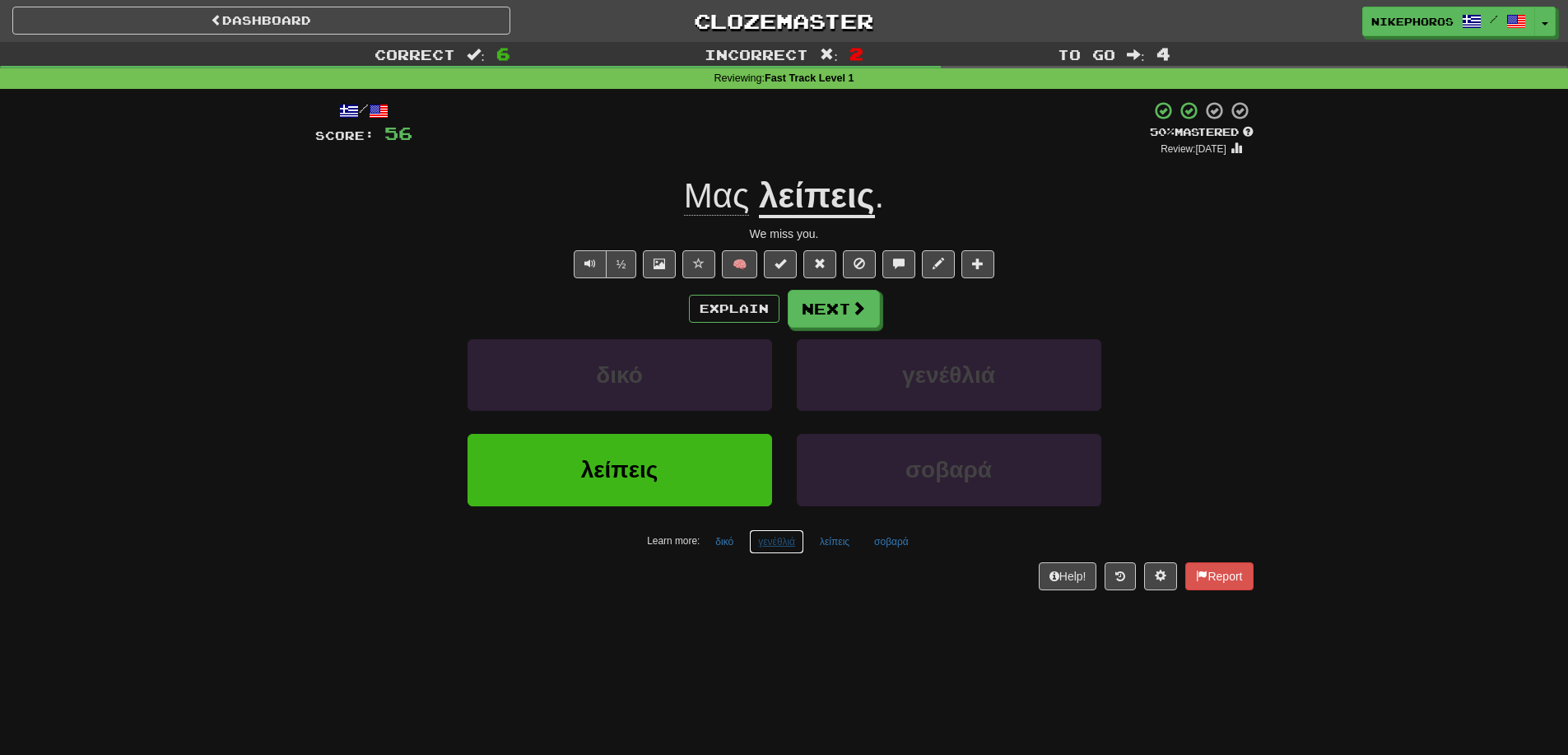
click at [774, 546] on button "γενέθλιά" at bounding box center [777, 541] width 55 height 25
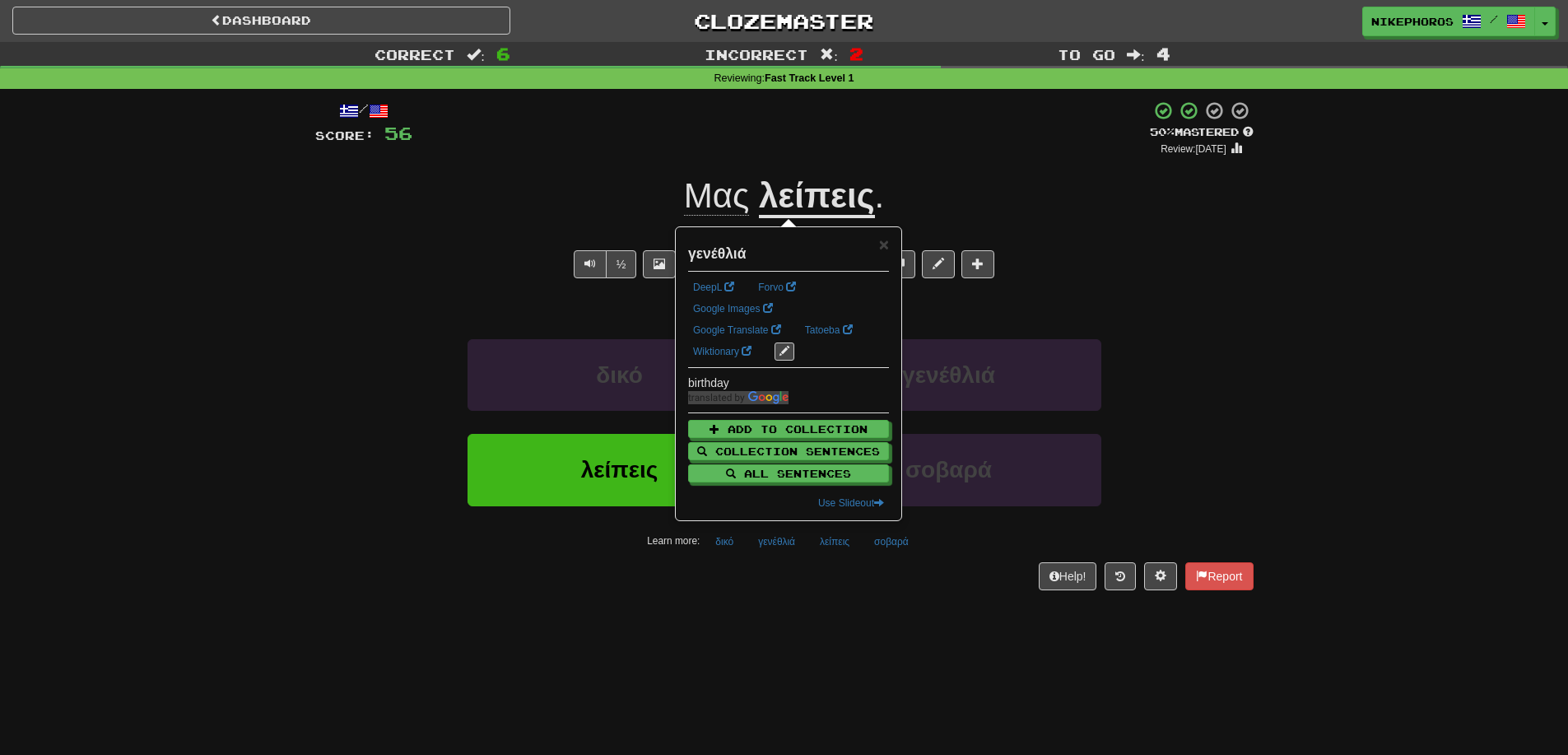
click at [803, 591] on div "/ Score: 56 + 8 50 % Mastered Review: [DATE] Μας λείπεις . We miss you. ½ 🧠 Exp…" at bounding box center [784, 351] width 938 height 524
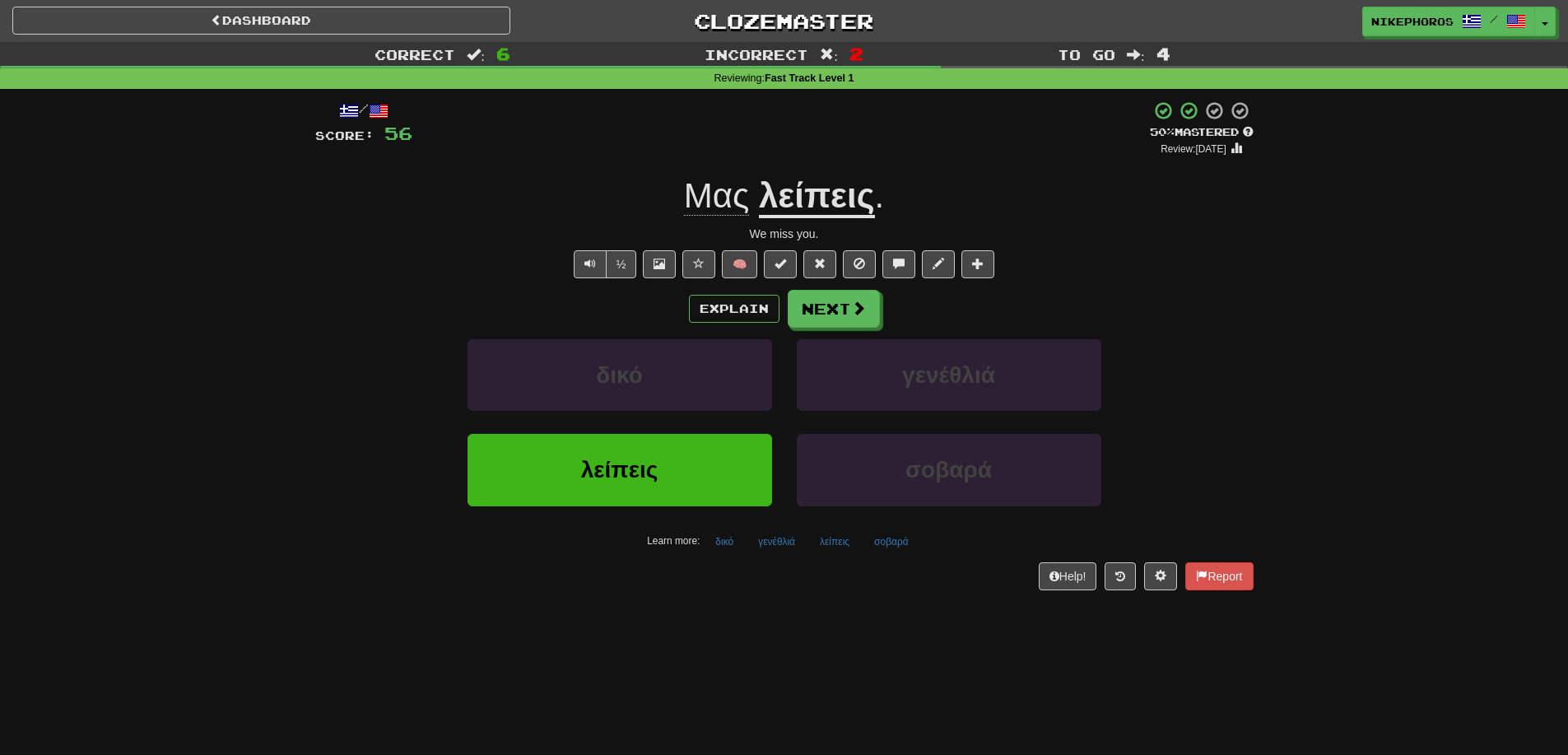
click at [838, 329] on div "Explain Next δικό γενέθλιά λείπεις σοβαρά Learn more: δικό γενέθλιά λείπεις σοβ…" at bounding box center [784, 421] width 938 height 265
click at [839, 310] on button "Next" at bounding box center [834, 310] width 92 height 38
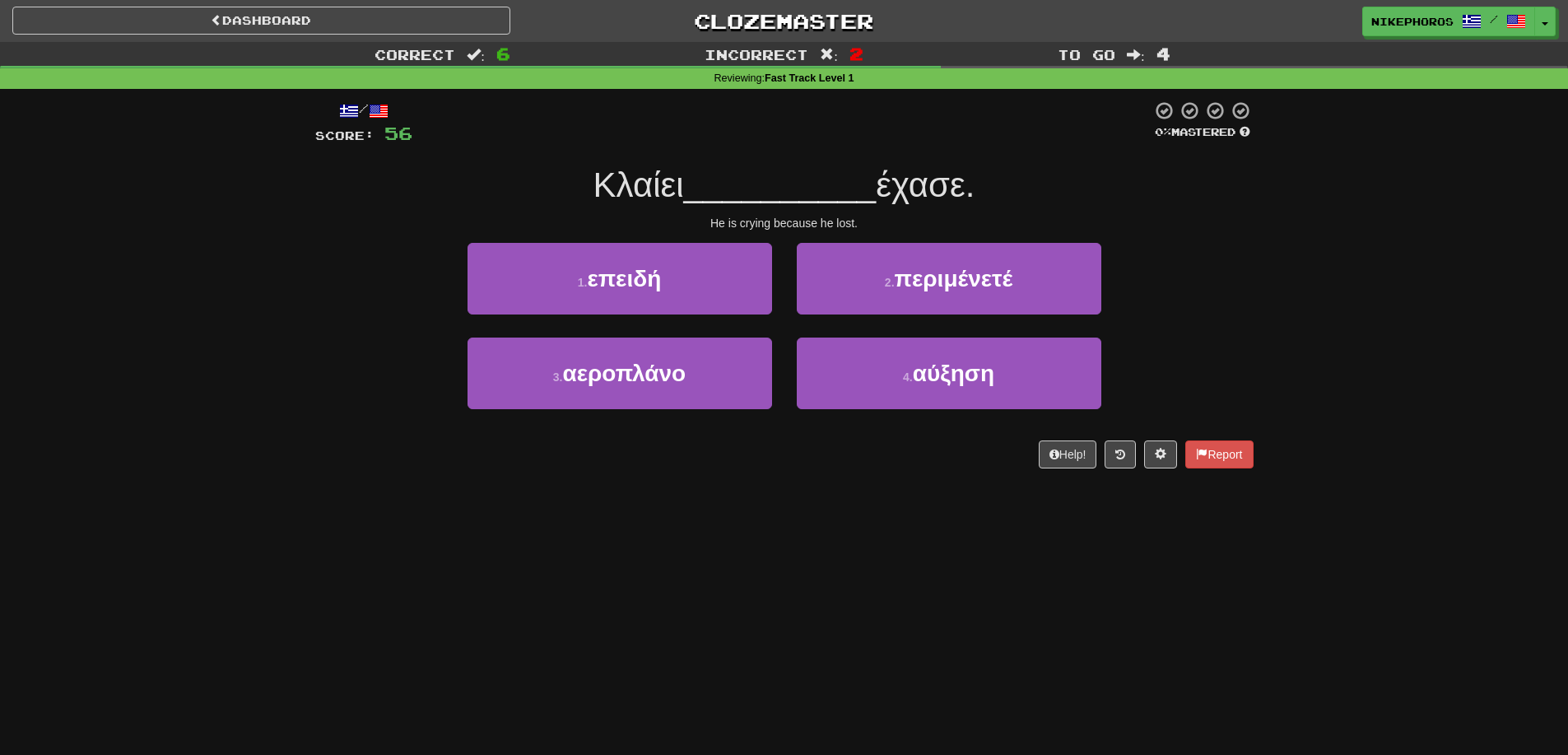
click at [663, 146] on div at bounding box center [782, 123] width 740 height 45
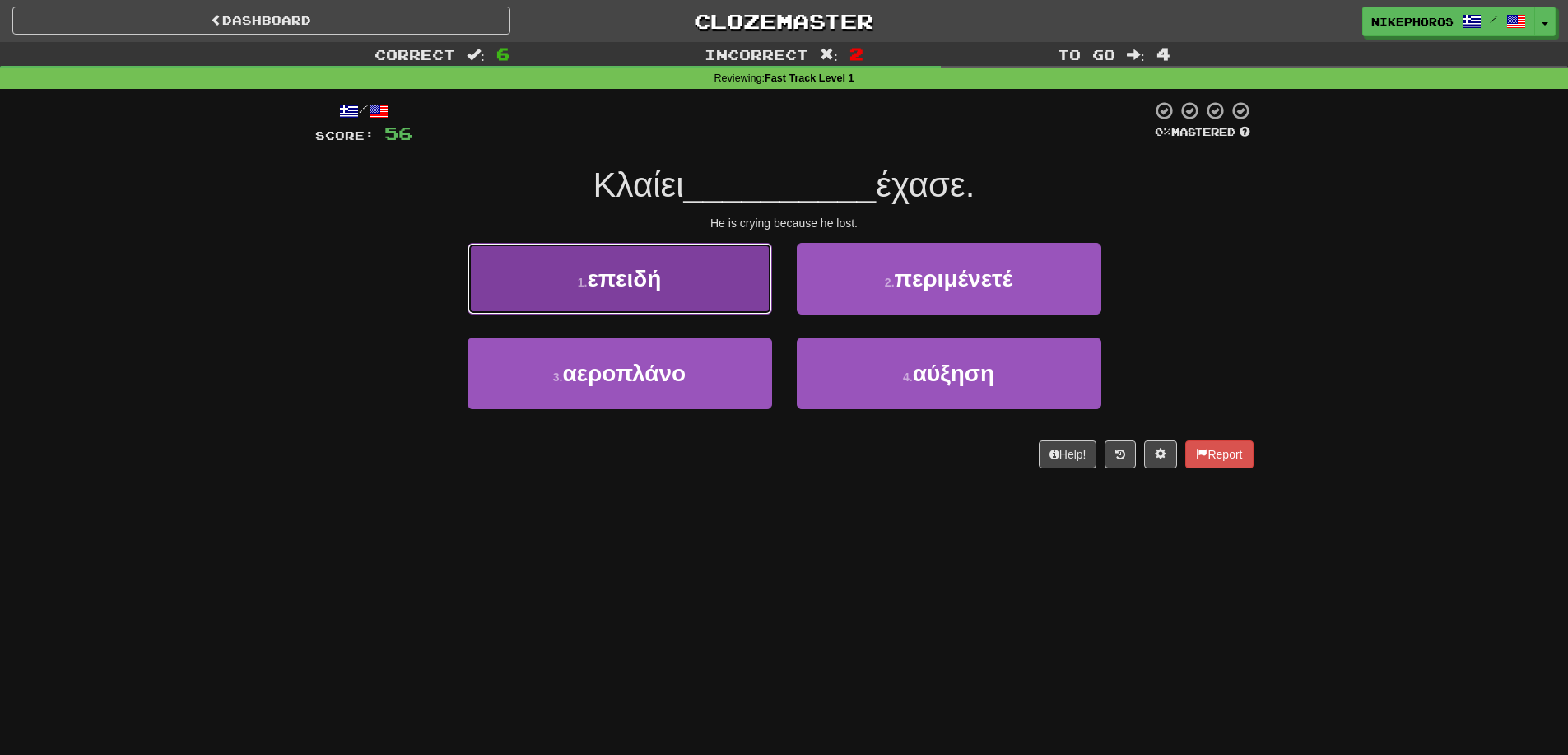
click at [639, 290] on span "επειδή" at bounding box center [624, 279] width 74 height 26
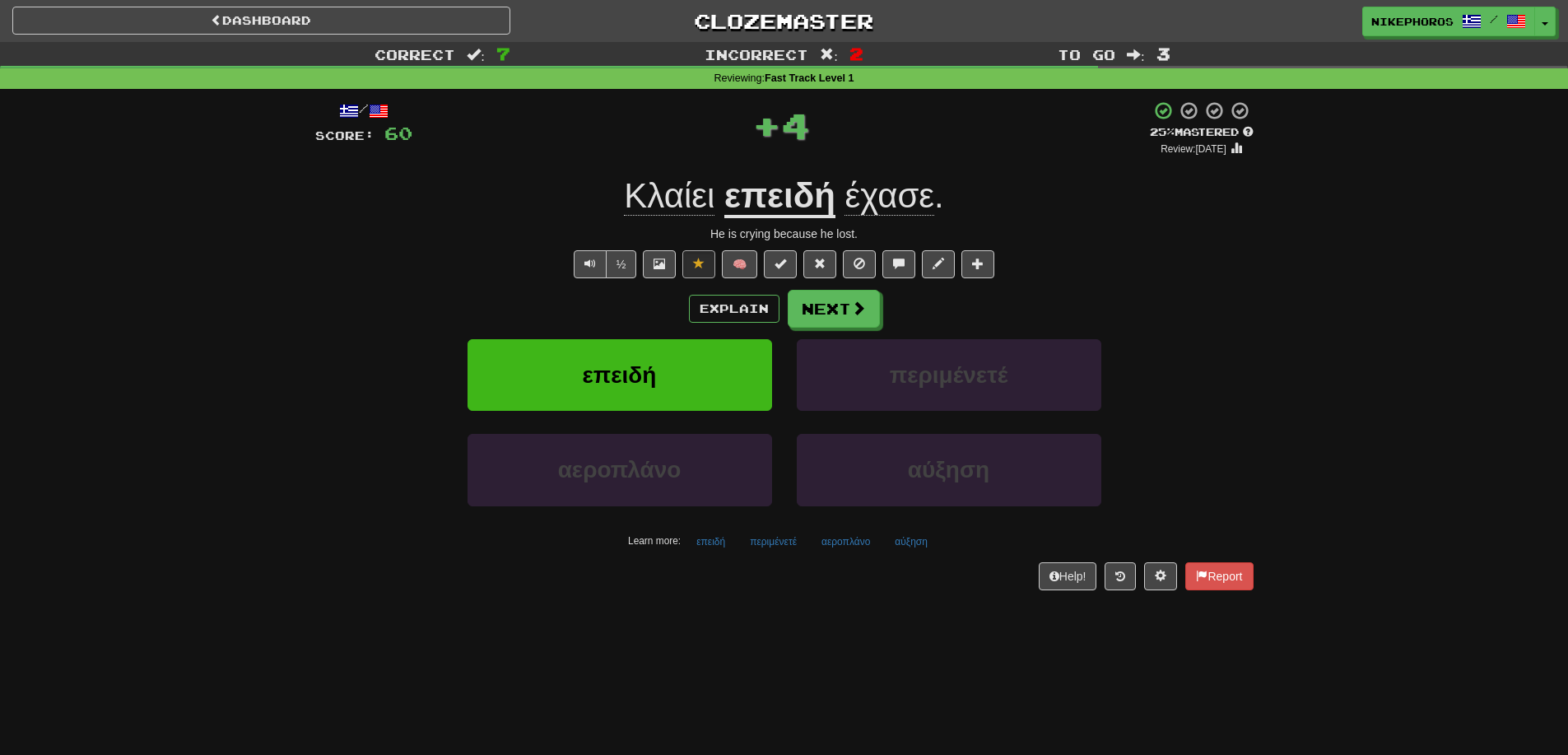
click at [786, 194] on u "επειδή" at bounding box center [780, 198] width 111 height 42
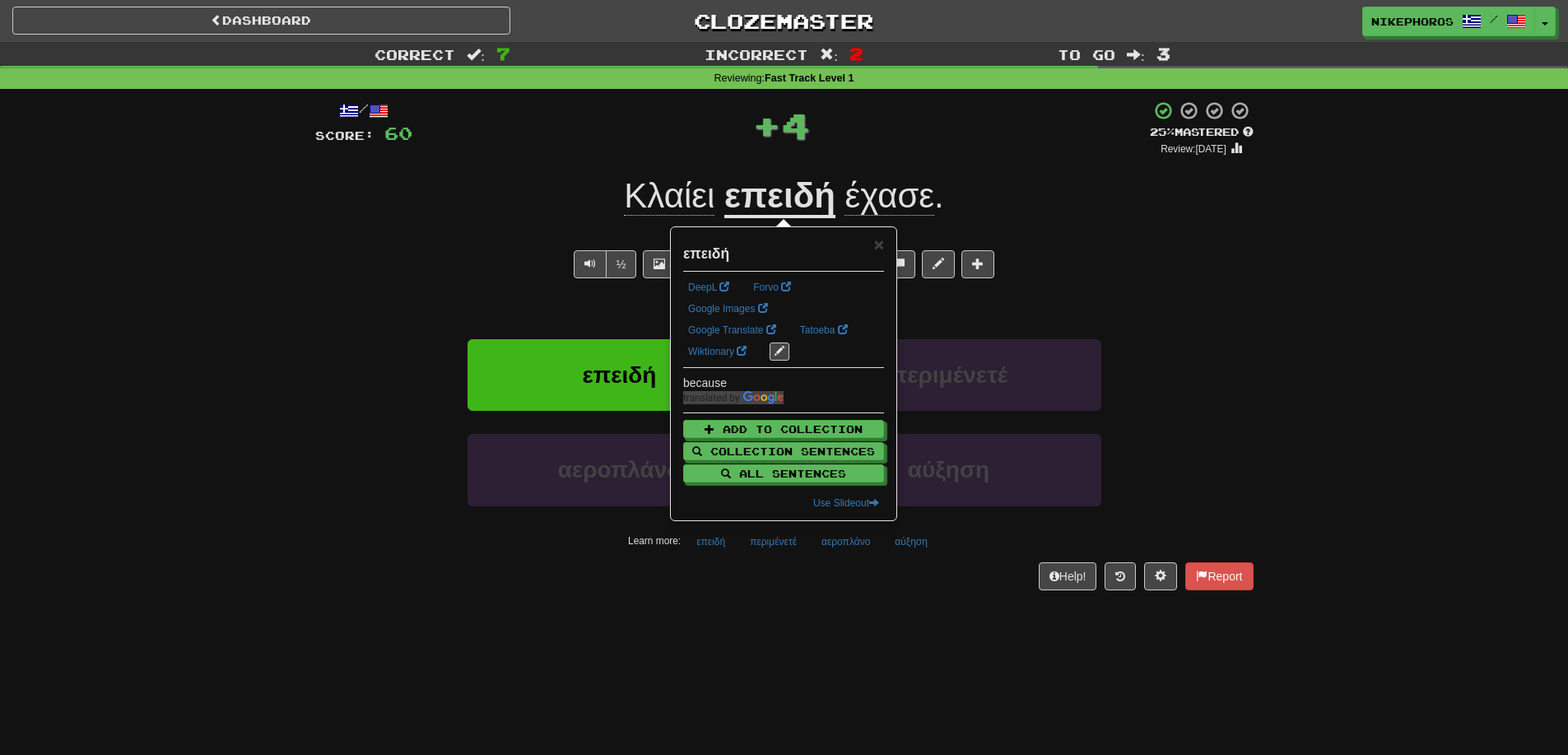
click at [945, 191] on div "Κλαίει επειδή έχασε ." at bounding box center [784, 196] width 938 height 45
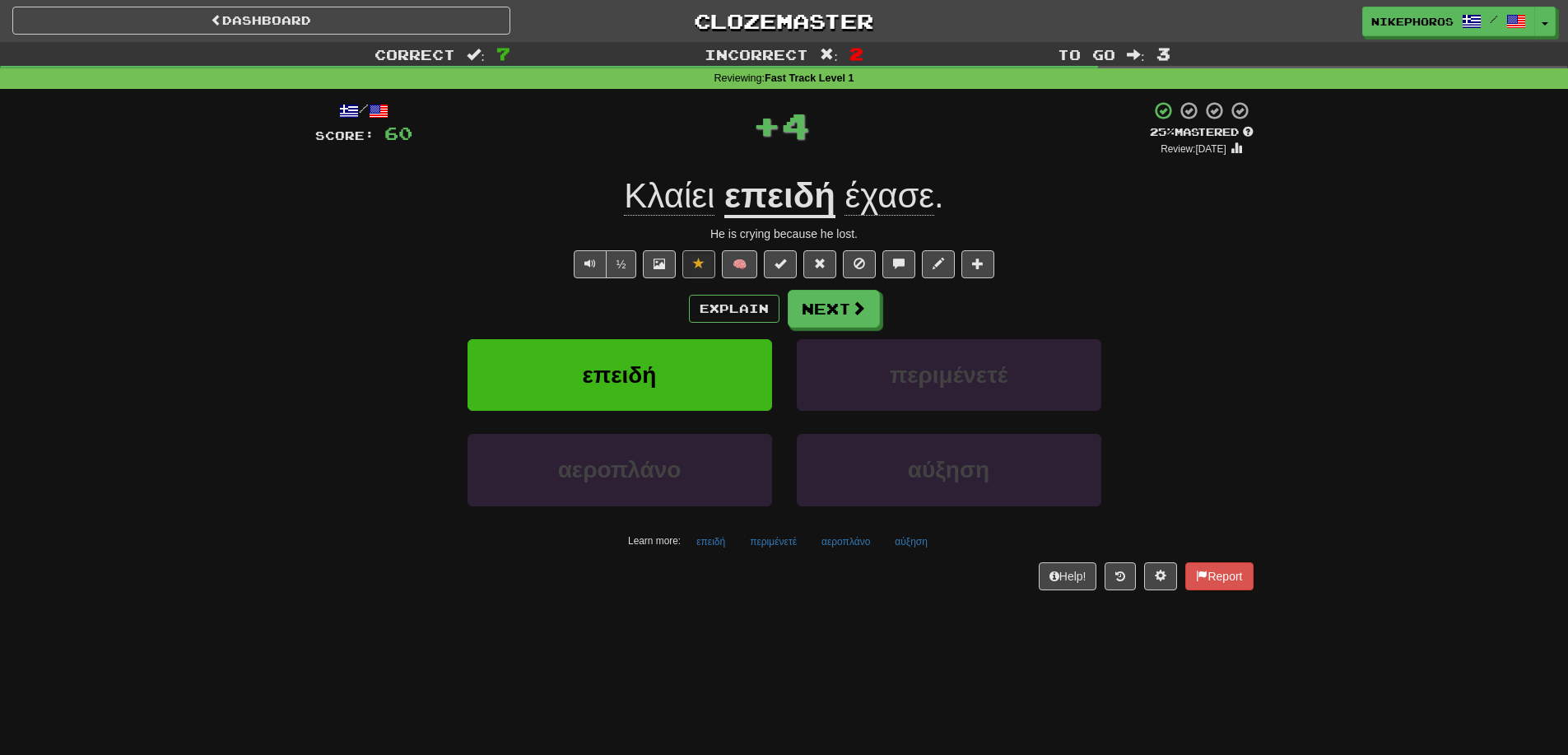
click at [731, 233] on div "He is crying because he lost." at bounding box center [784, 234] width 938 height 16
click at [751, 224] on div "/ Score: 60 + 4 25 % Mastered Review: [DATE] Κλαίει επειδή έχασε . He is crying…" at bounding box center [784, 346] width 938 height 489
click at [753, 219] on strong "επειδή" at bounding box center [780, 198] width 111 height 42
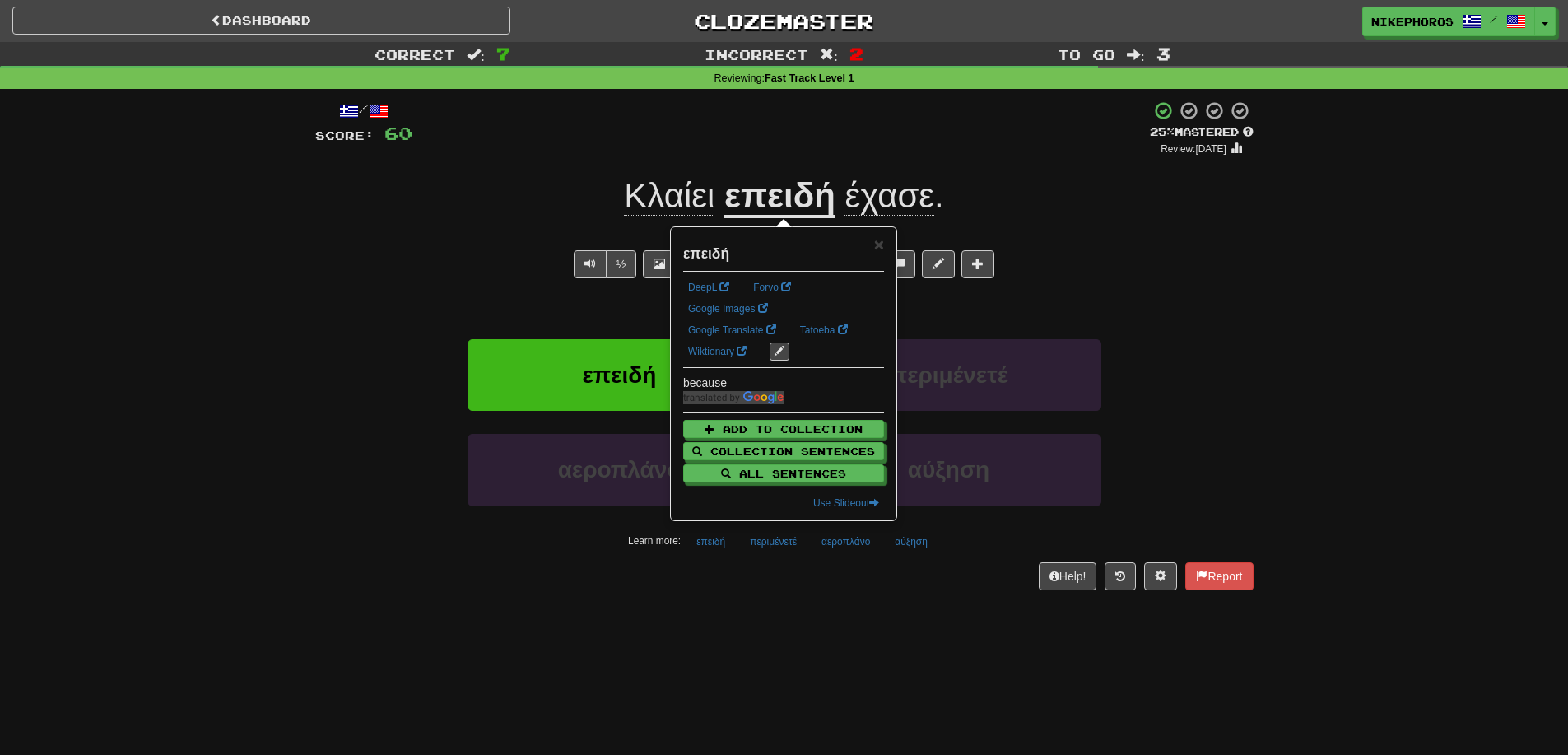
click at [924, 141] on div "+ 4" at bounding box center [781, 129] width 738 height 56
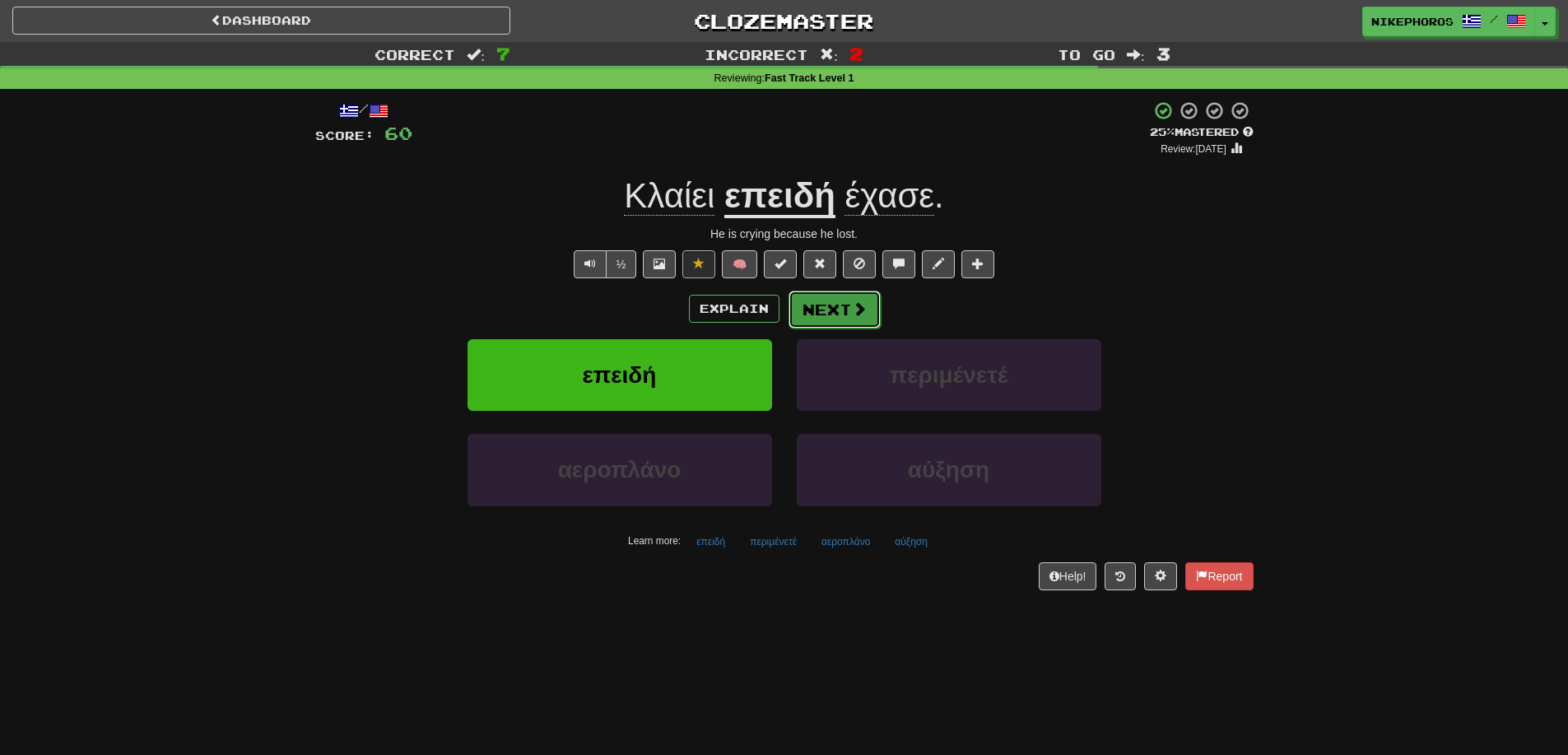
click at [820, 304] on button "Next" at bounding box center [834, 310] width 92 height 38
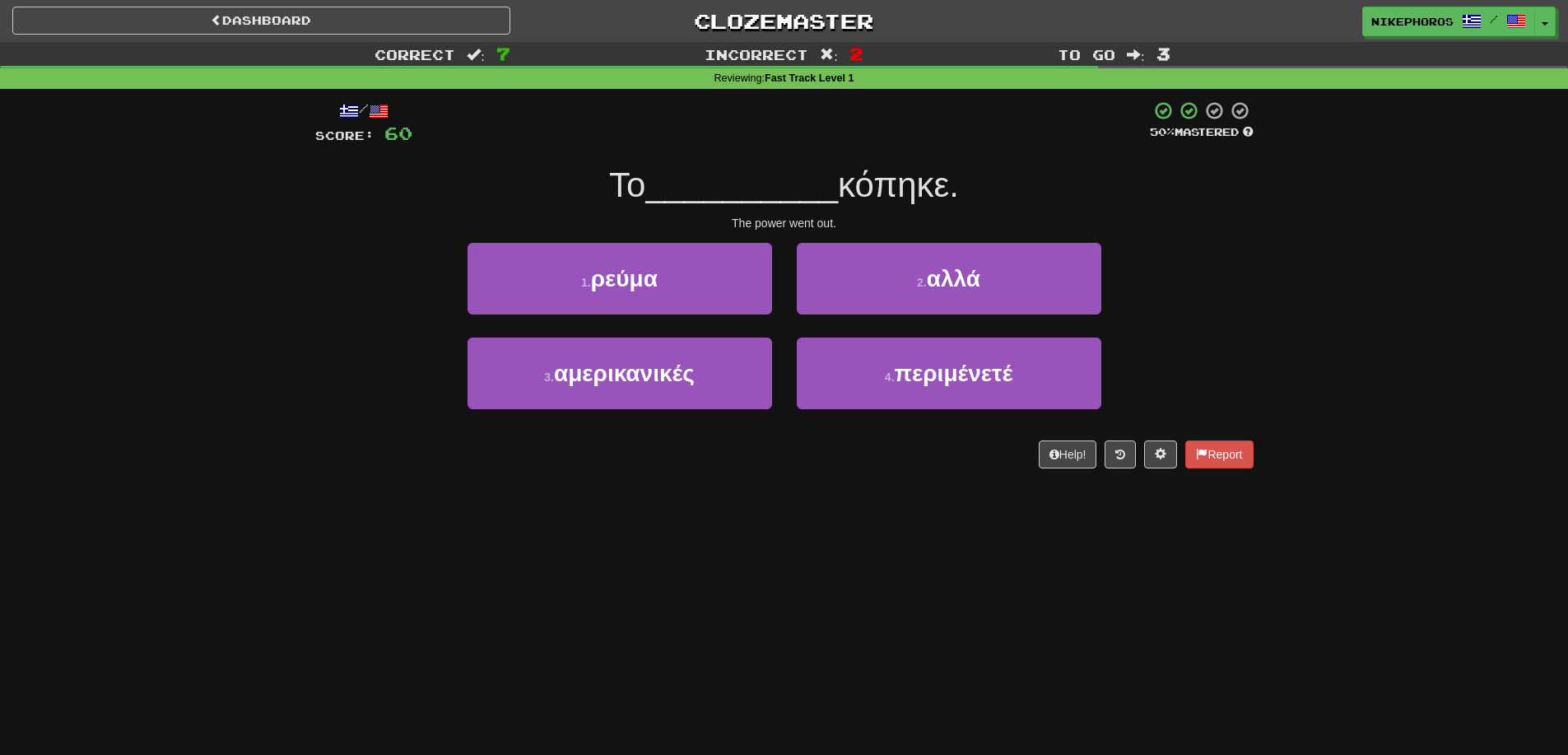
click at [799, 189] on span "__________" at bounding box center [742, 185] width 193 height 39
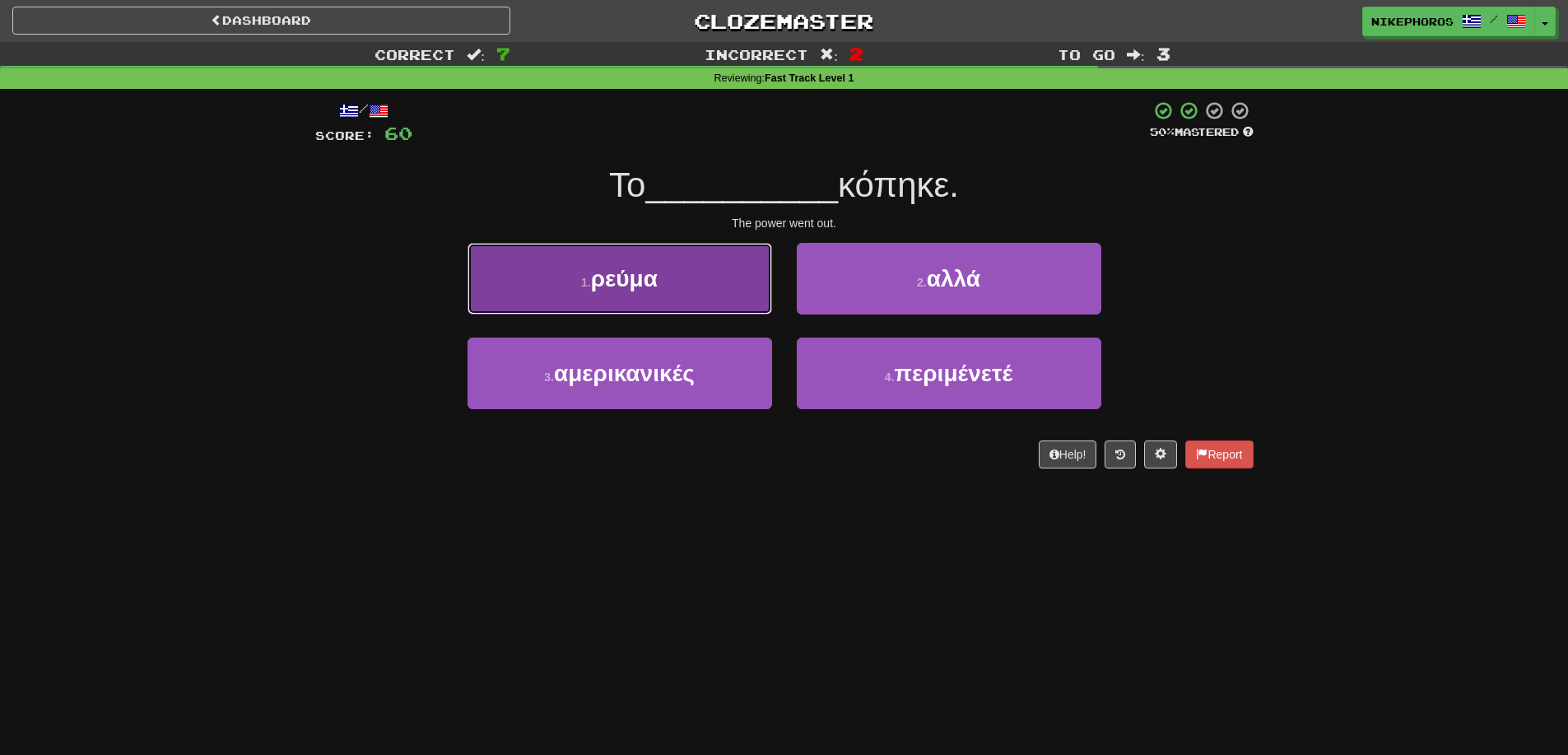
click at [661, 285] on button "1 . ρεύμα" at bounding box center [620, 279] width 304 height 72
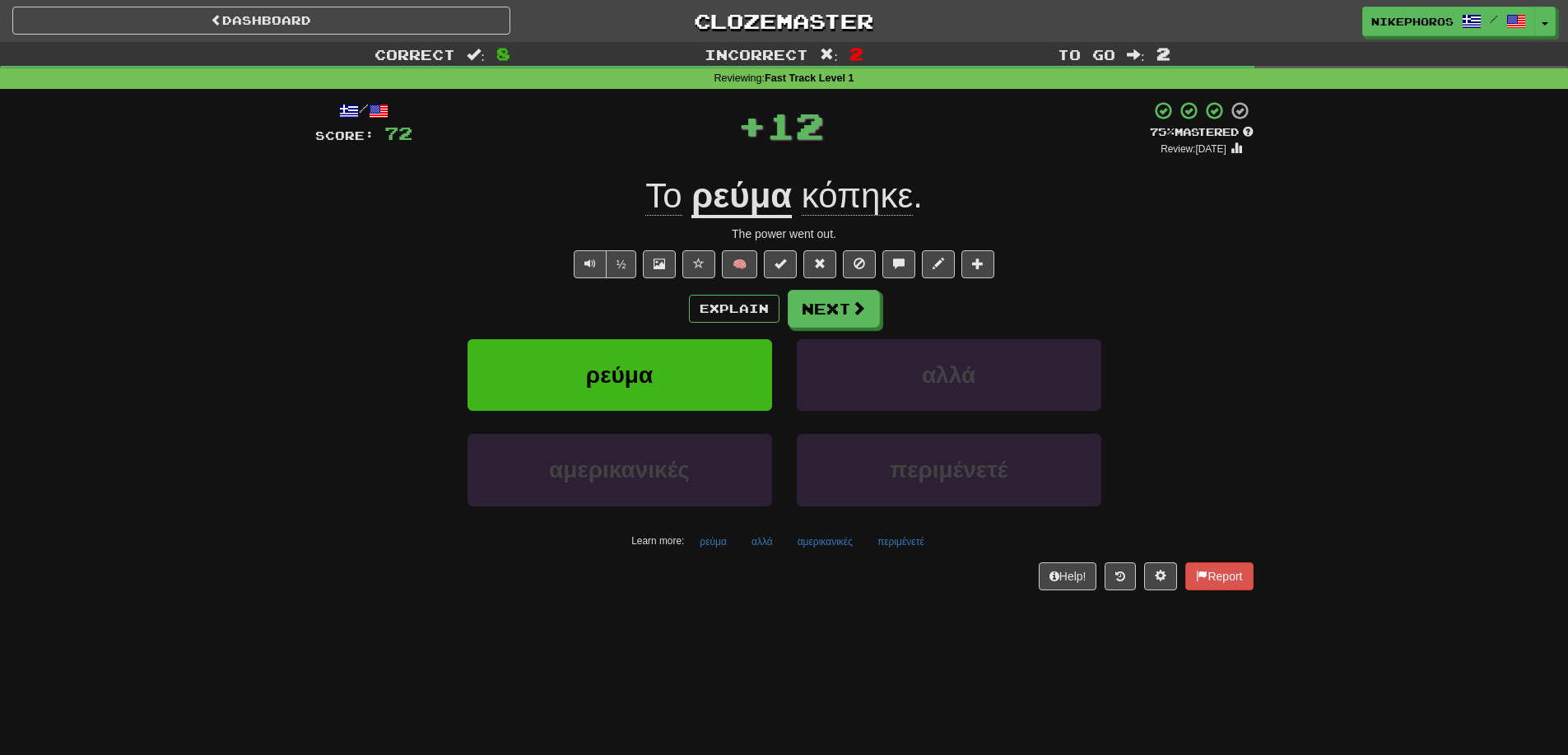
click at [838, 202] on span "κόπηκε" at bounding box center [856, 197] width 111 height 40
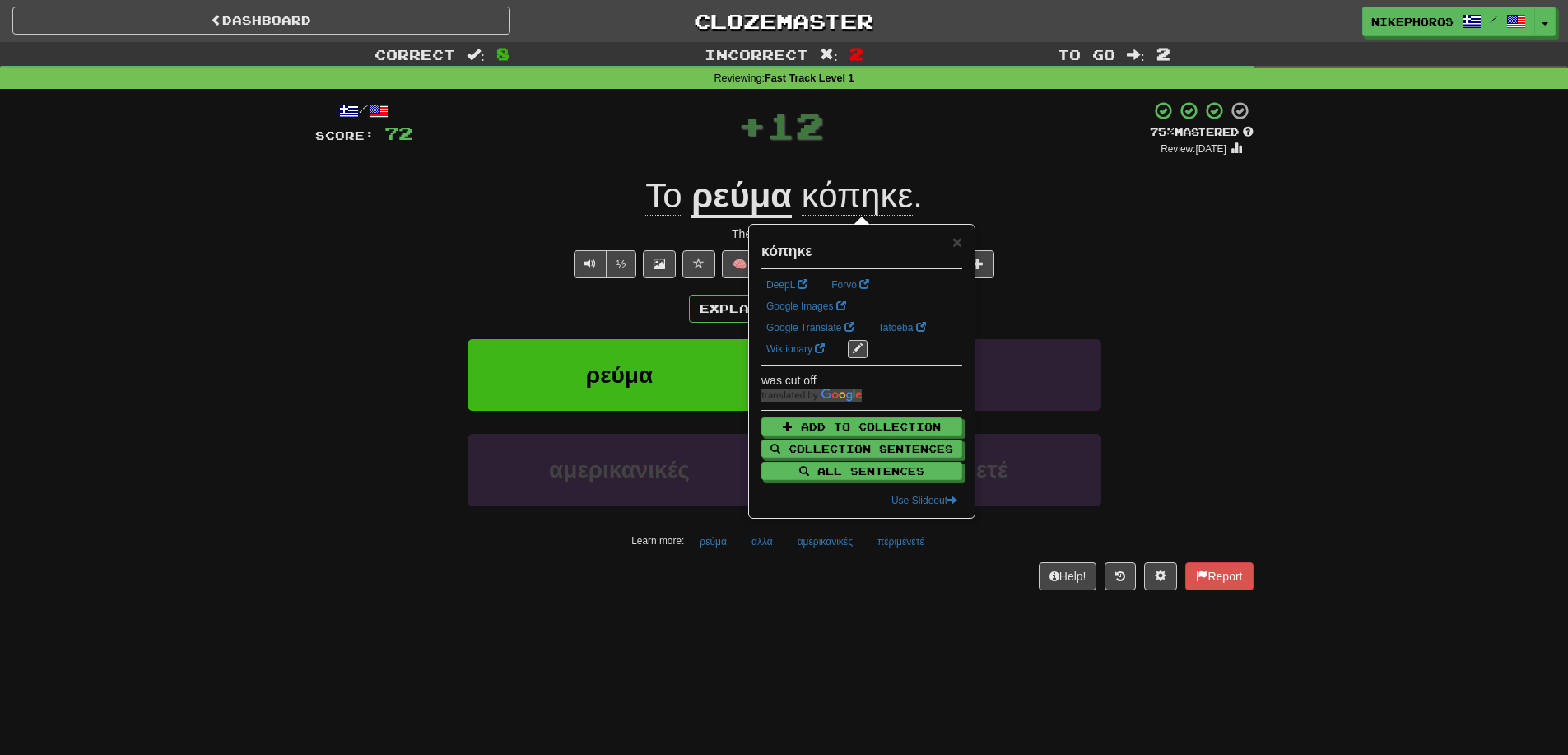
click at [913, 139] on div "+ 12" at bounding box center [781, 125] width 738 height 49
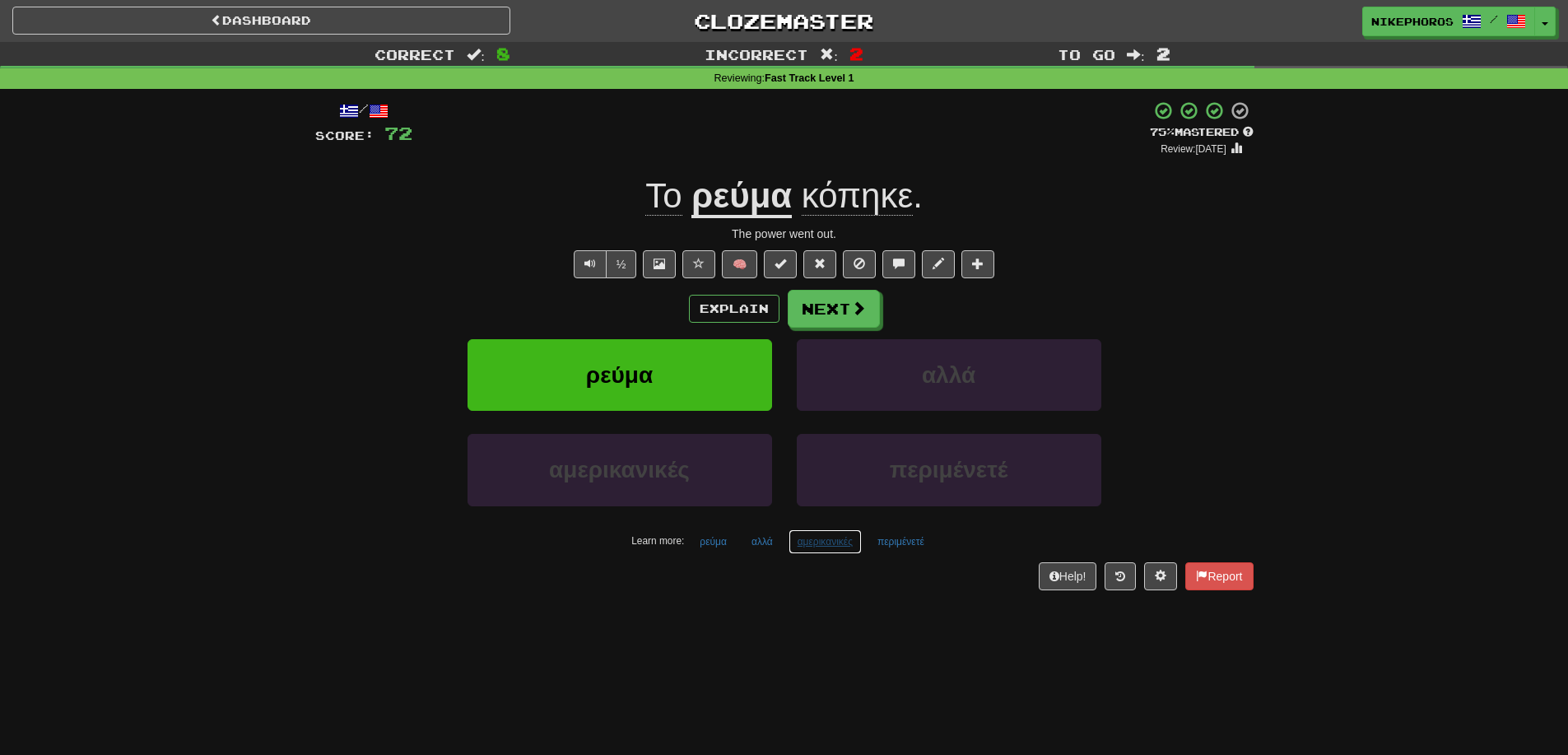
click at [808, 541] on button "αμερικανικές" at bounding box center [824, 541] width 73 height 25
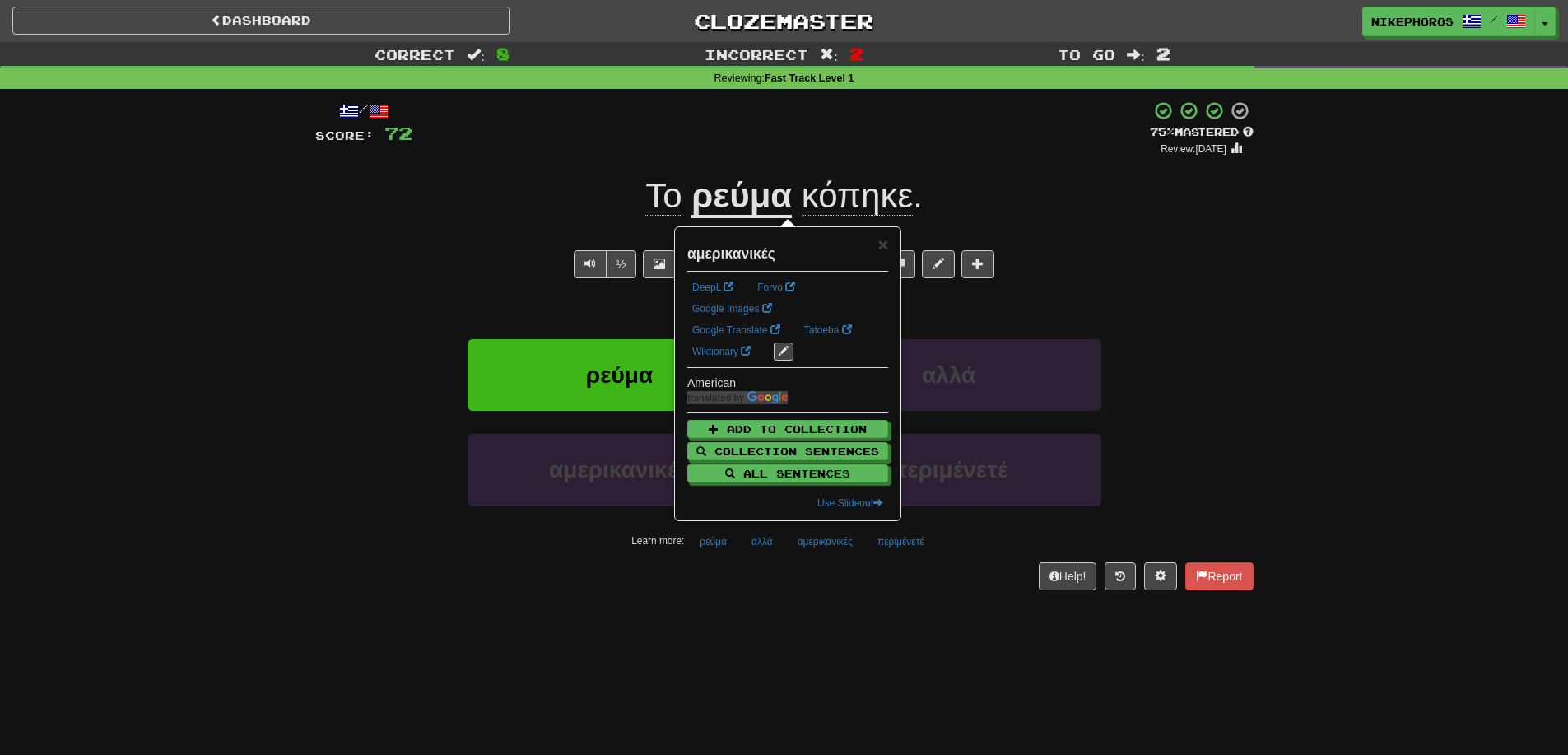
click at [800, 585] on div "Help! Report" at bounding box center [784, 576] width 938 height 28
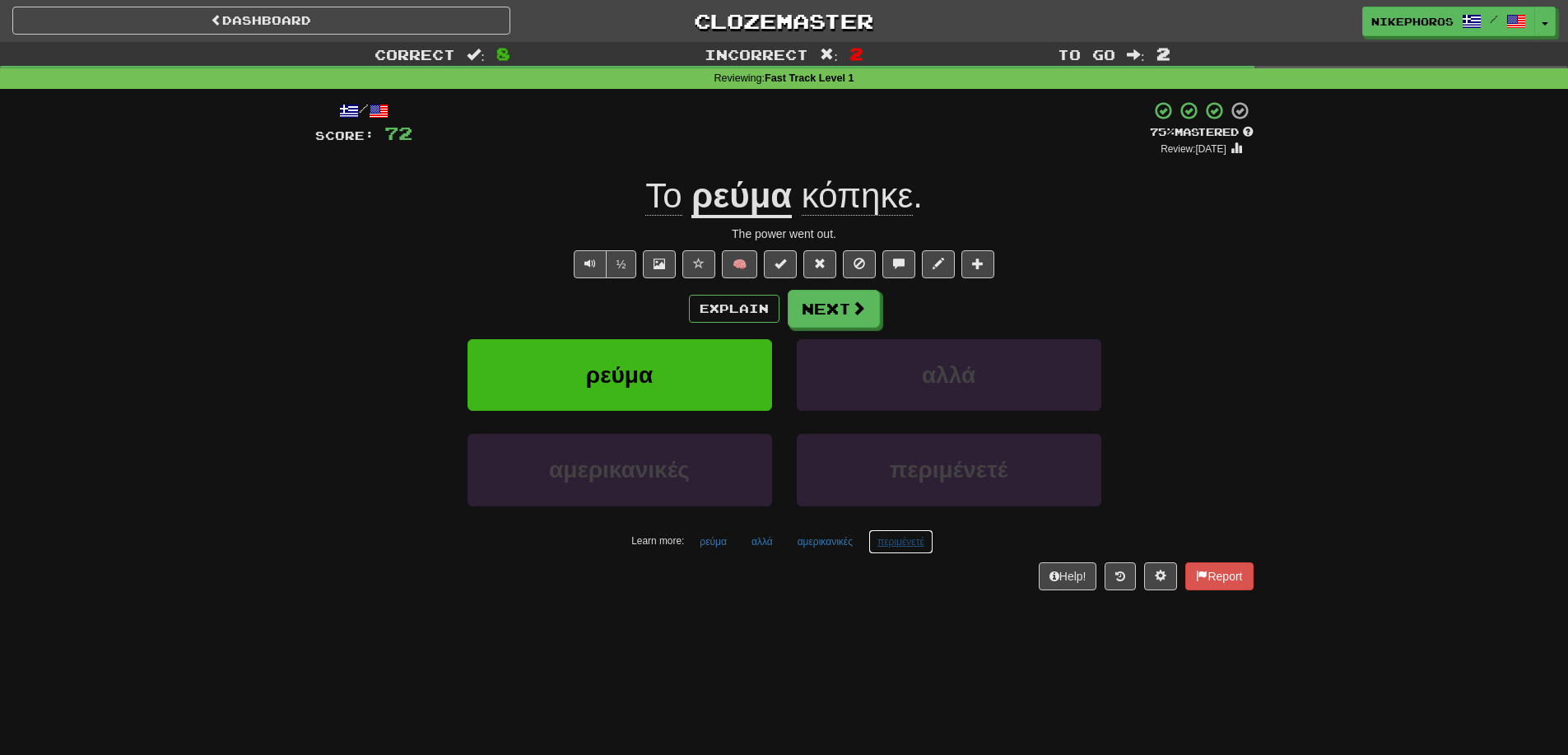
click at [918, 546] on button "περιμένετέ" at bounding box center [900, 541] width 65 height 25
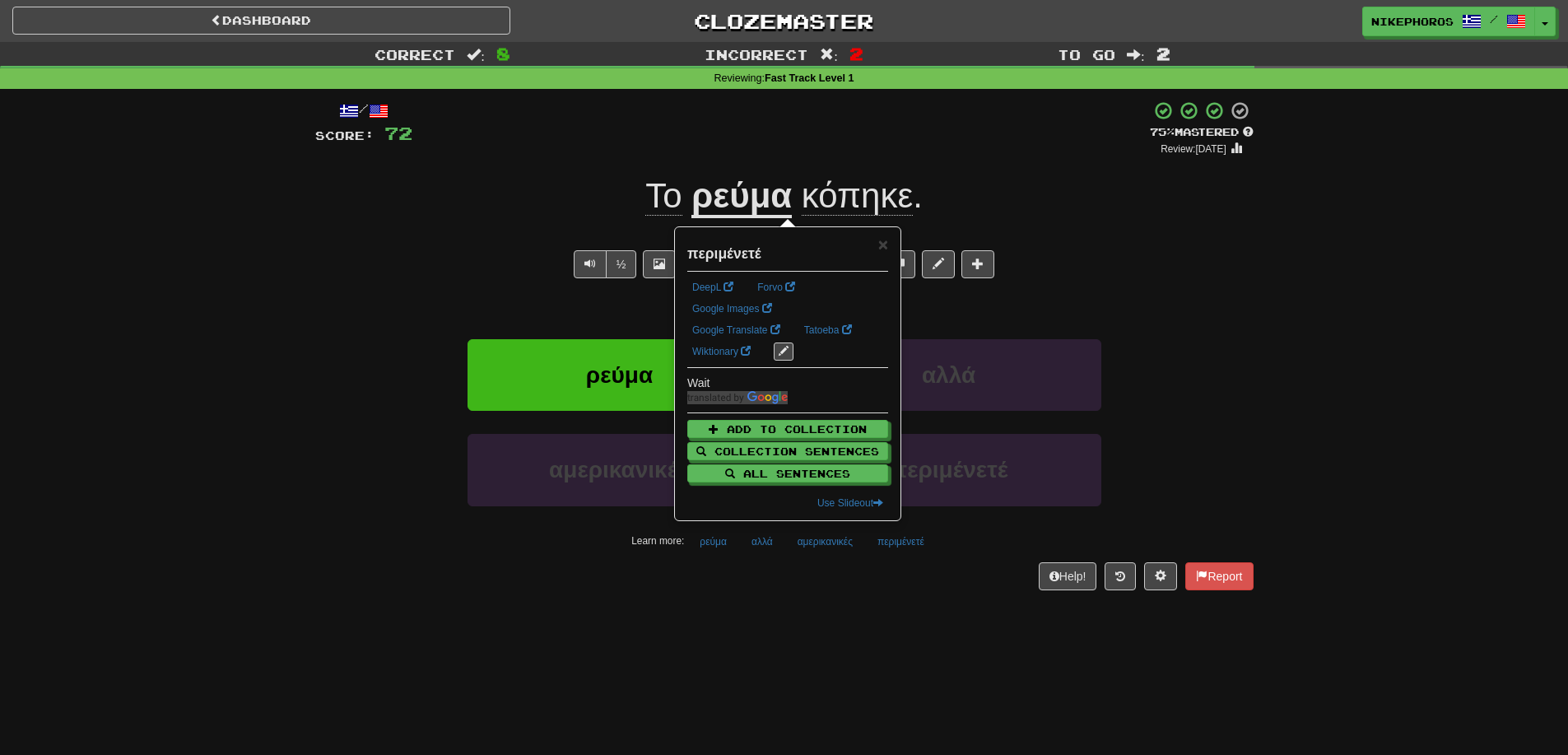
click at [903, 640] on div "Dashboard Clozemaster Nikephoros / Toggle Dropdown Dashboard Leaderboard Activi…" at bounding box center [784, 378] width 1568 height 755
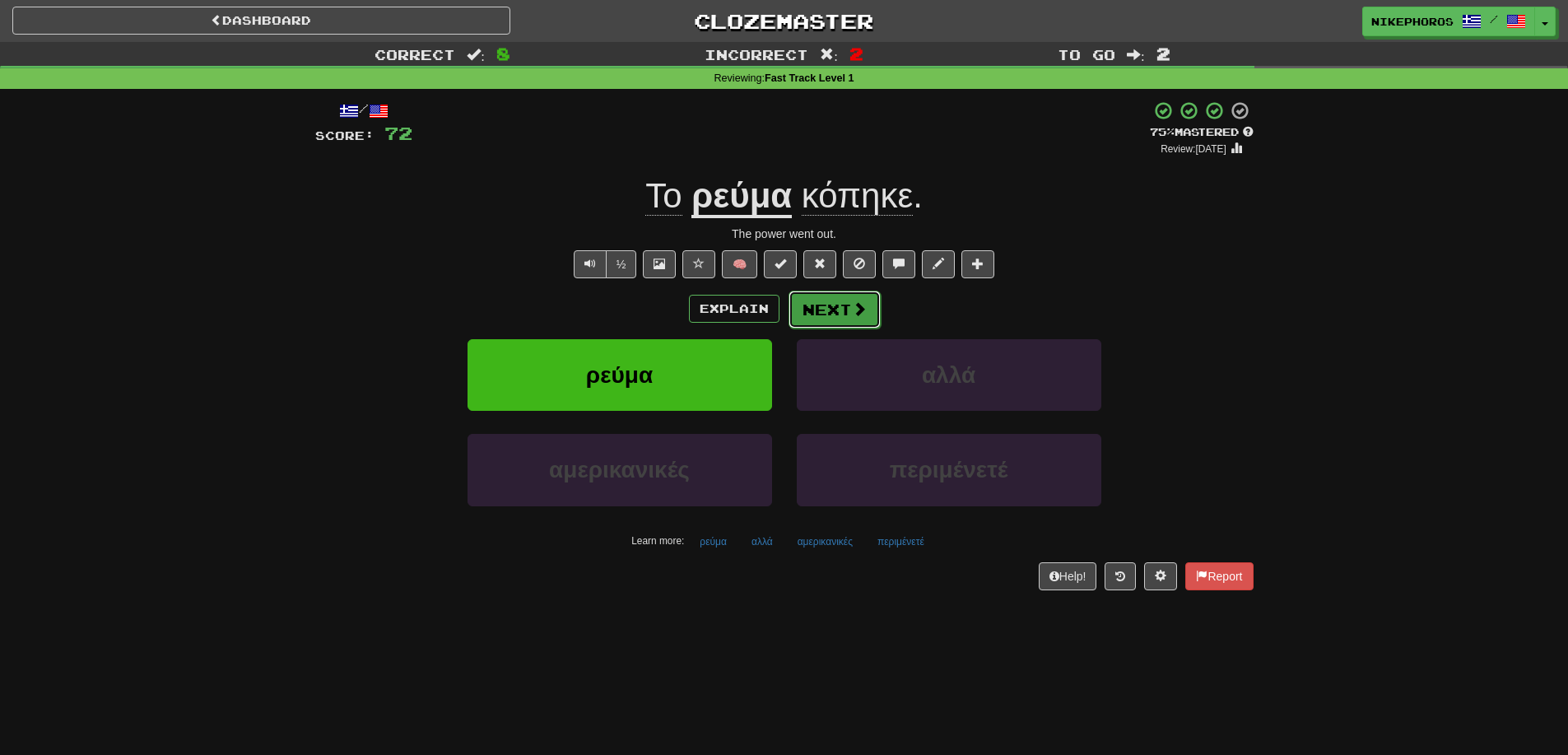
click at [806, 315] on button "Next" at bounding box center [834, 310] width 92 height 38
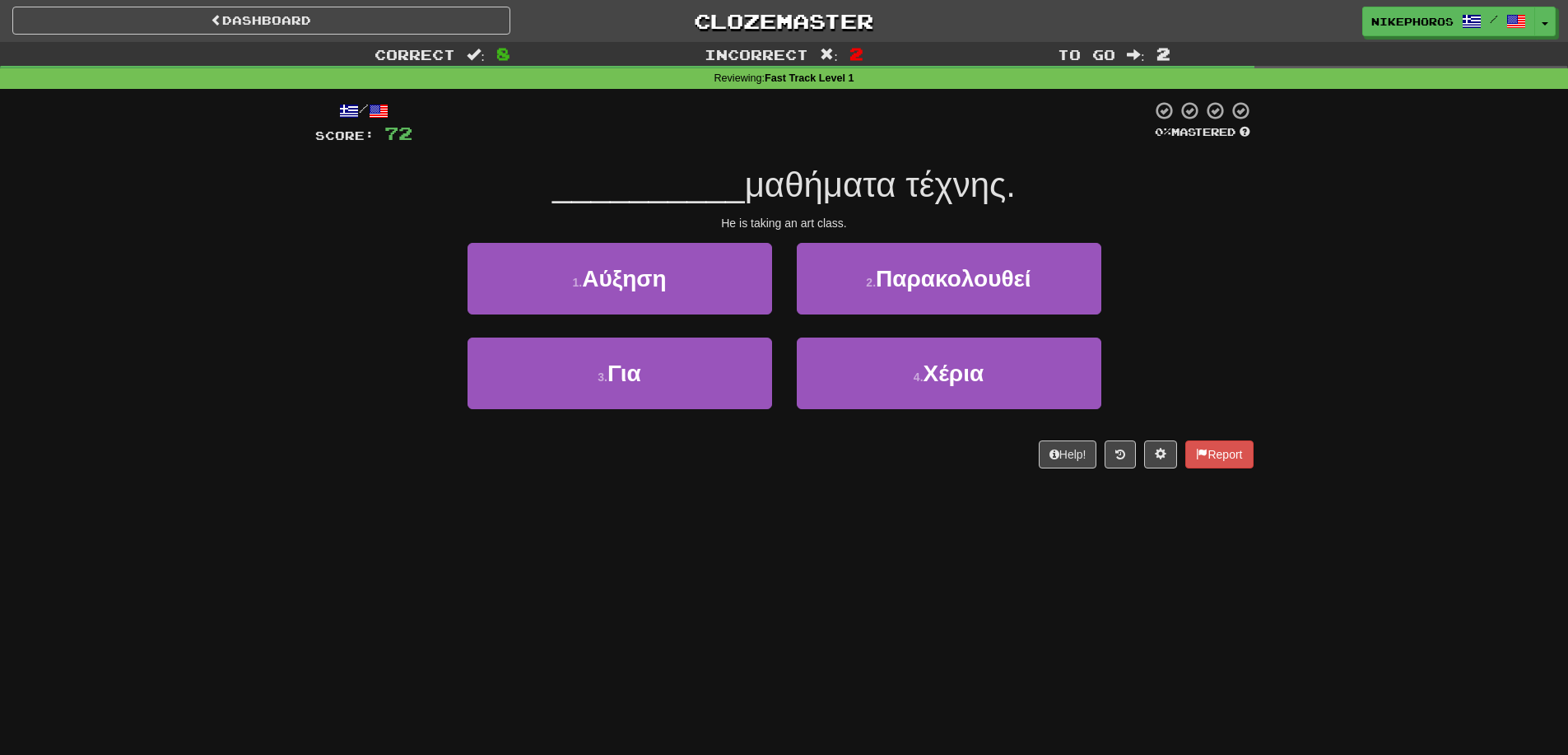
click at [794, 197] on span "μαθήματα τέχνης." at bounding box center [880, 185] width 270 height 39
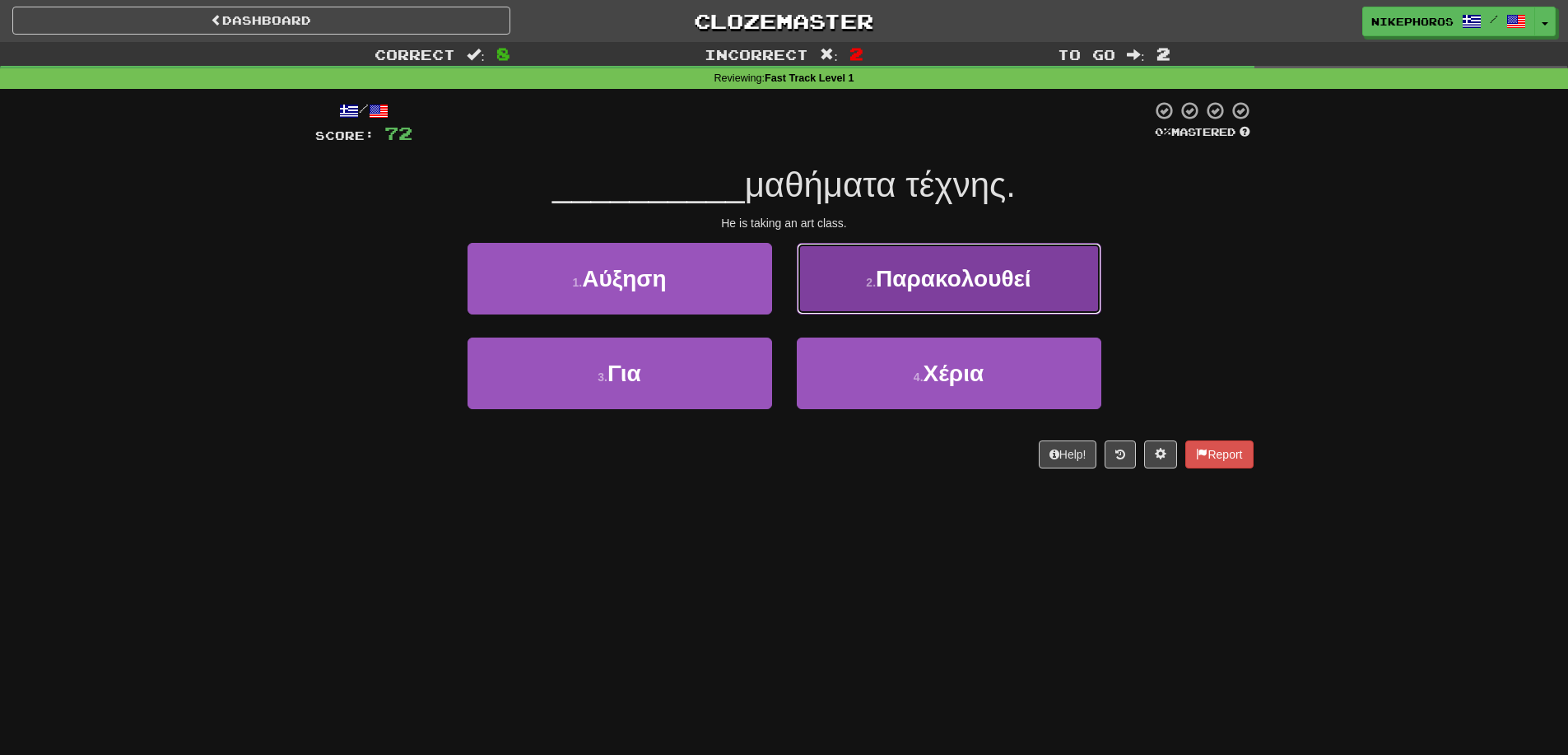
click at [952, 257] on button "2 . Παρακολουθεί" at bounding box center [948, 279] width 304 height 72
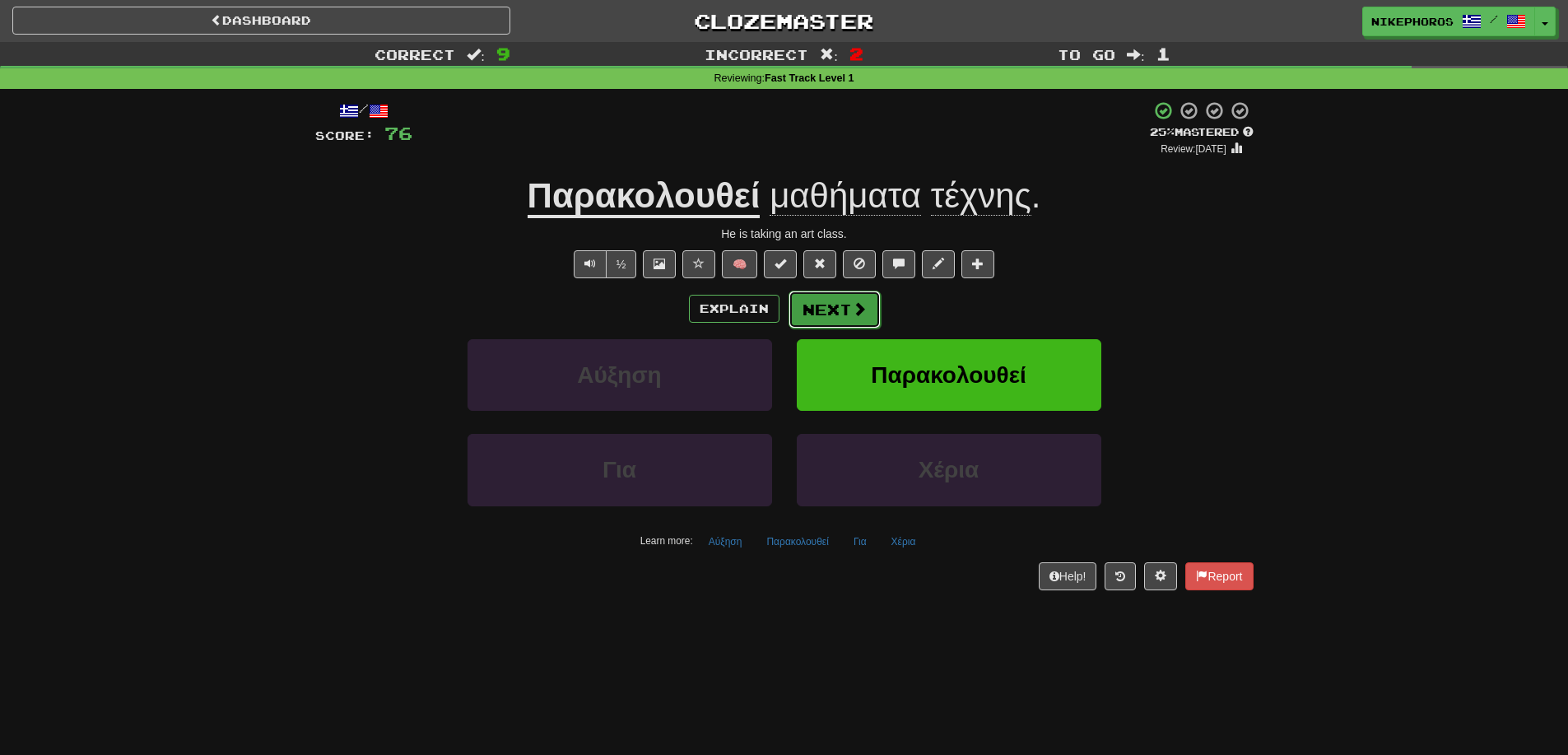
click at [866, 305] on button "Next" at bounding box center [834, 310] width 92 height 38
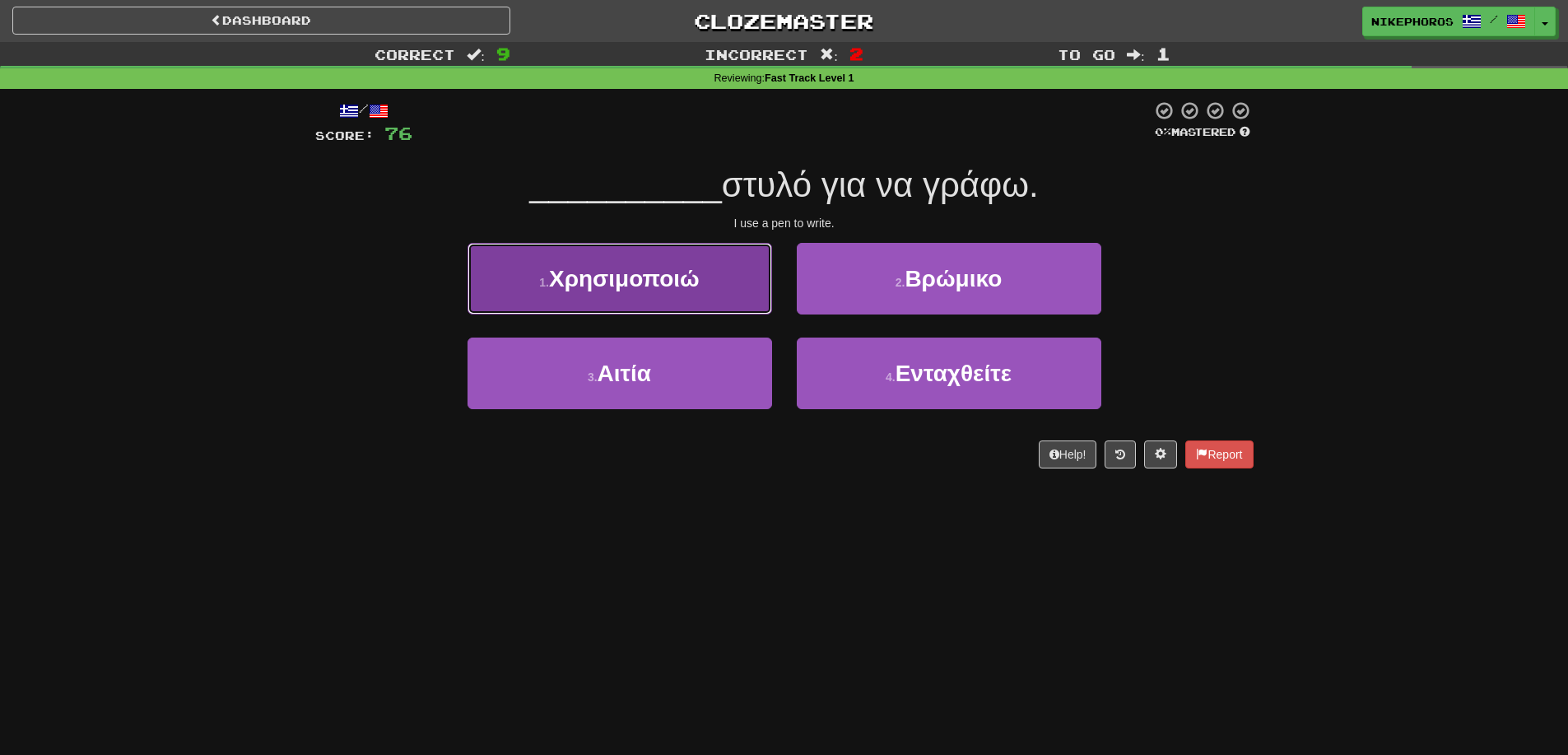
click at [677, 293] on button "1 . Χρησιμοποιώ" at bounding box center [620, 279] width 304 height 72
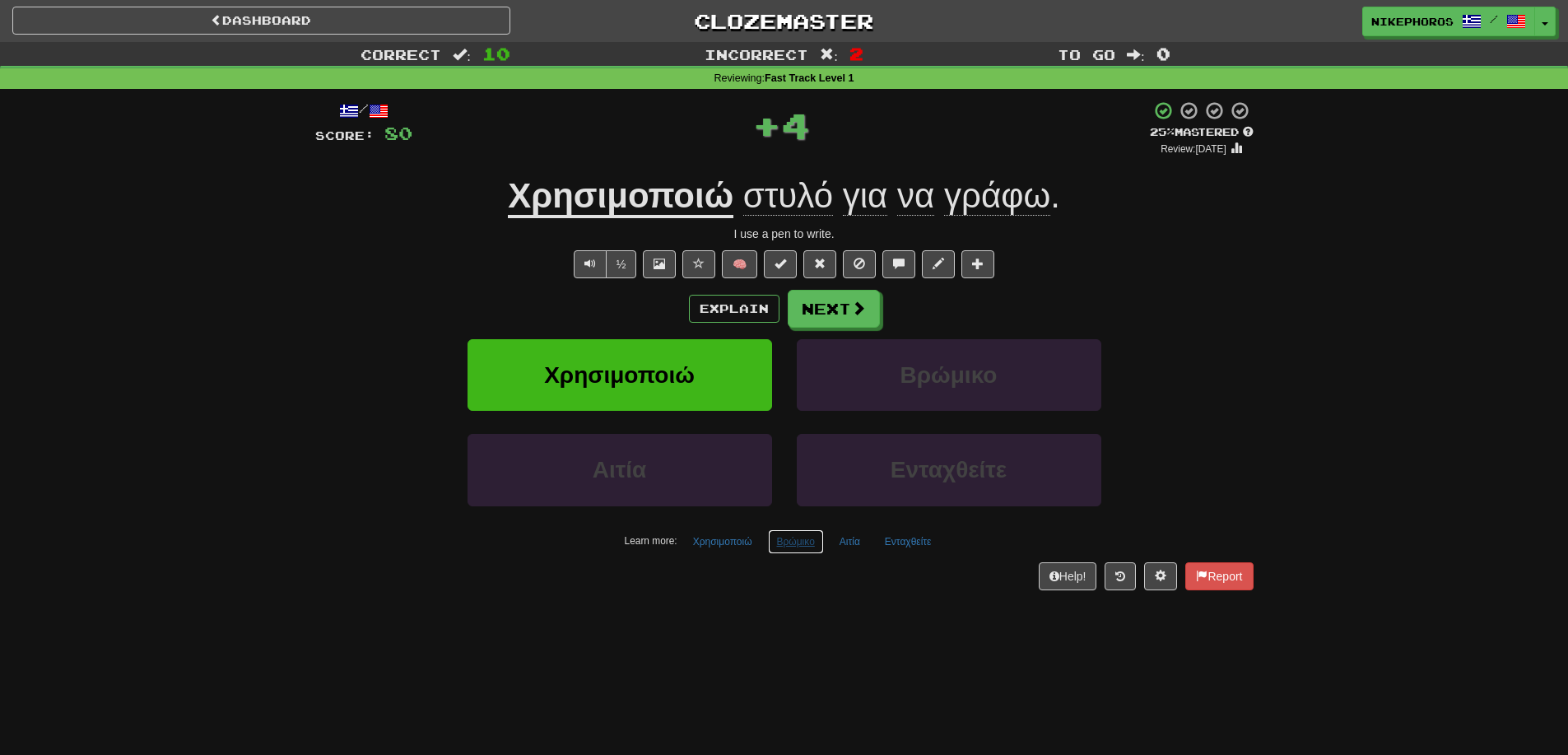
click at [770, 547] on button "Βρώμικο" at bounding box center [796, 541] width 56 height 25
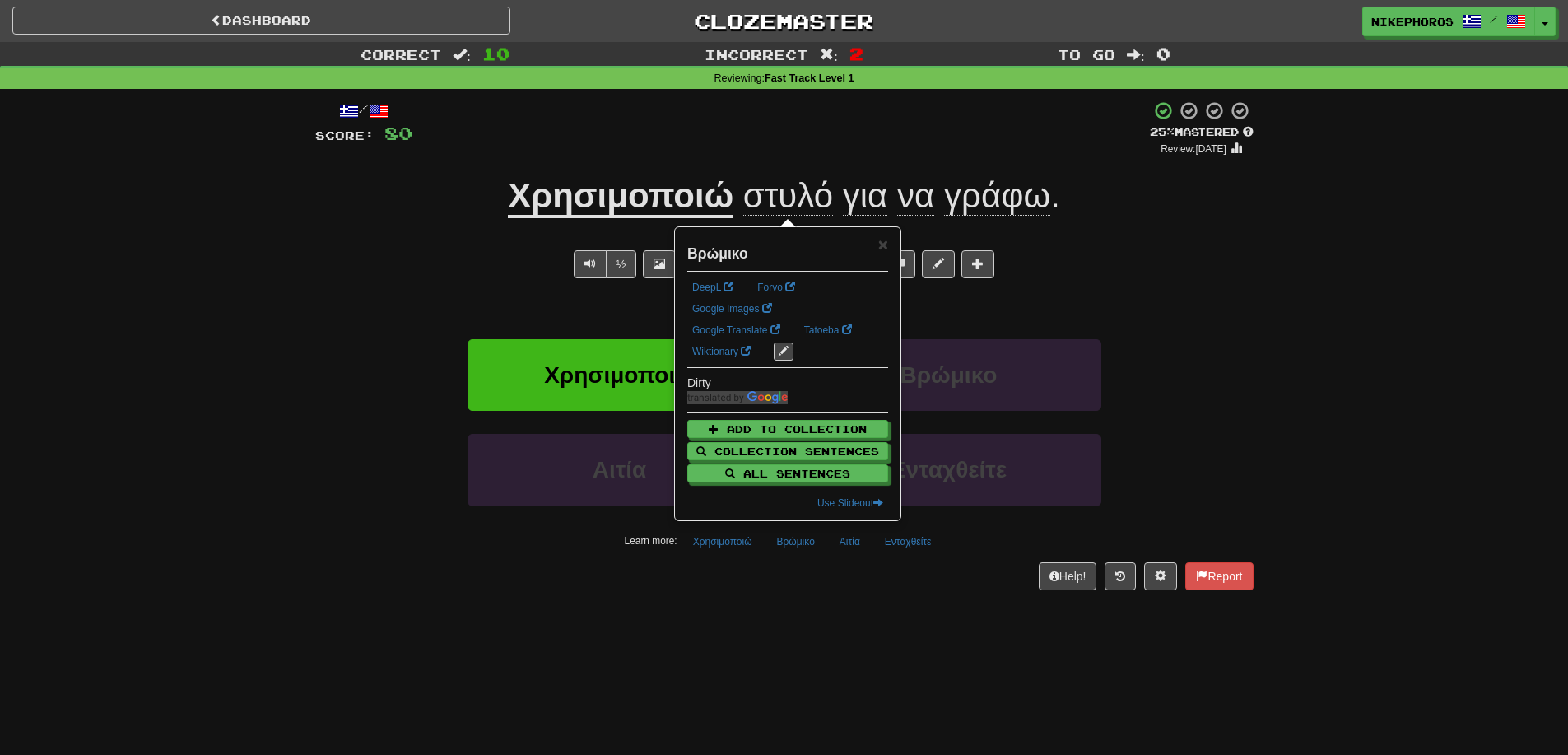
click at [783, 579] on div "Help! Report" at bounding box center [784, 576] width 938 height 28
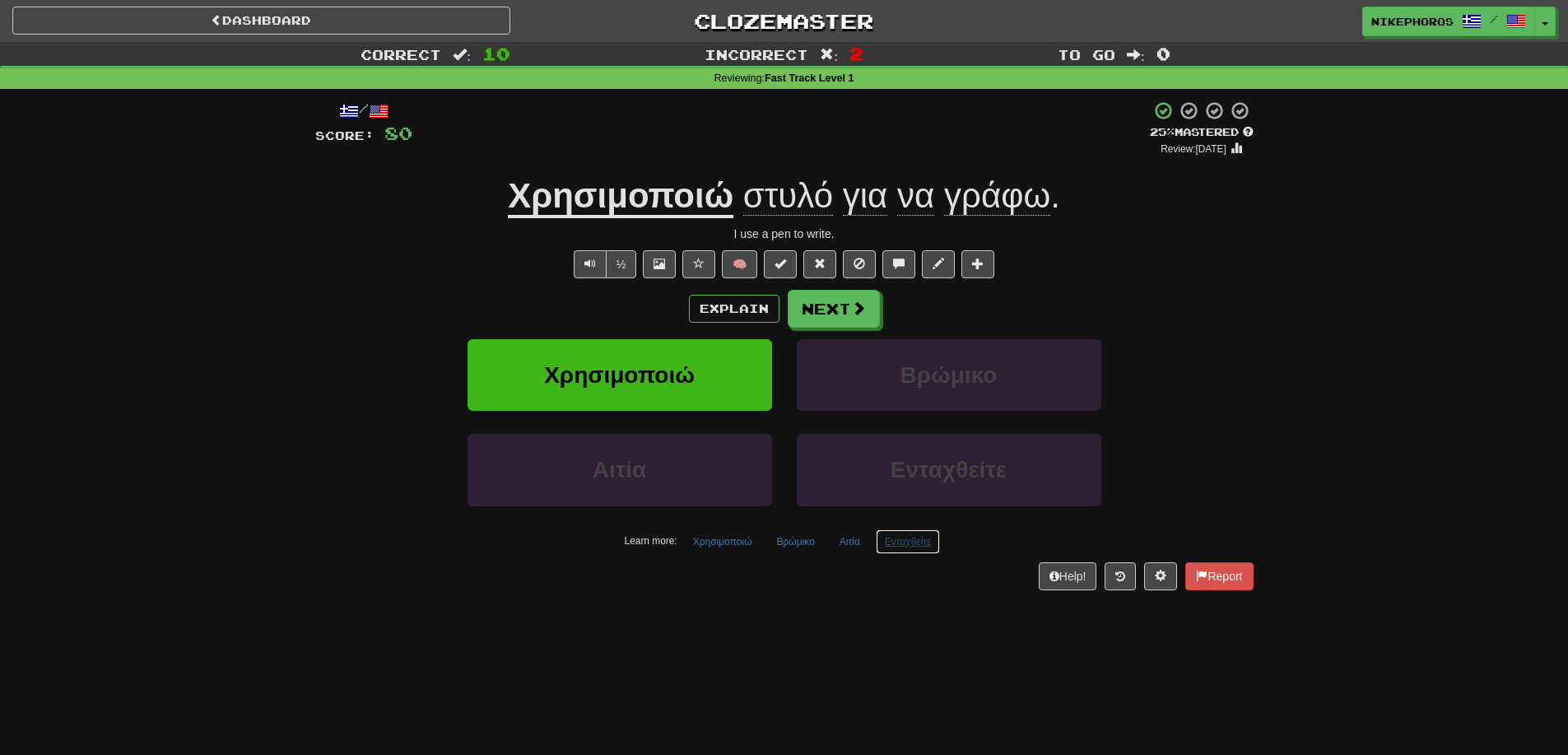
click at [920, 541] on button "Ενταχθείτε" at bounding box center [908, 541] width 65 height 25
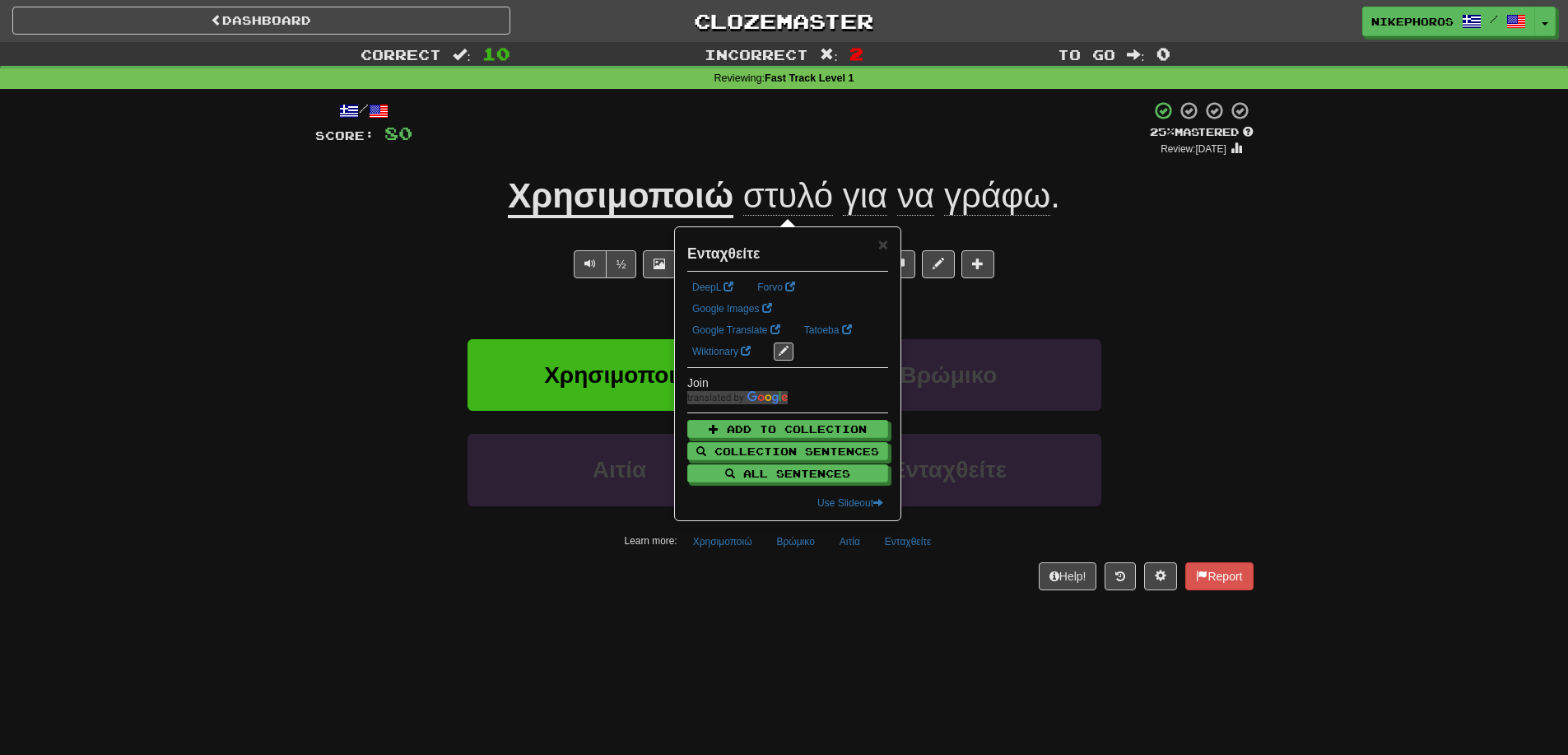
drag, startPoint x: 917, startPoint y: 590, endPoint x: 906, endPoint y: 573, distance: 20.2
click at [916, 590] on div "/ Score: 80 + 4 25 % Mastered Review: [DATE] Χρησιμοποιώ στυλό για να γράφω . I…" at bounding box center [784, 351] width 938 height 524
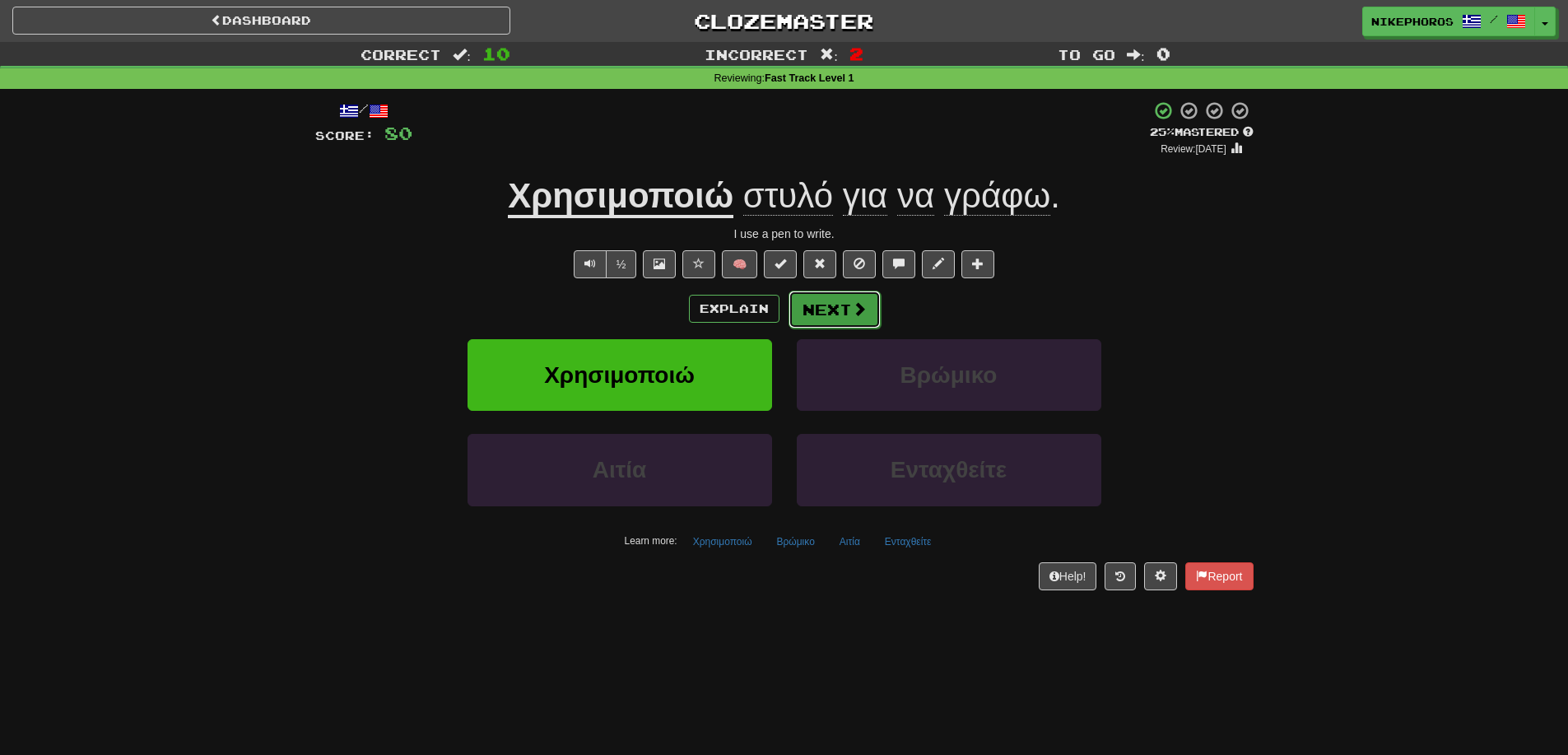
click at [852, 309] on span at bounding box center [859, 309] width 15 height 15
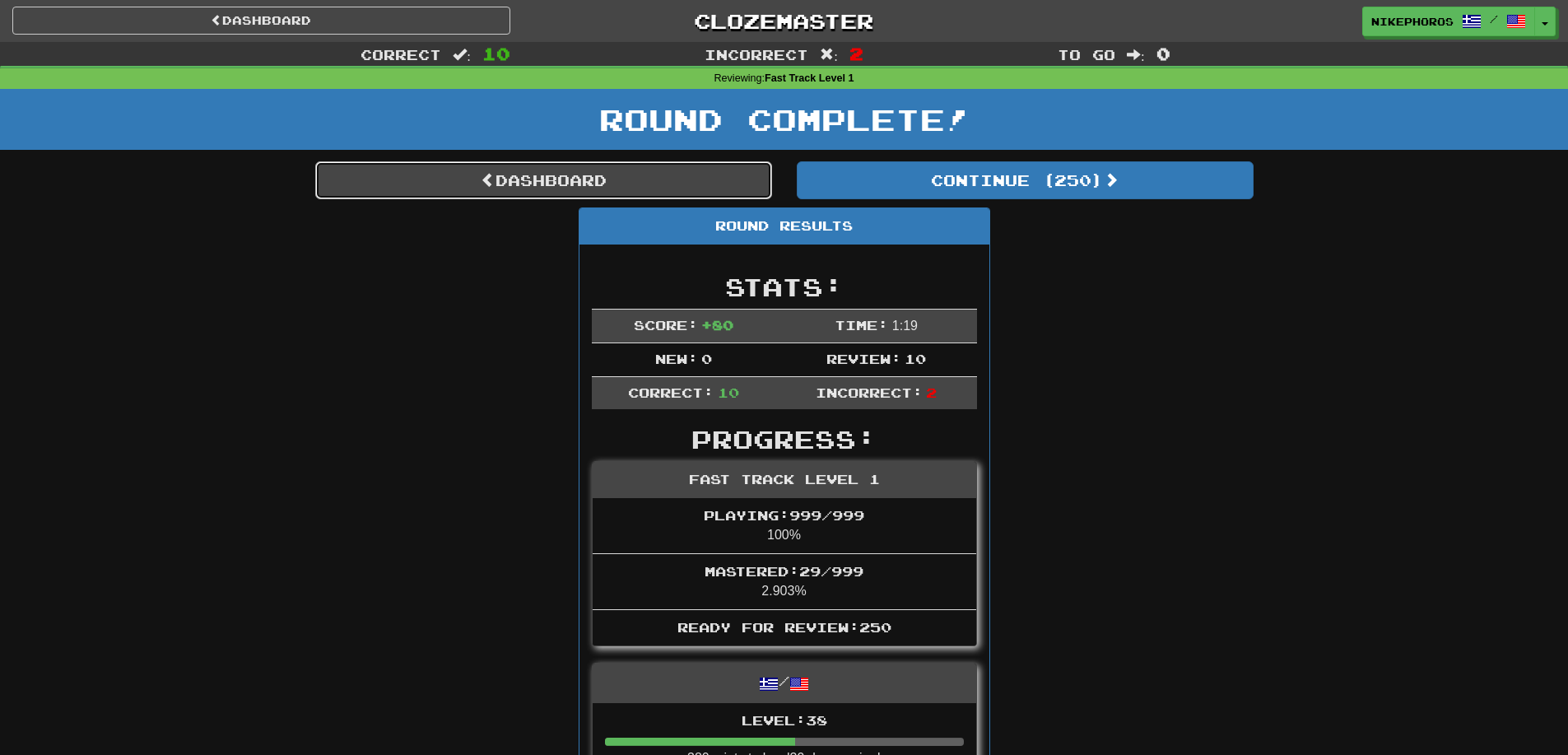
click at [727, 174] on link "Dashboard" at bounding box center [544, 181] width 457 height 38
